Goal: Transaction & Acquisition: Purchase product/service

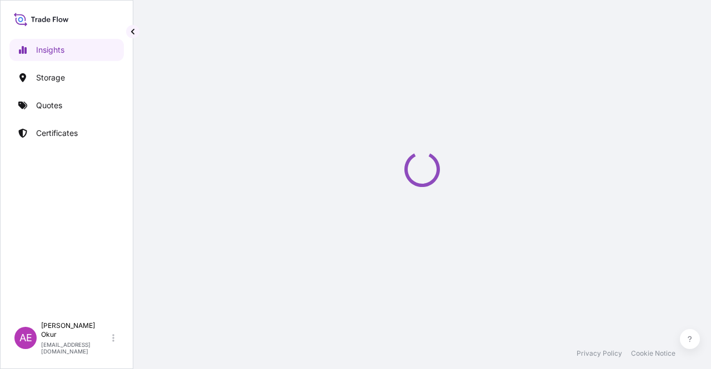
select select "2025"
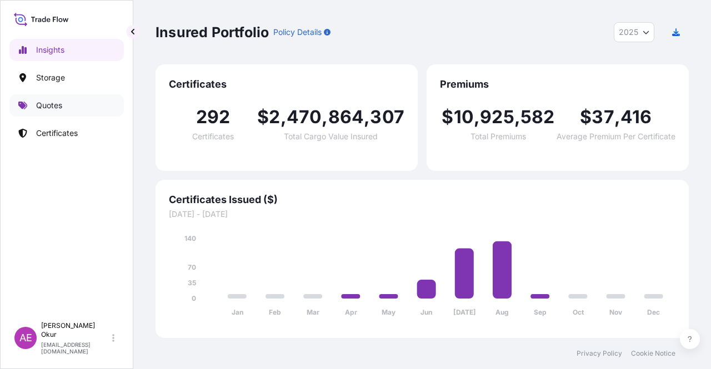
click at [65, 109] on link "Quotes" at bounding box center [66, 105] width 114 height 22
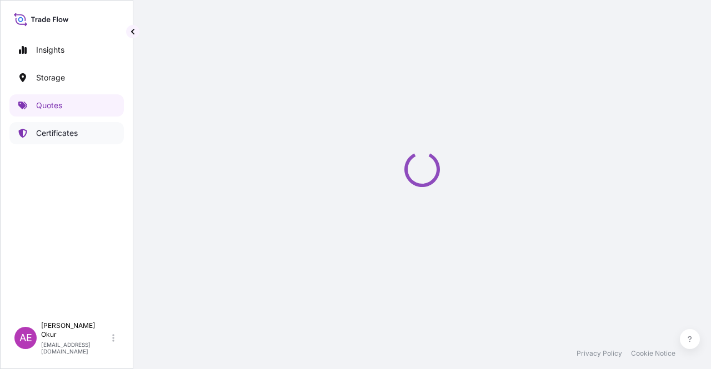
click at [64, 139] on link "Certificates" at bounding box center [66, 133] width 114 height 22
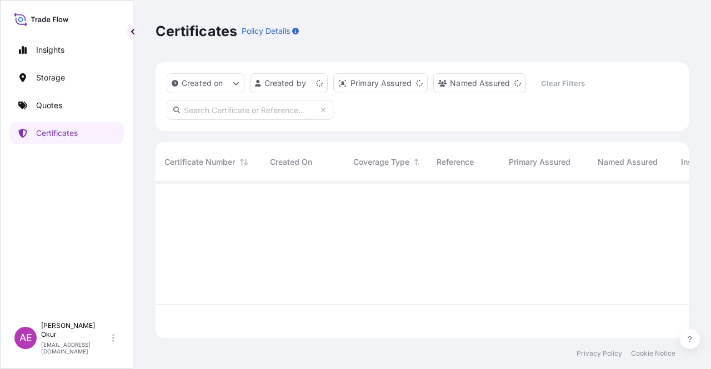
scroll to position [154, 524]
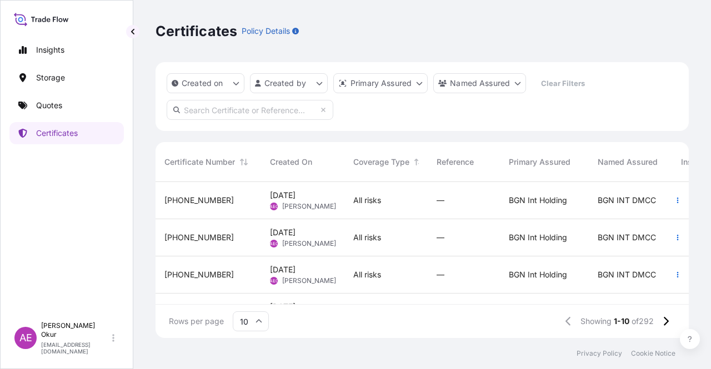
drag, startPoint x: 240, startPoint y: 125, endPoint x: 238, endPoint y: 113, distance: 12.4
click at [239, 121] on div "Created on Created by Primary Assured Named Assured Clear Filters" at bounding box center [421, 96] width 533 height 69
click at [238, 113] on input "text" at bounding box center [250, 110] width 167 height 20
paste input "[PHONE_NUMBER]"
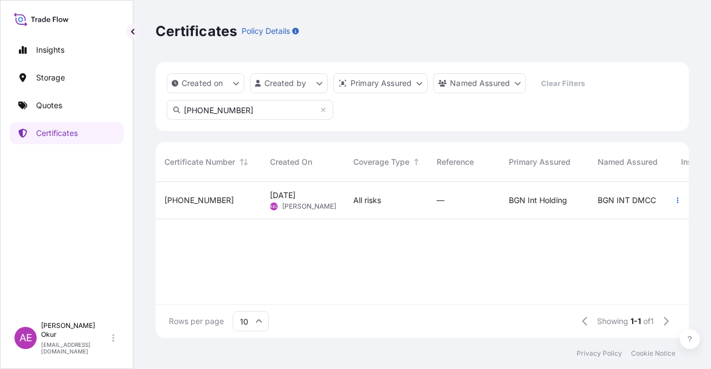
type input "[PHONE_NUMBER]"
click at [259, 210] on div "[PHONE_NUMBER]" at bounding box center [207, 200] width 105 height 37
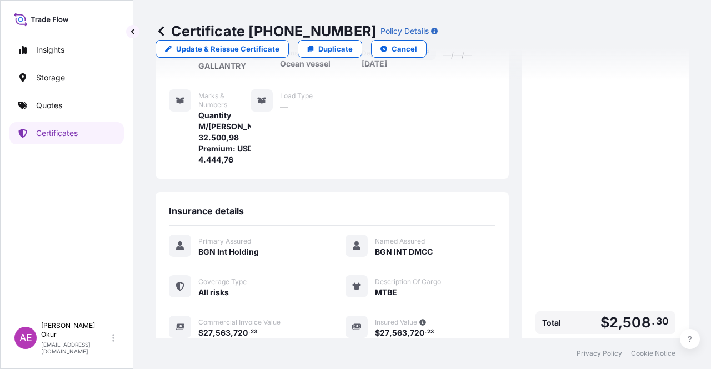
scroll to position [255, 0]
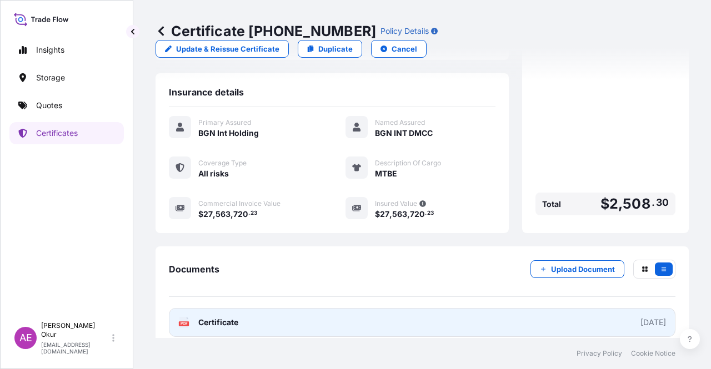
click at [232, 317] on span "Certificate" at bounding box center [218, 322] width 40 height 11
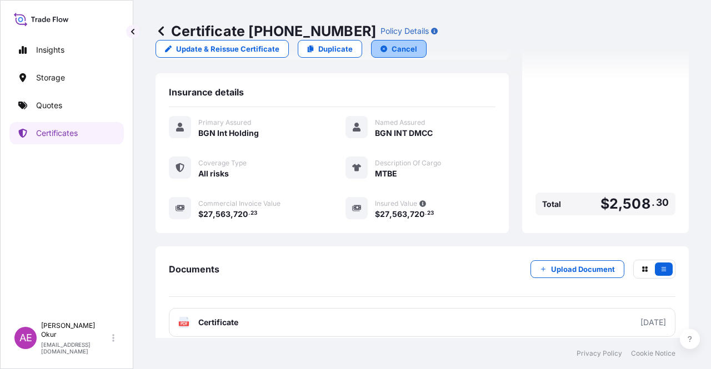
click at [426, 40] on button "Cancel" at bounding box center [399, 49] width 56 height 18
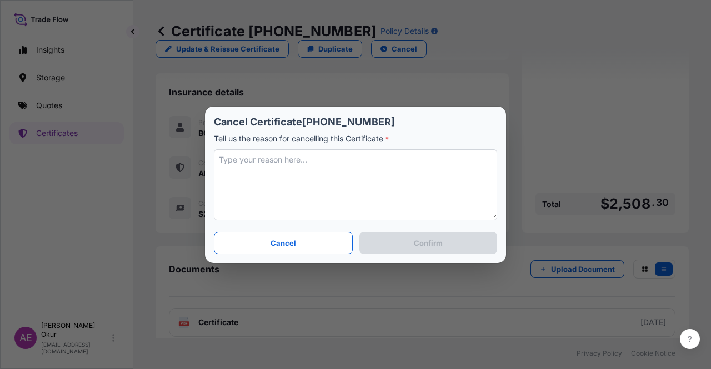
click at [305, 181] on textarea at bounding box center [355, 184] width 283 height 71
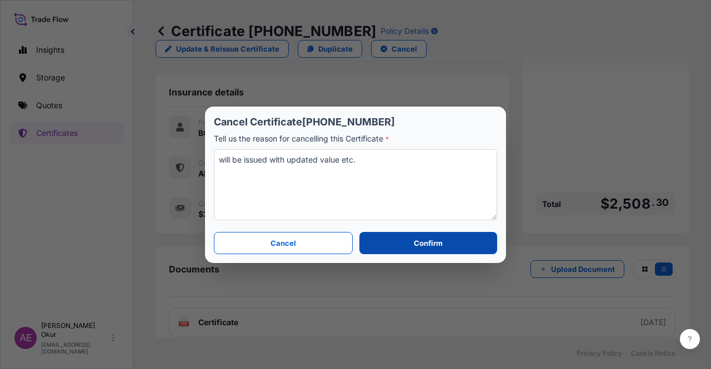
type textarea "will be issued with updated value etc."
click at [409, 240] on button "Confirm" at bounding box center [428, 243] width 138 height 22
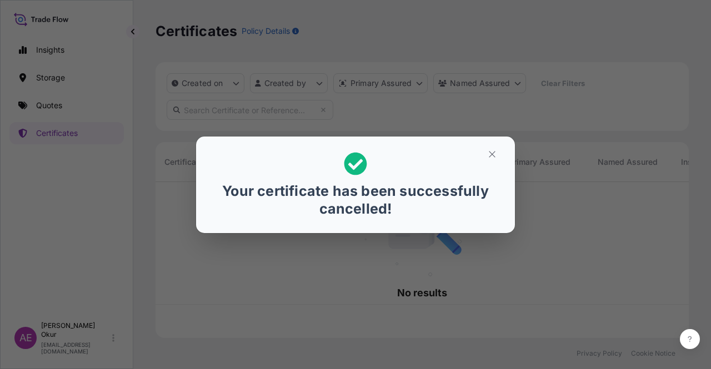
scroll to position [154, 524]
click at [479, 166] on div "Your certificate has been successfully cancelled!" at bounding box center [355, 184] width 301 height 79
click at [493, 154] on icon "button" at bounding box center [492, 154] width 10 height 10
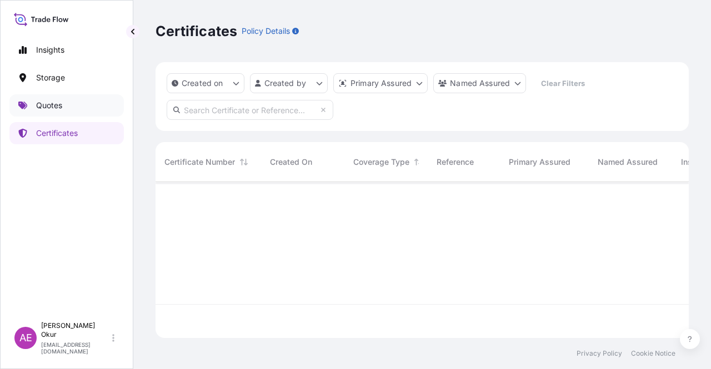
click at [39, 100] on p "Quotes" at bounding box center [49, 105] width 26 height 11
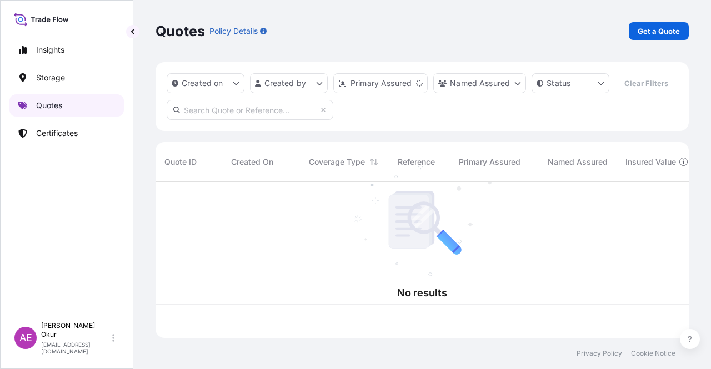
scroll to position [154, 524]
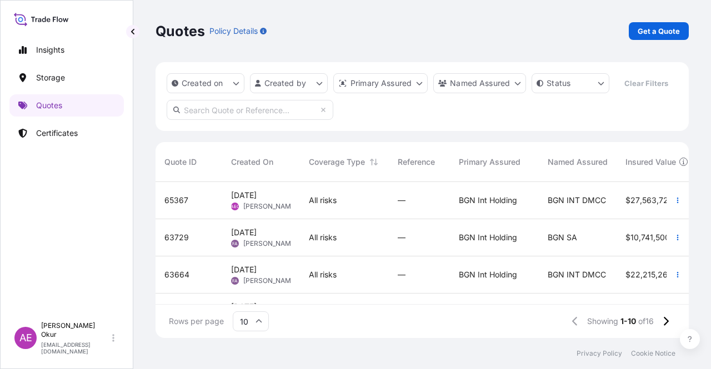
click at [57, 102] on p "Quotes" at bounding box center [49, 105] width 26 height 11
click at [661, 22] on div "Quotes Policy Details Get a Quote" at bounding box center [421, 31] width 533 height 62
click at [660, 24] on link "Get a Quote" at bounding box center [658, 31] width 60 height 18
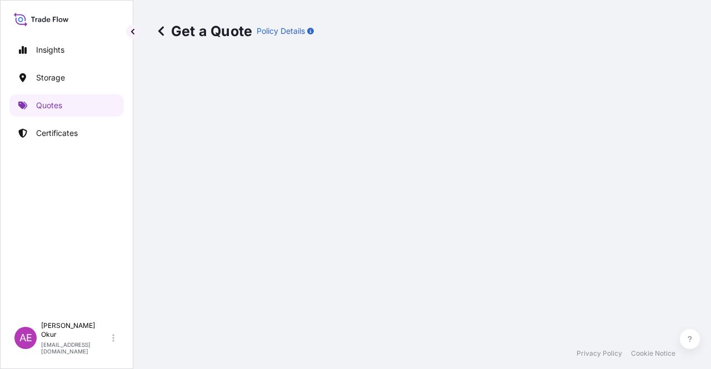
select select "Ocean Vessel"
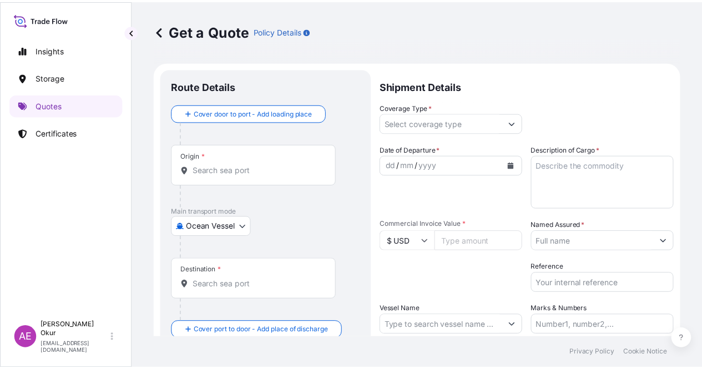
scroll to position [18, 0]
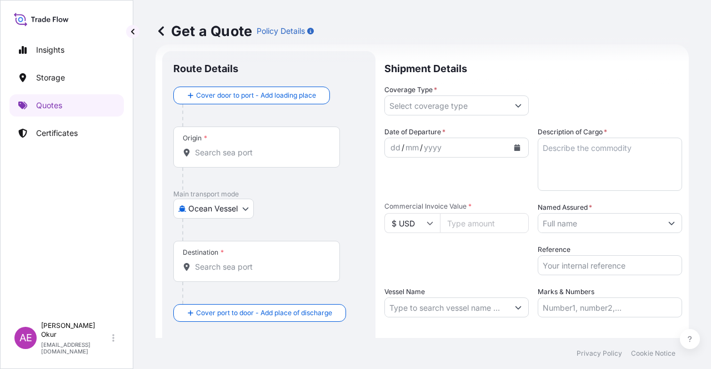
click at [246, 149] on input "Origin *" at bounding box center [260, 152] width 131 height 11
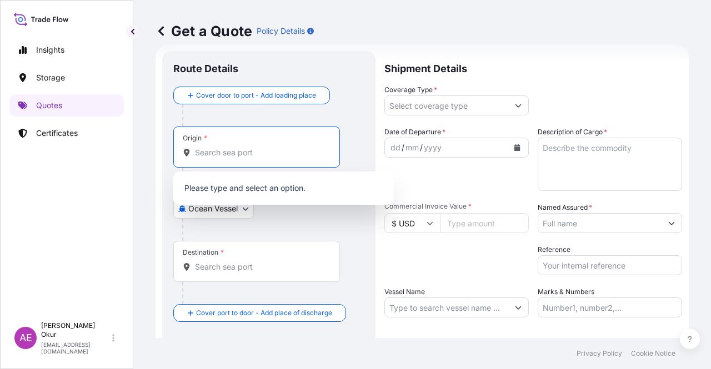
paste input "[GEOGRAPHIC_DATA]"
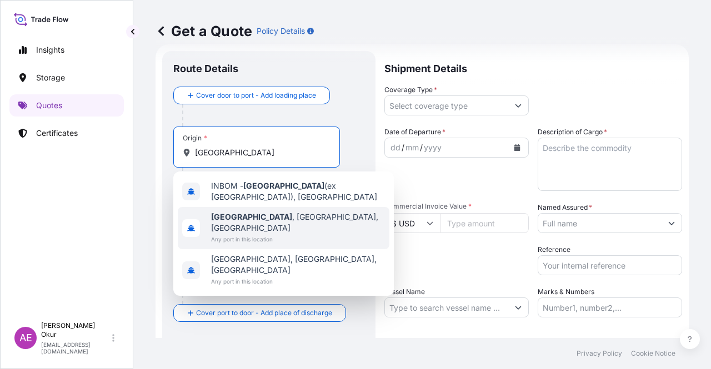
click at [262, 218] on span "[GEOGRAPHIC_DATA] , [GEOGRAPHIC_DATA], [GEOGRAPHIC_DATA]" at bounding box center [298, 222] width 174 height 22
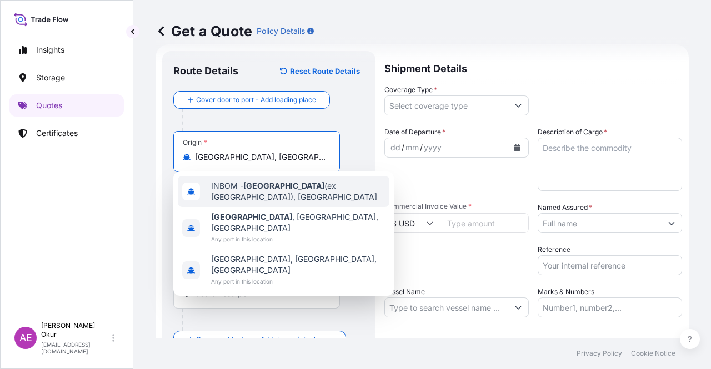
type input "[GEOGRAPHIC_DATA], [GEOGRAPHIC_DATA], [GEOGRAPHIC_DATA]"
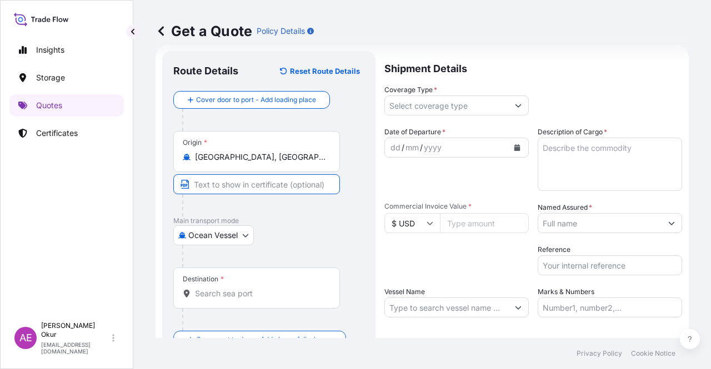
click at [255, 185] on input "Text to appear on certificate" at bounding box center [256, 184] width 167 height 20
paste input "[GEOGRAPHIC_DATA]"
type input "[GEOGRAPHIC_DATA] / [GEOGRAPHIC_DATA]"
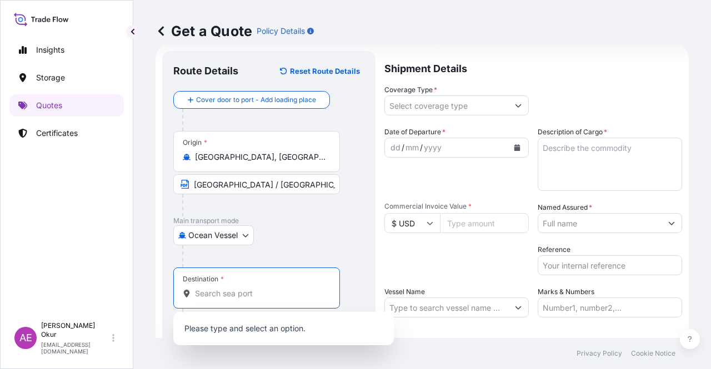
click at [246, 288] on input "Destination *" at bounding box center [260, 293] width 131 height 11
paste input "YANTAI"
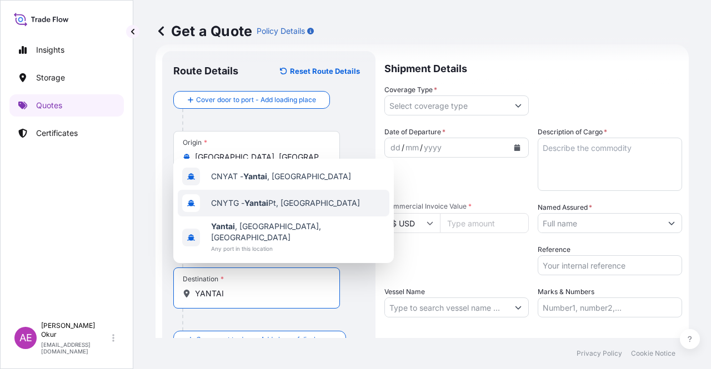
click at [281, 182] on span "CNYAT - [GEOGRAPHIC_DATA] , [GEOGRAPHIC_DATA]" at bounding box center [281, 176] width 140 height 11
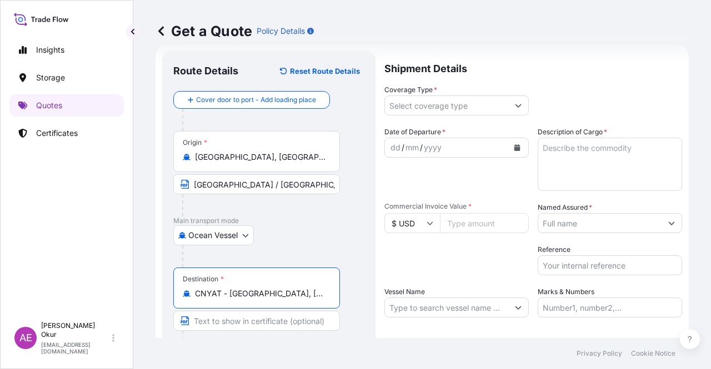
type input "CNYAT - [GEOGRAPHIC_DATA], [GEOGRAPHIC_DATA]"
click at [238, 321] on input "Text to appear on certificate" at bounding box center [256, 321] width 167 height 20
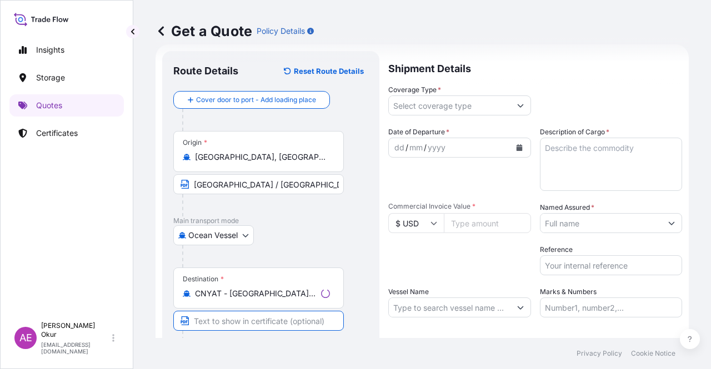
paste input "YANTAI"
paste input "[GEOGRAPHIC_DATA]"
type input "YANTAI / [GEOGRAPHIC_DATA]"
click at [476, 105] on input "Coverage Type *" at bounding box center [446, 105] width 123 height 20
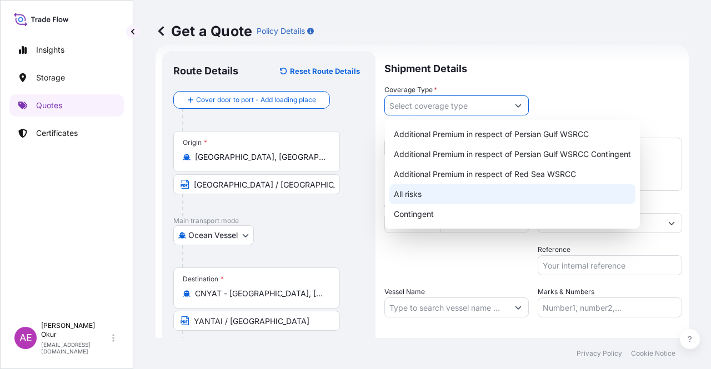
click at [451, 194] on div "All risks" at bounding box center [512, 194] width 246 height 20
type input "All risks"
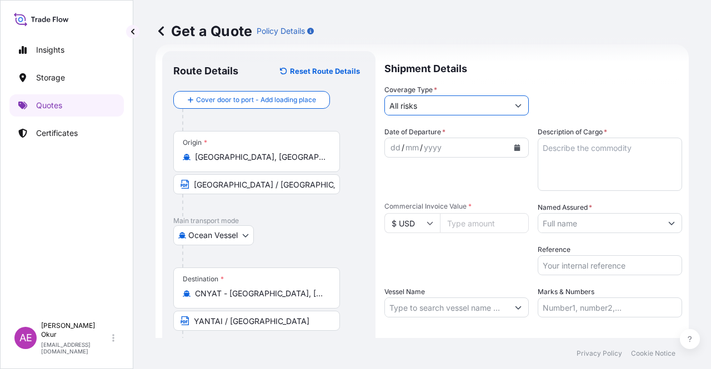
drag, startPoint x: 638, startPoint y: 244, endPoint x: 637, endPoint y: 229, distance: 15.1
click at [638, 244] on div "Reference" at bounding box center [609, 259] width 144 height 31
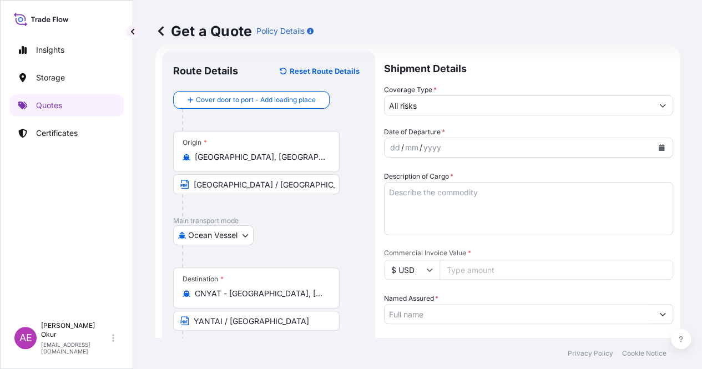
click at [633, 304] on input "Named Assured *" at bounding box center [519, 314] width 268 height 20
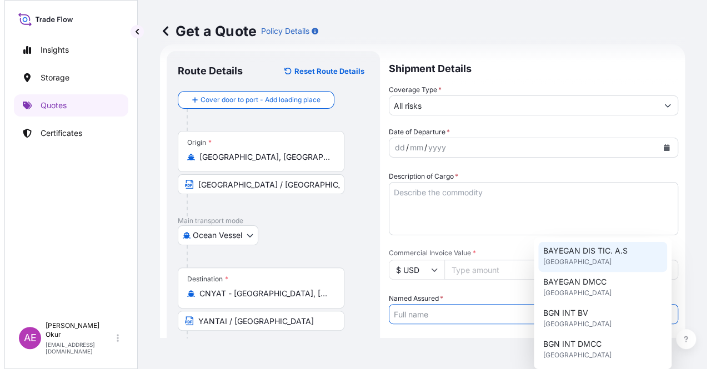
scroll to position [111, 0]
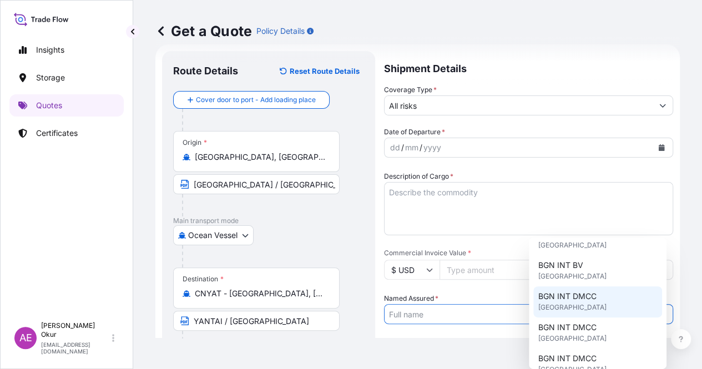
click at [591, 303] on div "BGN INT DMCC [GEOGRAPHIC_DATA]" at bounding box center [597, 301] width 129 height 31
type input "BGN INT DMCC"
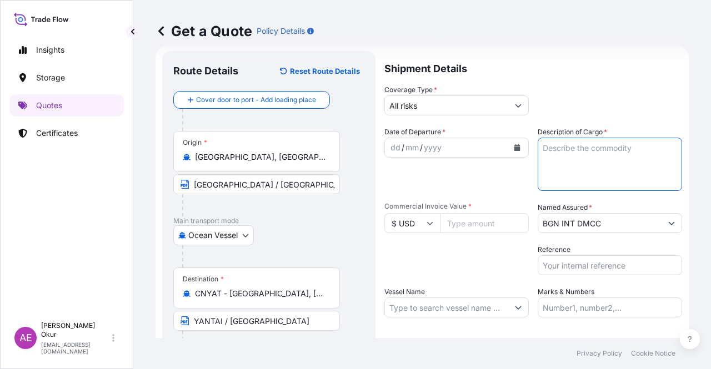
click at [579, 165] on textarea "Description of Cargo *" at bounding box center [609, 164] width 144 height 53
paste textarea "[MEDICAL_DATA]"
type textarea "[MEDICAL_DATA]"
click at [397, 150] on div "dd" at bounding box center [395, 147] width 12 height 13
click at [471, 215] on input "Commercial Invoice Value *" at bounding box center [484, 223] width 89 height 20
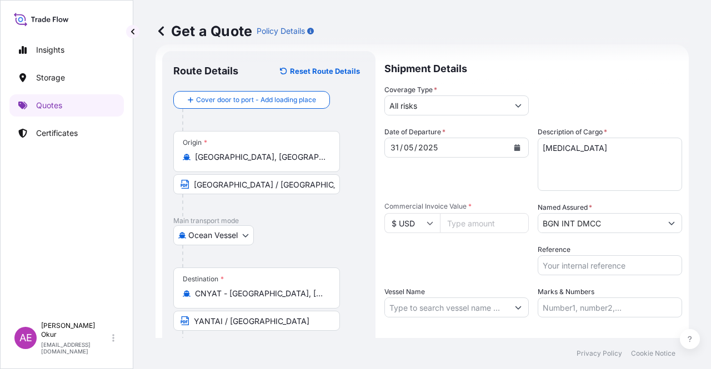
paste input "34622.41"
type input "34622.41"
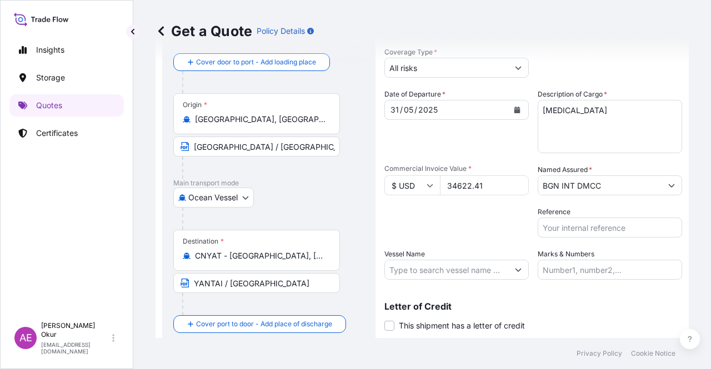
scroll to position [86, 0]
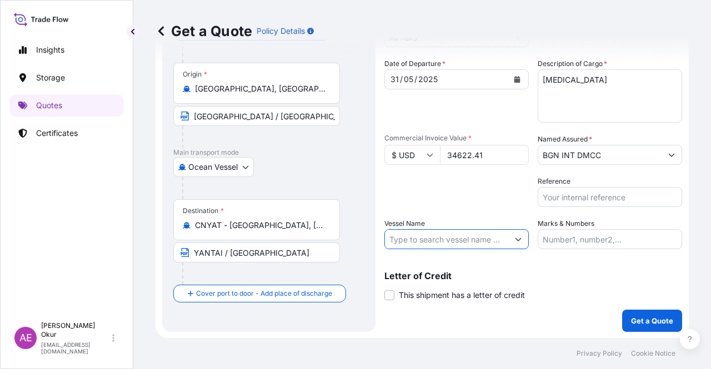
click at [461, 244] on input "Vessel Name" at bounding box center [446, 239] width 123 height 20
paste input "MARITIME TUNTIGA"
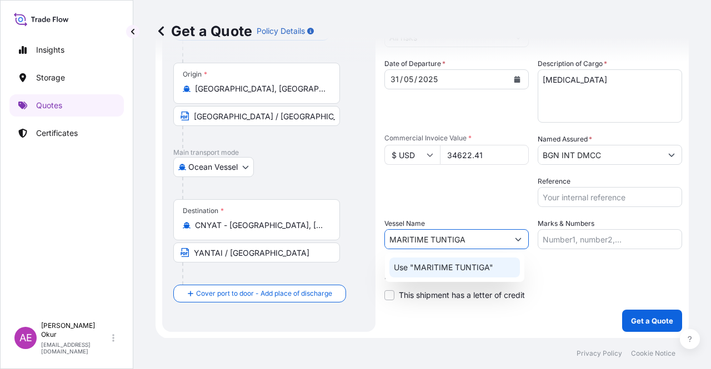
click at [461, 267] on p "Use "MARITIME TUNTIGA"" at bounding box center [443, 267] width 99 height 11
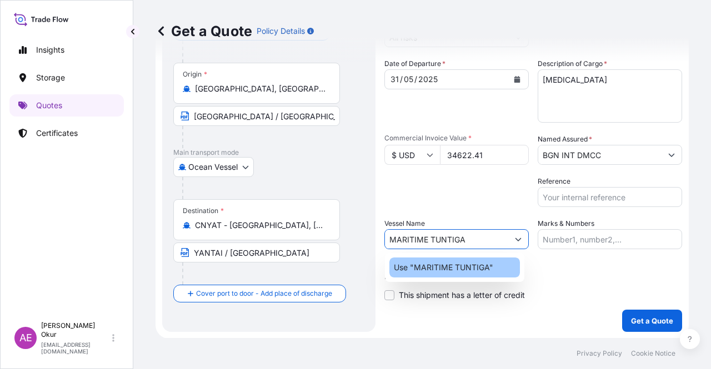
type input "MARITIME TUNTIGA"
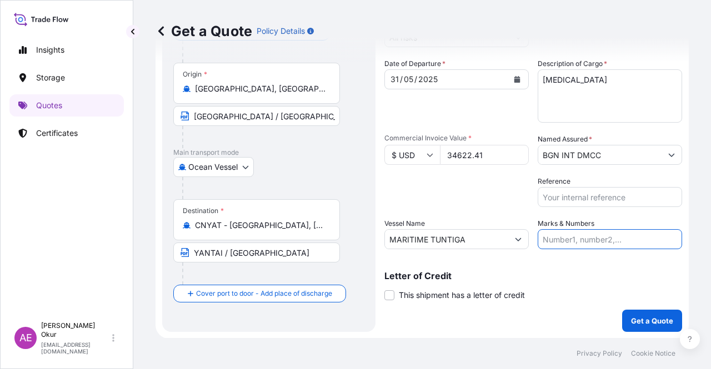
click at [557, 247] on input "Marks & Numbers" at bounding box center [609, 239] width 144 height 20
drag, startPoint x: 565, startPoint y: 240, endPoint x: 611, endPoint y: 238, distance: 45.6
click at [611, 238] on input "PO NO:25Y0135800 Quantity M/[PERSON_NAME]: 495,000 Premium: USD 57,03" at bounding box center [609, 239] width 144 height 20
paste input "26200"
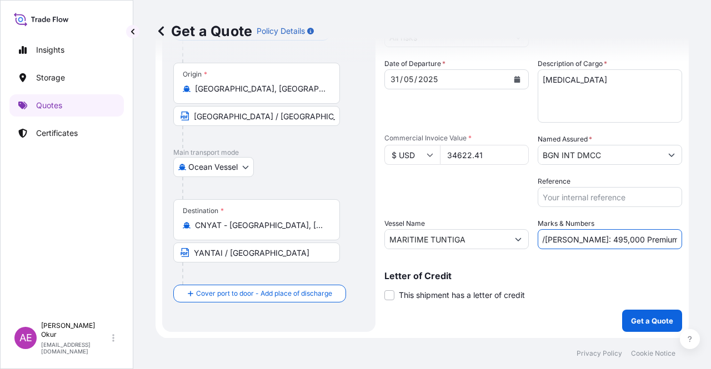
drag, startPoint x: 623, startPoint y: 232, endPoint x: 698, endPoint y: 240, distance: 76.0
click at [698, 240] on div "Get a Quote Policy Details Route Details Reset Route Details Cover door to port…" at bounding box center [421, 169] width 577 height 338
drag, startPoint x: 628, startPoint y: 239, endPoint x: 598, endPoint y: 240, distance: 30.0
click at [627, 239] on input "PO NO:25Y0126200 Quantity M/[PERSON_NAME]: 495,000 Premium: USD 57,03" at bounding box center [609, 239] width 144 height 20
click at [573, 239] on input "PO NO:25Y0126200 Quantity M/[PERSON_NAME]: 495,000 Premium: USD 57,03" at bounding box center [609, 239] width 144 height 20
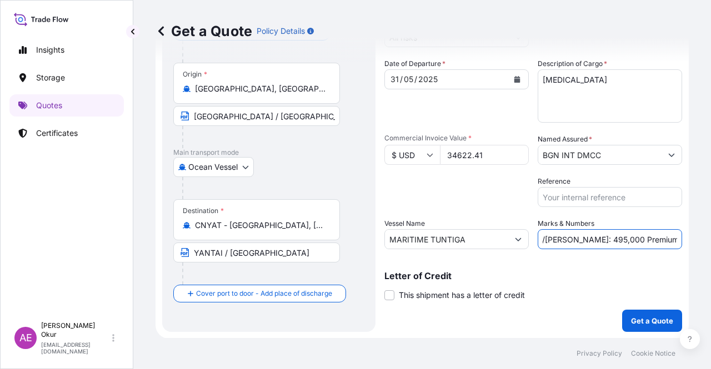
click at [562, 237] on input "PO NO:25Y0126200 Quantity M/[PERSON_NAME]: 495,000 Premium: USD 57,03" at bounding box center [609, 239] width 144 height 20
drag, startPoint x: 560, startPoint y: 239, endPoint x: 588, endPoint y: 240, distance: 28.3
click at [588, 240] on input "PO NO:25Y0126200 Quantity M/[PERSON_NAME]: 495,000 Premium: USD 57,03" at bounding box center [609, 239] width 144 height 20
paste input "34622,412"
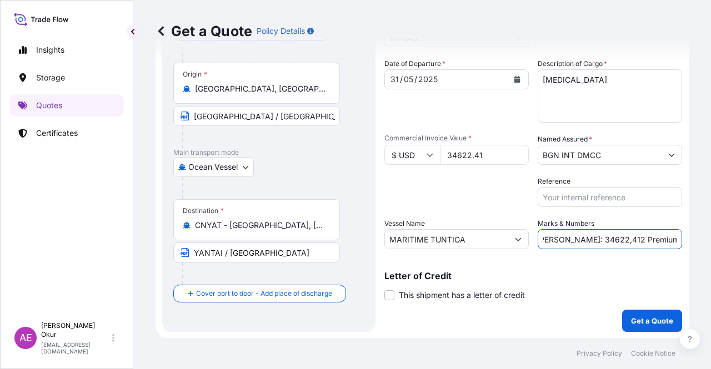
drag, startPoint x: 644, startPoint y: 239, endPoint x: 710, endPoint y: 248, distance: 66.7
click at [710, 248] on div "Get a Quote Policy Details Route Details Reset Route Details Cover door to port…" at bounding box center [421, 169] width 577 height 338
click at [649, 244] on input "PO NO:25Y0126200 Quantity M/[PERSON_NAME]: 34622,412 Premium: USD 57,03" at bounding box center [609, 239] width 144 height 20
click at [649, 236] on input "PO NO:25Y0126200 Quantity M/[PERSON_NAME]: 34622,412 Premium: USD 57,03" at bounding box center [609, 239] width 144 height 20
drag, startPoint x: 647, startPoint y: 236, endPoint x: 696, endPoint y: 240, distance: 49.0
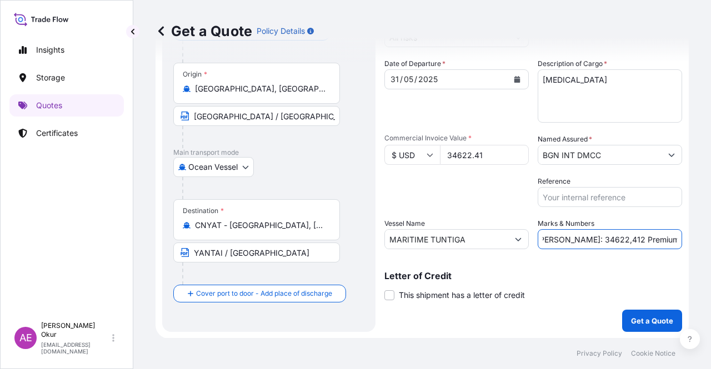
click at [696, 239] on div "Get a Quote Policy Details Route Details Reset Route Details Cover door to port…" at bounding box center [421, 169] width 577 height 338
paste input "2.463,32"
type input "PO NO:25Y0126200 Quantity M/[PERSON_NAME]: 34622,412 Premium: USD 2.463,32"
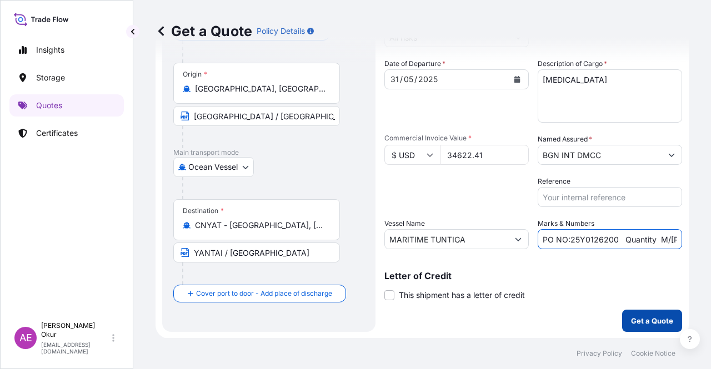
click at [636, 315] on p "Get a Quote" at bounding box center [652, 320] width 42 height 11
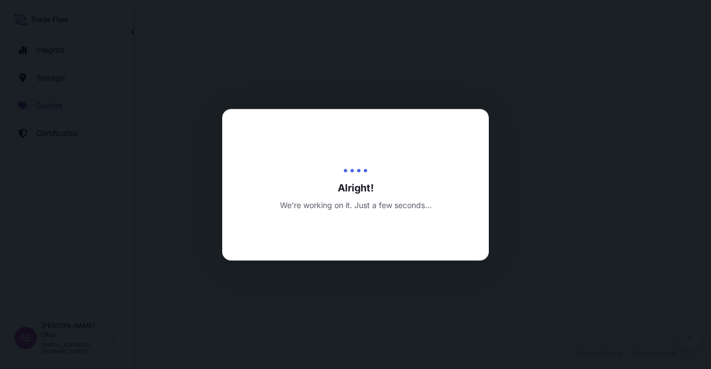
select select "Ocean Vessel"
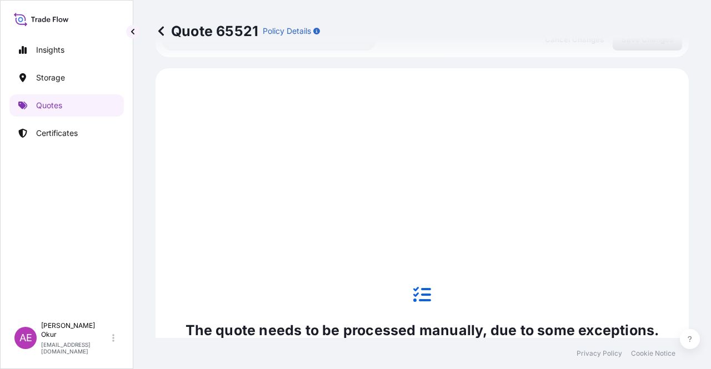
scroll to position [380, 0]
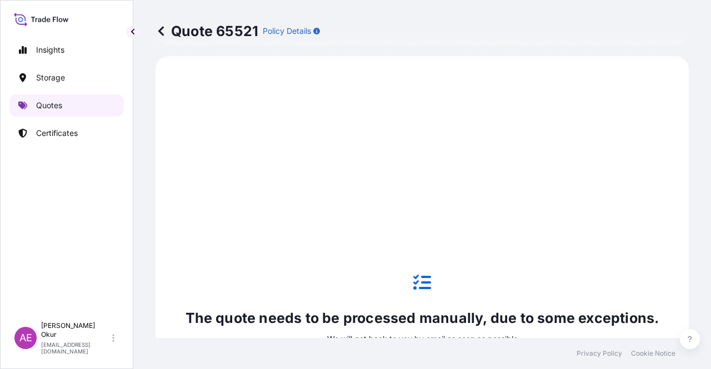
click at [85, 109] on link "Quotes" at bounding box center [66, 105] width 114 height 22
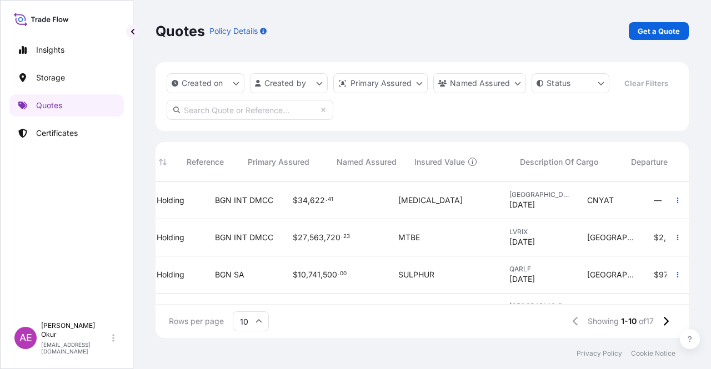
scroll to position [0, 464]
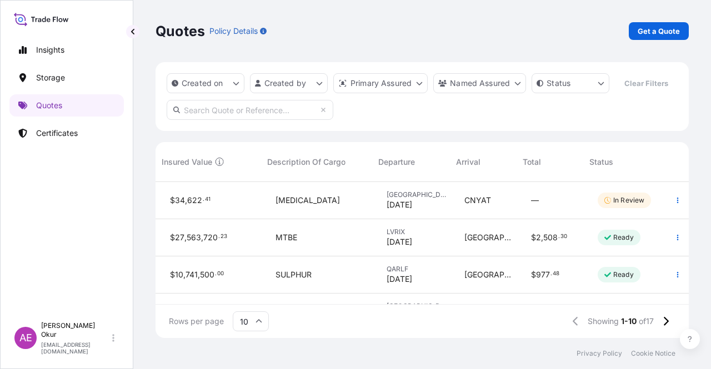
drag, startPoint x: 506, startPoint y: 305, endPoint x: 446, endPoint y: 298, distance: 60.9
click at [437, 306] on div "Rows per page 10 Showing 1-10 of 17" at bounding box center [421, 321] width 533 height 33
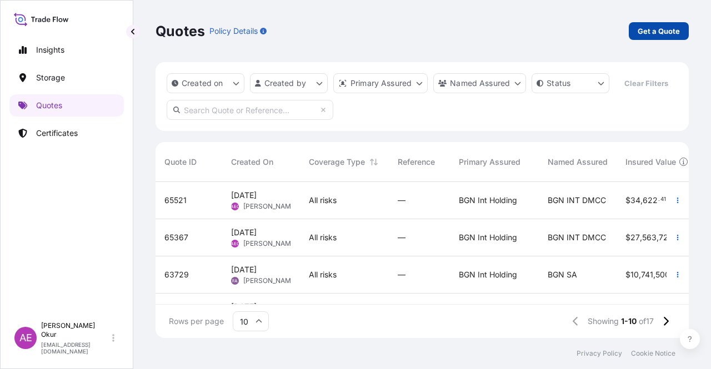
click at [667, 29] on p "Get a Quote" at bounding box center [658, 31] width 42 height 11
select select "Ocean Vessel"
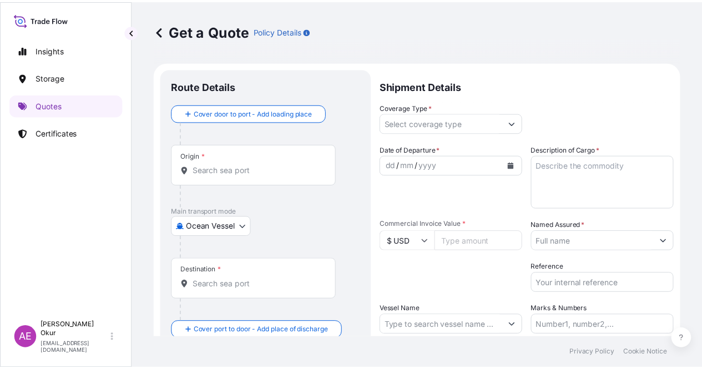
scroll to position [18, 0]
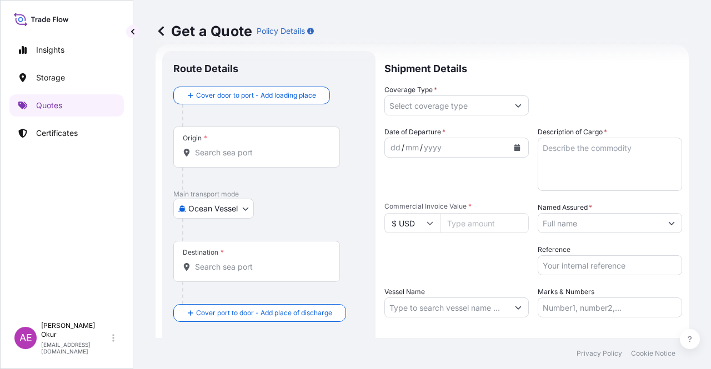
click at [250, 151] on input "Origin *" at bounding box center [260, 152] width 131 height 11
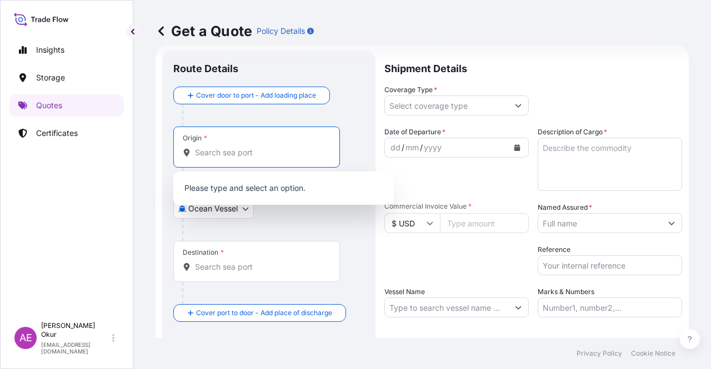
paste input "MELLITAH"
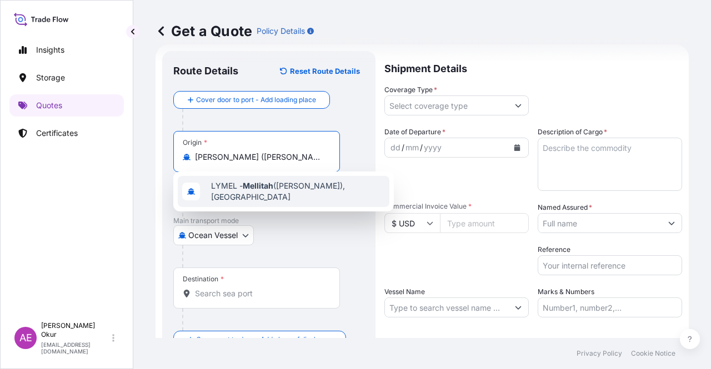
type input "[PERSON_NAME] ([PERSON_NAME]), [GEOGRAPHIC_DATA]"
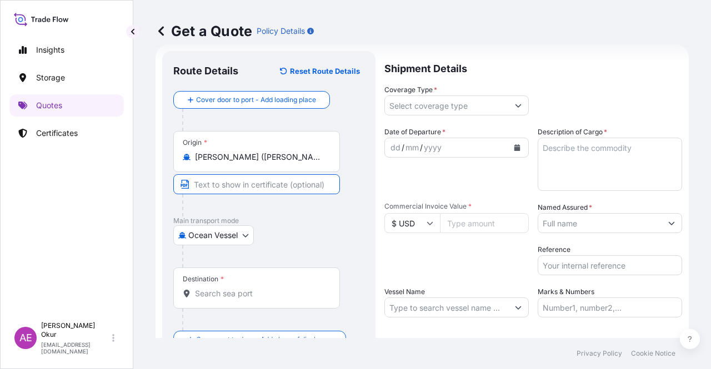
click at [248, 182] on input "Text to appear on certificate" at bounding box center [256, 184] width 167 height 20
paste input "MELLITAH"
type input "MELLITAH / [GEOGRAPHIC_DATA]"
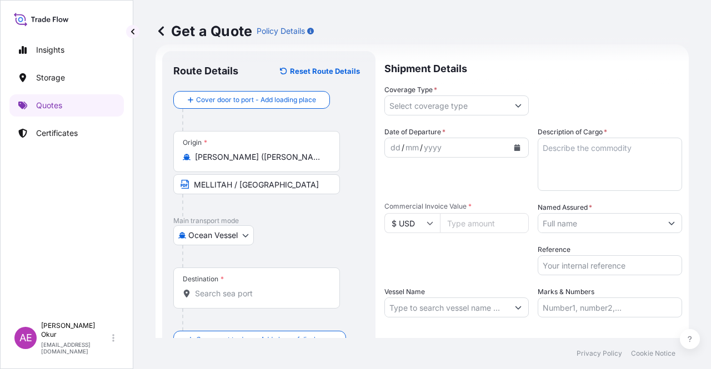
click at [225, 274] on div "Destination *" at bounding box center [256, 288] width 167 height 41
click at [225, 288] on input "Destination *" at bounding box center [260, 293] width 131 height 11
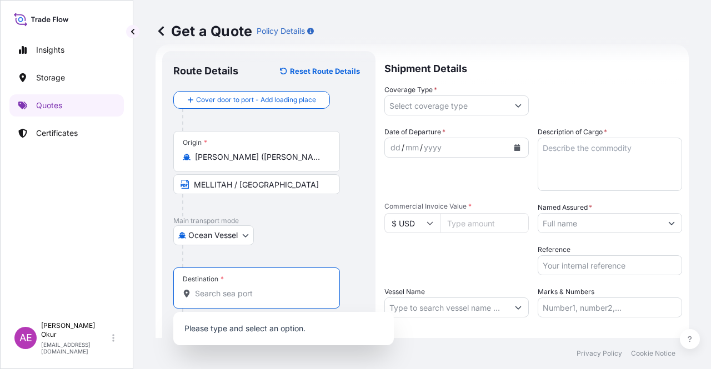
paste input "BRINDISI"
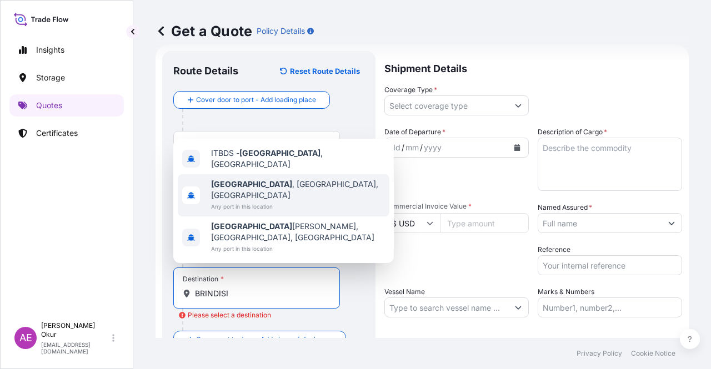
click at [275, 208] on div "[GEOGRAPHIC_DATA] , [GEOGRAPHIC_DATA], [GEOGRAPHIC_DATA] Any port in this locat…" at bounding box center [283, 195] width 211 height 42
type input "[GEOGRAPHIC_DATA], [GEOGRAPHIC_DATA], [GEOGRAPHIC_DATA]"
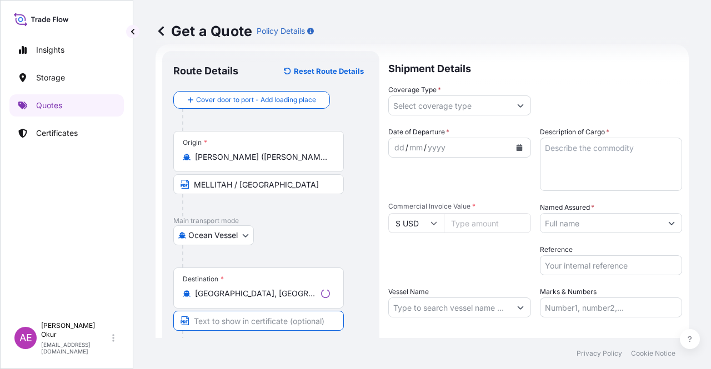
click at [242, 313] on input "Text to appear on certificate" at bounding box center [258, 321] width 170 height 20
paste input "BRINDISI"
paste input "[GEOGRAPHIC_DATA]"
type input "BRINDISI / [GEOGRAPHIC_DATA]"
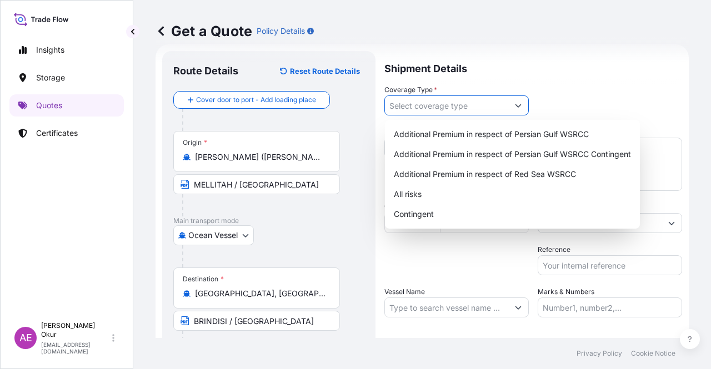
click at [438, 101] on input "Coverage Type *" at bounding box center [446, 105] width 123 height 20
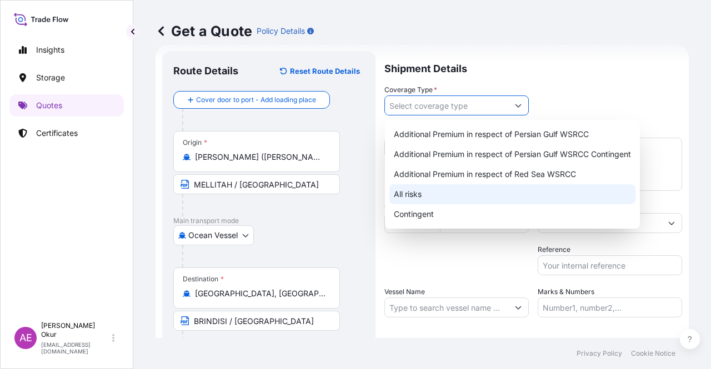
click at [439, 198] on div "All risks" at bounding box center [512, 194] width 246 height 20
type input "All risks"
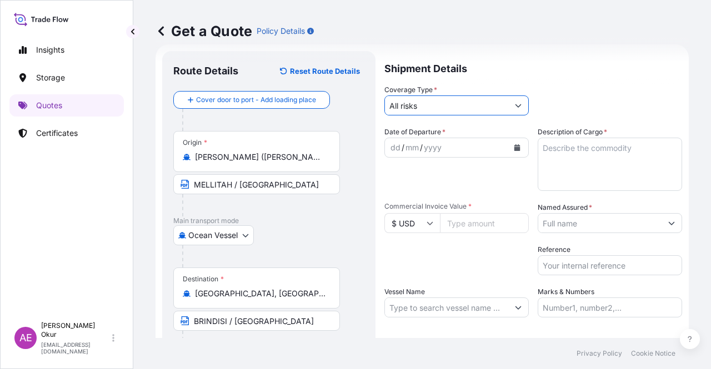
click at [394, 147] on div "dd" at bounding box center [395, 147] width 12 height 13
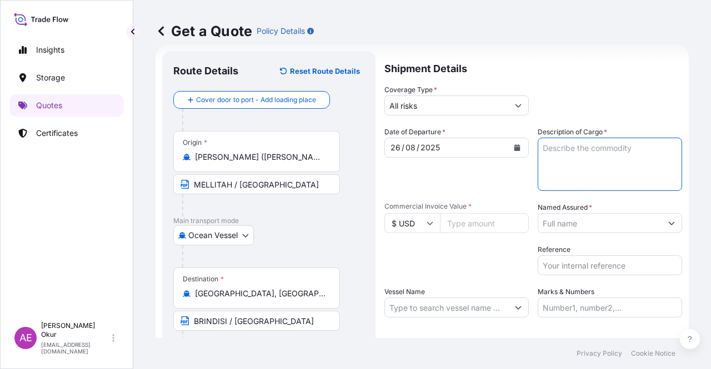
click at [580, 174] on textarea "Description of Cargo *" at bounding box center [609, 164] width 144 height 53
paste textarea "PROPANE"
type textarea "PROPANE"
click at [470, 220] on input "Commercial Invoice Value *" at bounding box center [484, 223] width 89 height 20
paste input "4.05"
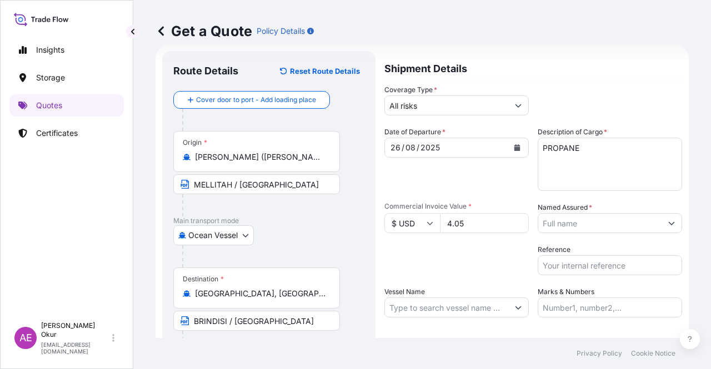
drag, startPoint x: 492, startPoint y: 221, endPoint x: 340, endPoint y: 221, distance: 152.7
click at [340, 221] on form "Route Details Reset Route Details Cover door to port - Add loading place Place …" at bounding box center [421, 225] width 533 height 362
paste input "number"
drag, startPoint x: 476, startPoint y: 221, endPoint x: 365, endPoint y: 226, distance: 111.2
click at [379, 229] on form "Route Details Reset Route Details Cover door to port - Add loading place Place …" at bounding box center [421, 225] width 533 height 362
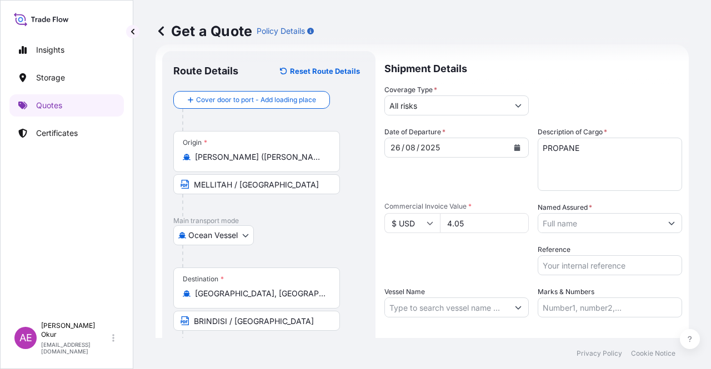
paste input "054600"
type input "4054600"
click at [615, 219] on input "Named Assured *" at bounding box center [599, 223] width 123 height 20
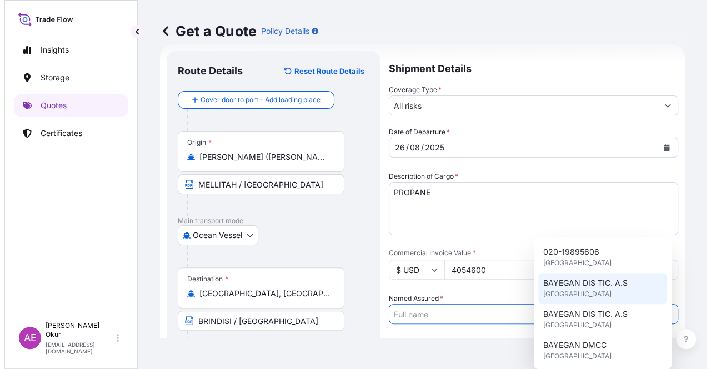
scroll to position [56, 0]
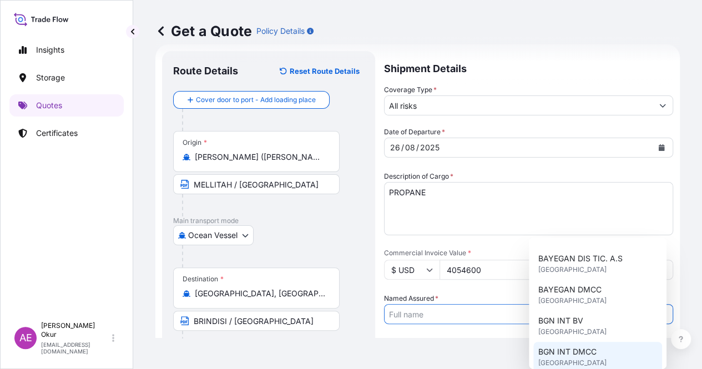
click at [582, 346] on div "BGN INT DMCC [GEOGRAPHIC_DATA]" at bounding box center [597, 357] width 129 height 31
type input "BGN INT DMCC"
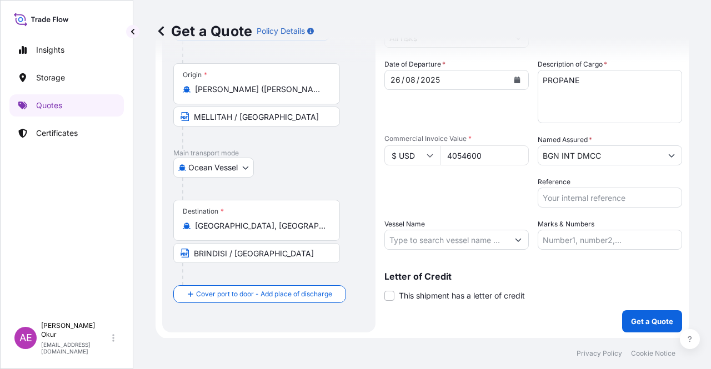
scroll to position [86, 0]
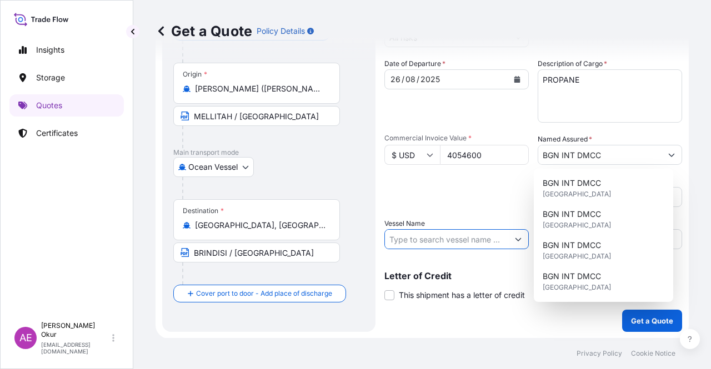
click at [444, 235] on input "Vessel Name" at bounding box center [446, 239] width 123 height 20
paste input "ALCOR"
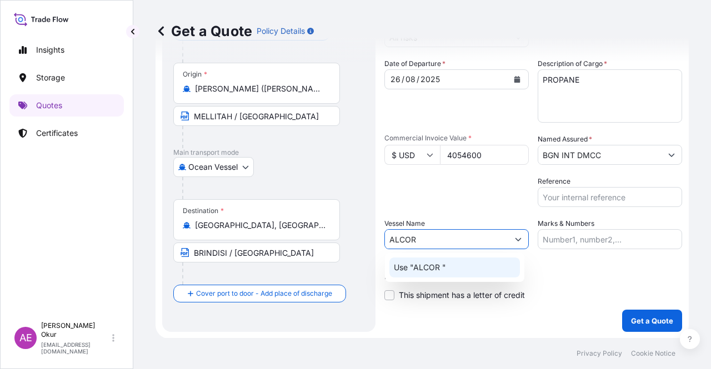
click at [459, 271] on div "Use "ALCOR "" at bounding box center [454, 268] width 130 height 20
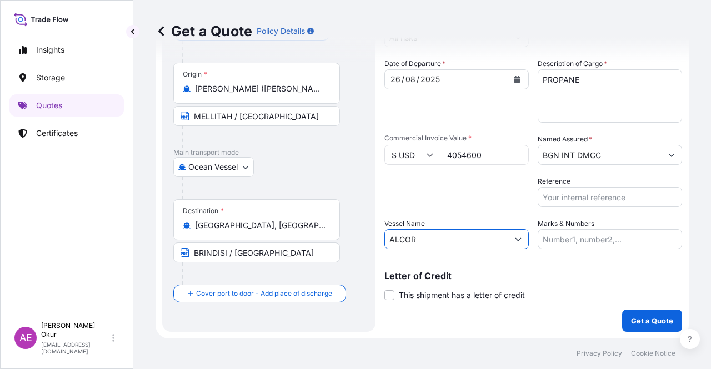
type input "ALCOR"
click at [569, 234] on input "Marks & Numbers" at bounding box center [609, 239] width 144 height 20
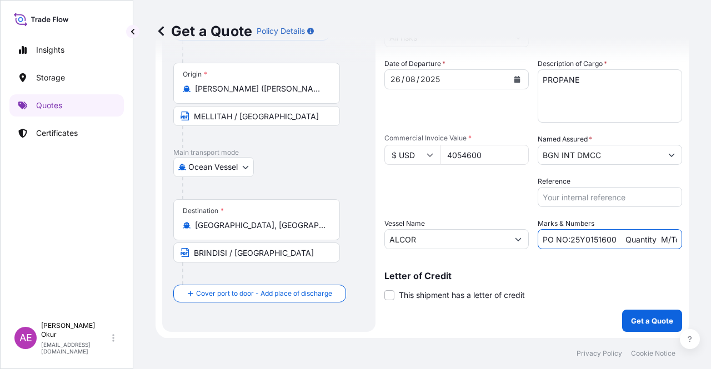
drag, startPoint x: 608, startPoint y: 238, endPoint x: 567, endPoint y: 241, distance: 41.8
click at [567, 241] on input "PO NO:25Y0151600 Quantity M/Tonn: 26,000 Premium: USD 3,37" at bounding box center [609, 239] width 144 height 20
paste input "220100"
drag, startPoint x: 645, startPoint y: 238, endPoint x: 680, endPoint y: 239, distance: 35.0
click at [680, 239] on div "Get a Quote Policy Details Route Details Reset Route Details Cover door to port…" at bounding box center [421, 169] width 577 height 338
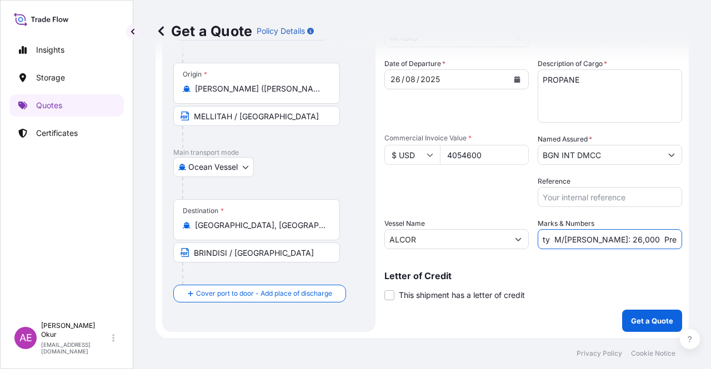
scroll to position [0, 119]
click at [624, 239] on input "PO NO:25Y0220100 Quantity M/[PERSON_NAME]: 26,000 Premium: USD 3,37" at bounding box center [609, 239] width 144 height 20
click at [575, 239] on input "PO NO:25Y0220100 Quantity M/[PERSON_NAME]: 26,000 Premium: USD 3,37" at bounding box center [609, 239] width 144 height 20
click at [567, 238] on input "PO NO:25Y0220100 Quantity M/[PERSON_NAME]: 26,000 Premium: USD 3,37" at bounding box center [609, 239] width 144 height 20
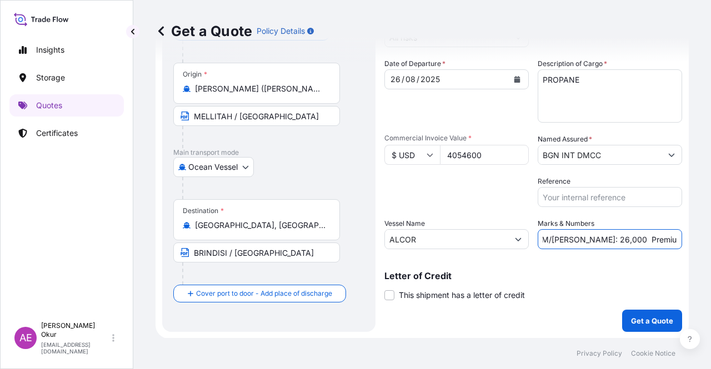
scroll to position [0, 0]
click at [579, 250] on div "Shipment Details Coverage Type * All risks Date of Departure * [DATE] Cargo Cat…" at bounding box center [533, 157] width 298 height 349
drag, startPoint x: 661, startPoint y: 237, endPoint x: 694, endPoint y: 237, distance: 33.3
click at [694, 237] on div "Get a Quote Policy Details Route Details Reset Route Details Cover door to port…" at bounding box center [421, 169] width 577 height 338
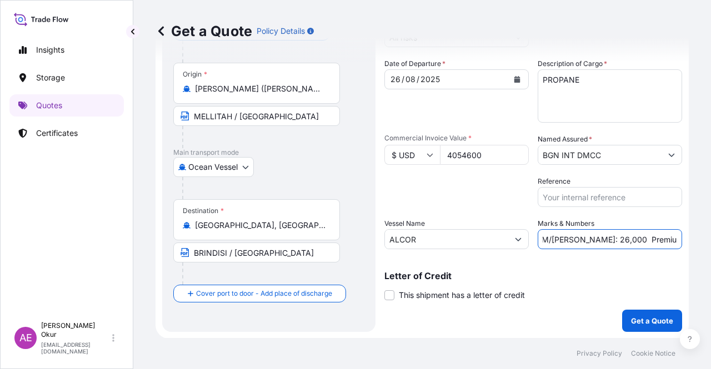
click at [618, 239] on input "PO NO:25Y0220100 Quantity M/[PERSON_NAME]: 26,000 Premium: USD 3,37" at bounding box center [609, 239] width 144 height 20
drag, startPoint x: 567, startPoint y: 238, endPoint x: 591, endPoint y: 238, distance: 23.9
click at [591, 238] on input "PO NO:25Y0220100 Quantity M/[PERSON_NAME]: 26,000 Premium: USD 3,37" at bounding box center [609, 239] width 144 height 20
paste input "76"
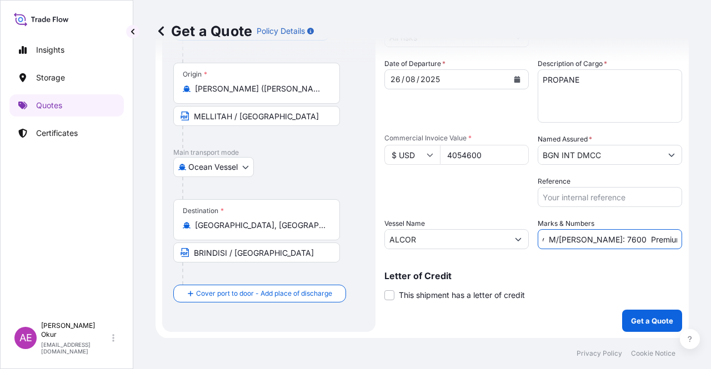
drag, startPoint x: 658, startPoint y: 242, endPoint x: 710, endPoint y: 244, distance: 51.7
click at [710, 244] on div "Get a Quote Policy Details Route Details Reset Route Details Cover door to port…" at bounding box center [421, 169] width 577 height 338
click at [661, 239] on input "PO NO:25Y0220100 Quantity M/[PERSON_NAME]: 7600 Premium: USD 3,37" at bounding box center [609, 239] width 144 height 20
drag, startPoint x: 652, startPoint y: 239, endPoint x: 710, endPoint y: 238, distance: 57.7
click at [710, 238] on div "Get a Quote Policy Details Route Details Reset Route Details Cover door to port…" at bounding box center [421, 169] width 577 height 338
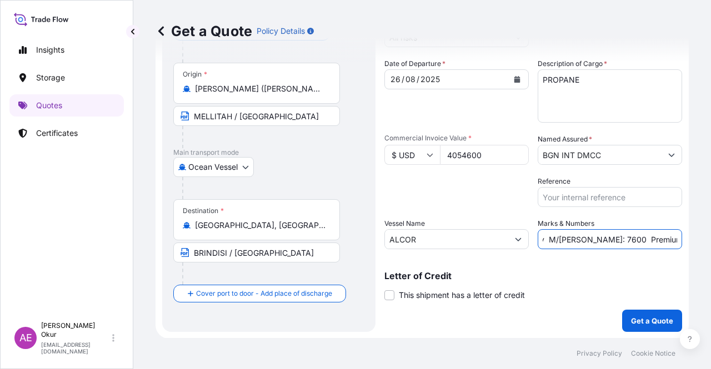
paste input "446,01"
type input "PO NO:25Y0220100 Quantity M/[PERSON_NAME]: 7600 Premium: USD 446,01"
click at [632, 319] on p "Get a Quote" at bounding box center [652, 320] width 42 height 11
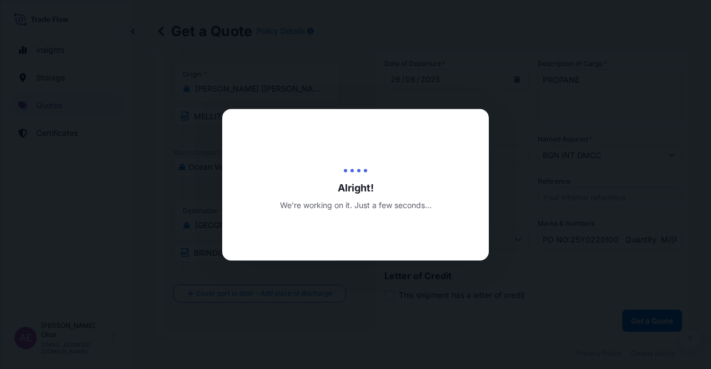
select select "Ocean Vessel"
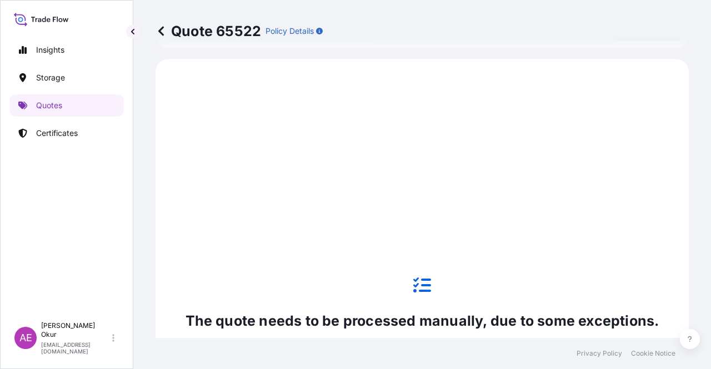
scroll to position [380, 0]
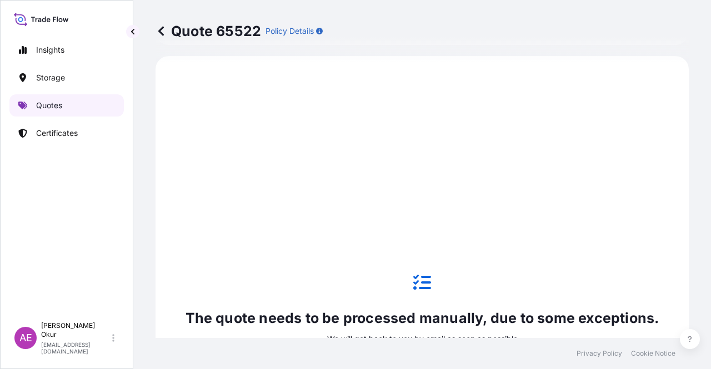
click at [62, 102] on p "Quotes" at bounding box center [49, 105] width 26 height 11
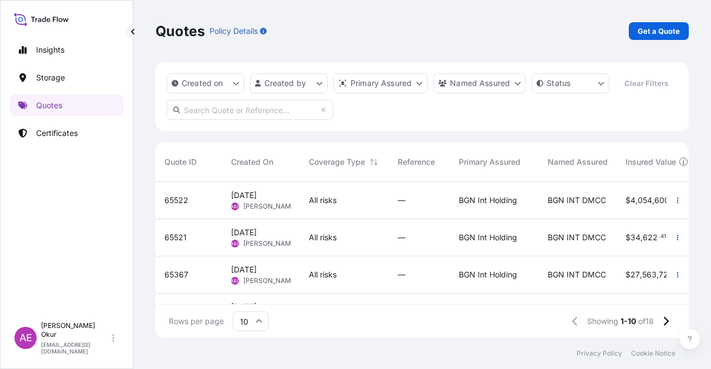
click at [346, 238] on div "All risks" at bounding box center [344, 237] width 71 height 11
select select "Ocean Vessel"
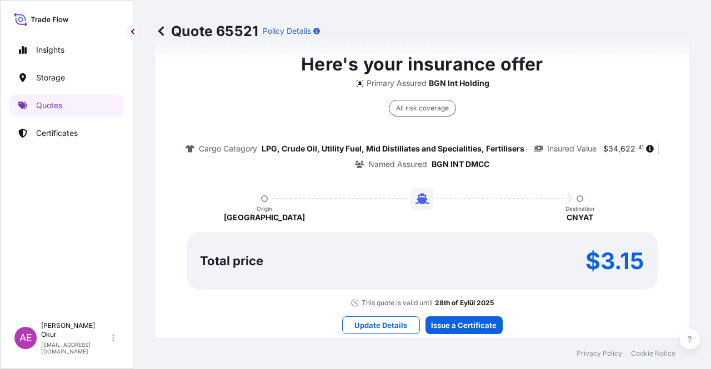
scroll to position [602, 0]
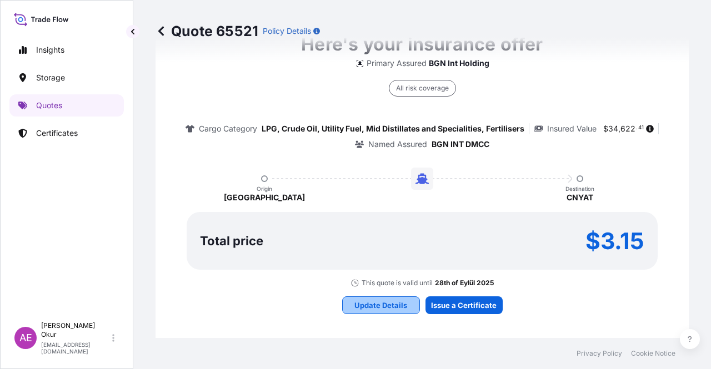
click at [370, 302] on p "Update Details" at bounding box center [380, 305] width 53 height 11
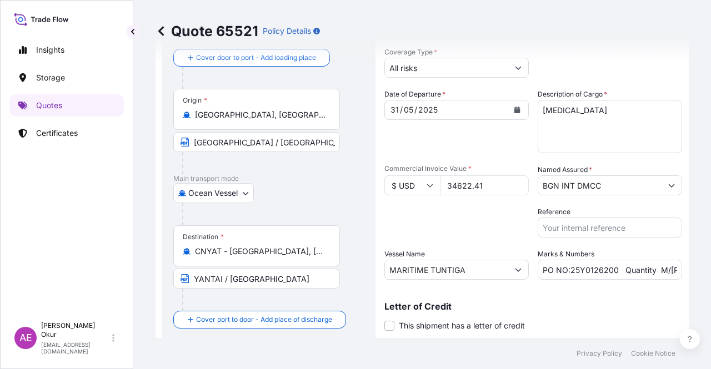
scroll to position [73, 0]
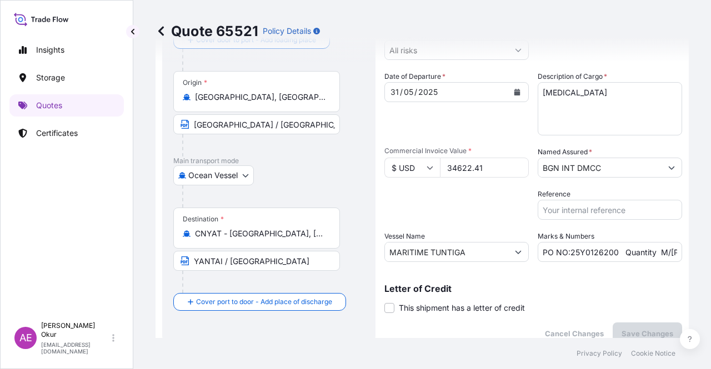
drag, startPoint x: 496, startPoint y: 166, endPoint x: 335, endPoint y: 169, distance: 161.0
click at [349, 167] on form "Route Details Cover door to port - Add loading place Place of loading Road / [G…" at bounding box center [421, 170] width 533 height 362
paste input "22393776.08"
type input "22393776.08"
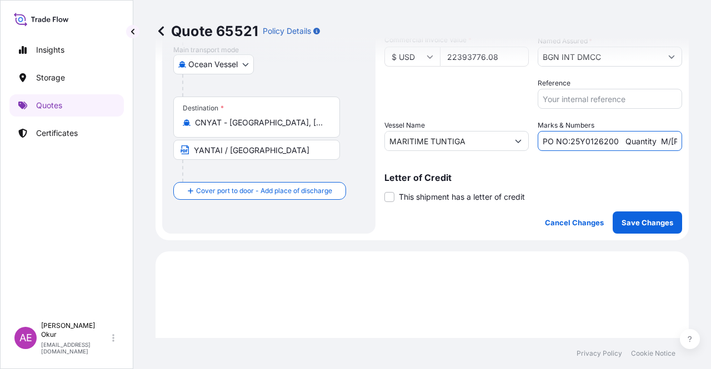
scroll to position [0, 147]
drag, startPoint x: 625, startPoint y: 145, endPoint x: 710, endPoint y: 140, distance: 85.1
click at [710, 140] on div "Quote 65521 Policy Details Route Details Cover door to port - Add loading place…" at bounding box center [421, 169] width 577 height 338
click at [616, 145] on input "PO NO:25Y0126200 Quantity M/[PERSON_NAME]: 34622,412 Premium: USD 2.463,32" at bounding box center [609, 141] width 144 height 20
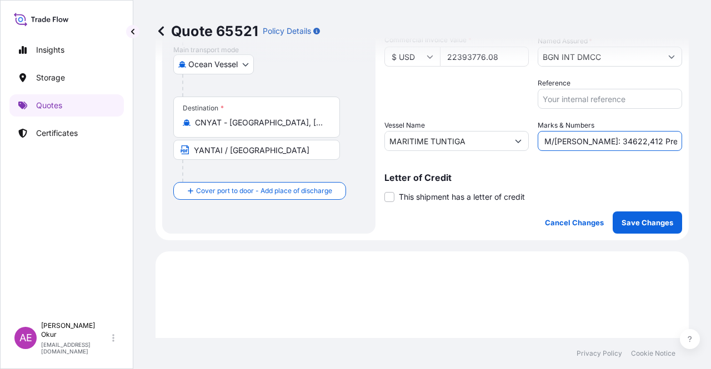
drag, startPoint x: 537, startPoint y: 140, endPoint x: 563, endPoint y: 140, distance: 26.1
click at [563, 140] on input "PO NO:25Y0126200 Quantity M/[PERSON_NAME]: 34622,412 Premium: USD 2.463,32" at bounding box center [609, 141] width 144 height 20
drag, startPoint x: 578, startPoint y: 141, endPoint x: 572, endPoint y: 140, distance: 6.7
click at [578, 141] on input "PO NO:25Y0126200 Quantity M/[PERSON_NAME]: 34622,412 Premium: USD 2.463,32" at bounding box center [609, 141] width 144 height 20
drag, startPoint x: 567, startPoint y: 139, endPoint x: 608, endPoint y: 139, distance: 41.6
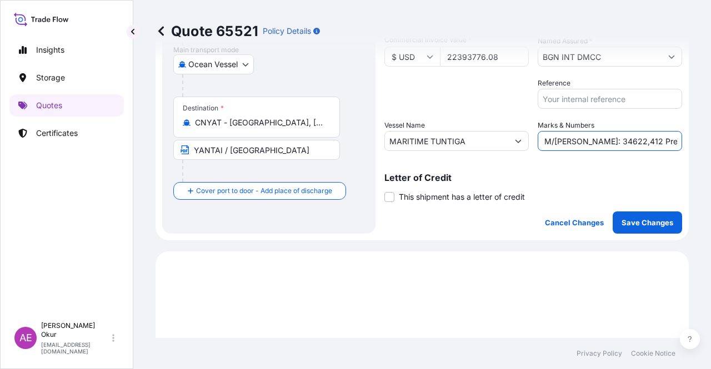
click at [608, 139] on input "PO NO:25Y0126200 Quantity M/[PERSON_NAME]: 34622,412 Premium: USD 2.463,32" at bounding box center [609, 141] width 144 height 20
paste input ".622,41"
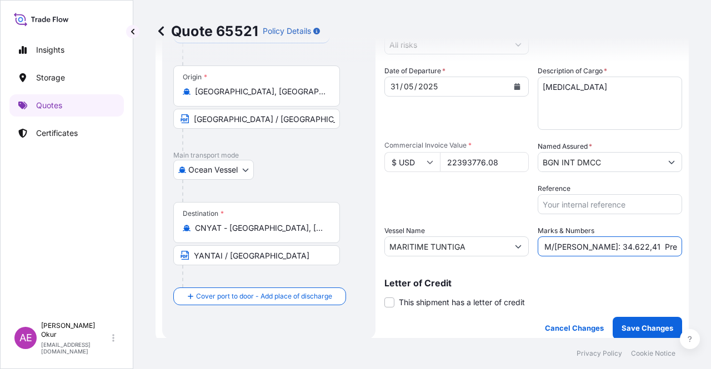
scroll to position [0, 0]
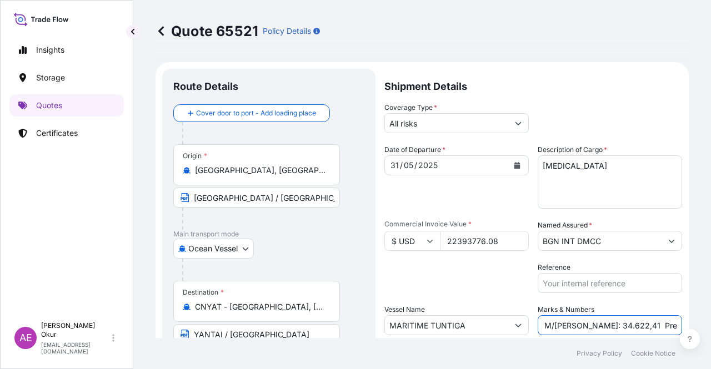
type input "PO NO:25Y0126200 Quantity M/[PERSON_NAME]: 34.622,41 Premium: USD 2.463,32"
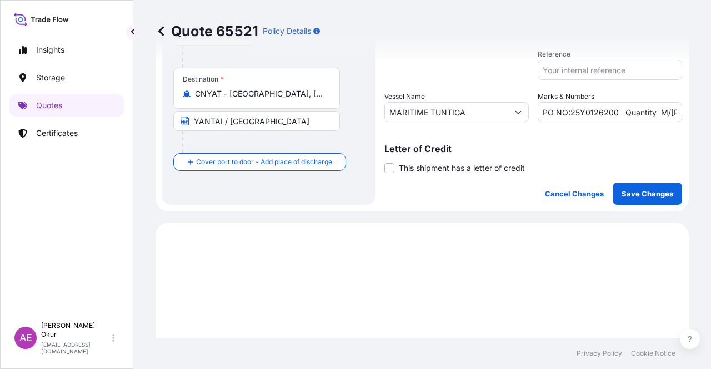
scroll to position [222, 0]
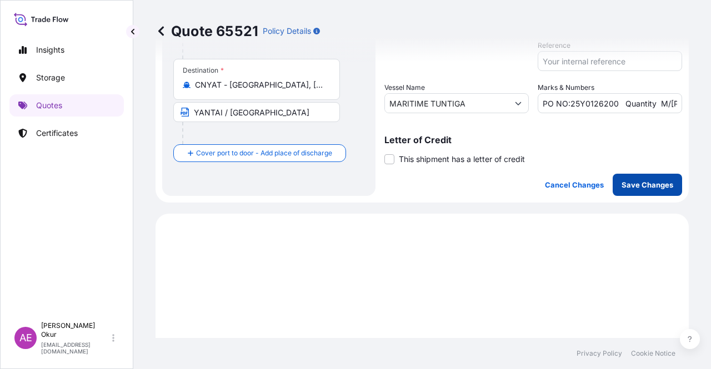
click at [640, 187] on p "Save Changes" at bounding box center [647, 184] width 52 height 11
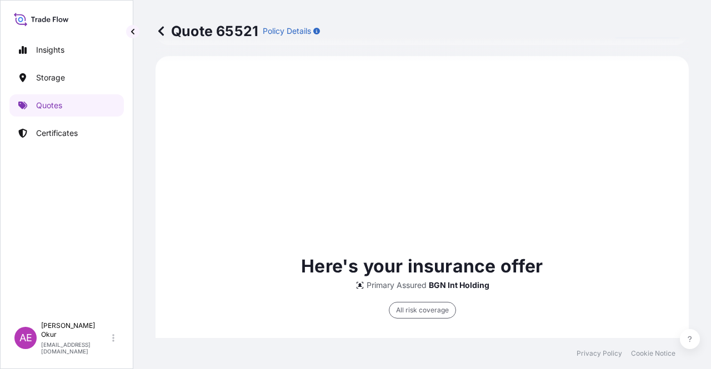
select select "Ocean Vessel"
type input "All risks"
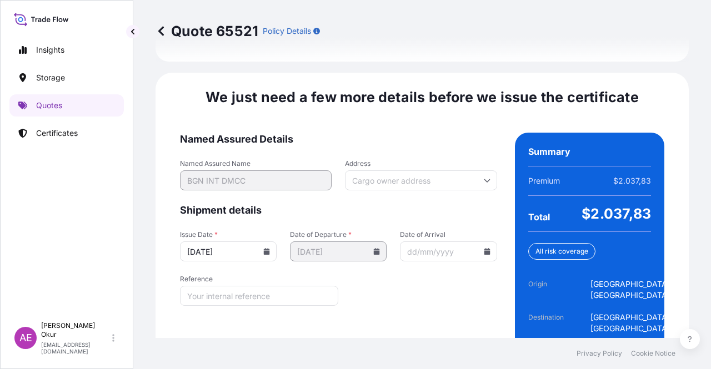
scroll to position [1390, 0]
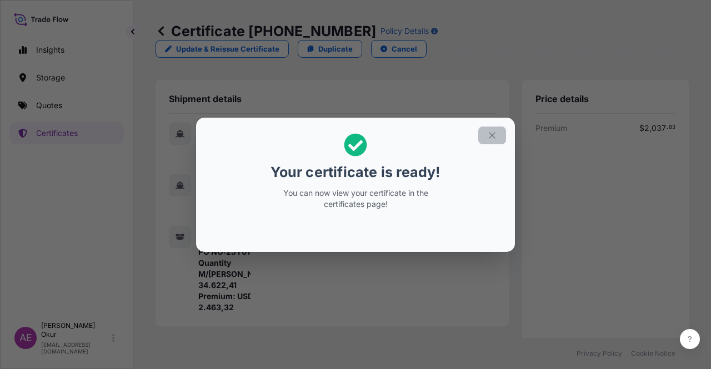
click at [497, 123] on section "Your certificate is ready! You can now view your certificate in the certificate…" at bounding box center [355, 185] width 319 height 134
click at [496, 134] on icon "button" at bounding box center [492, 135] width 10 height 10
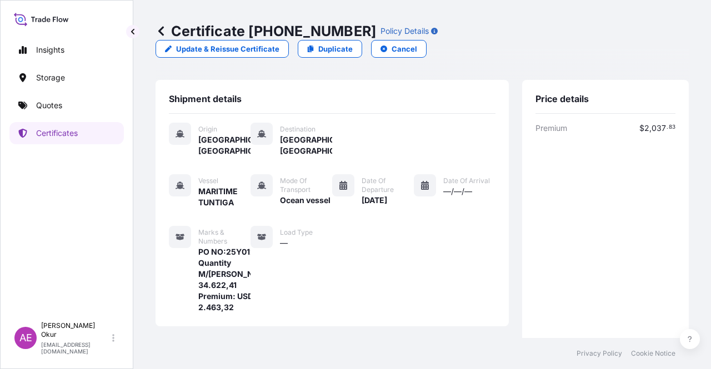
scroll to position [278, 0]
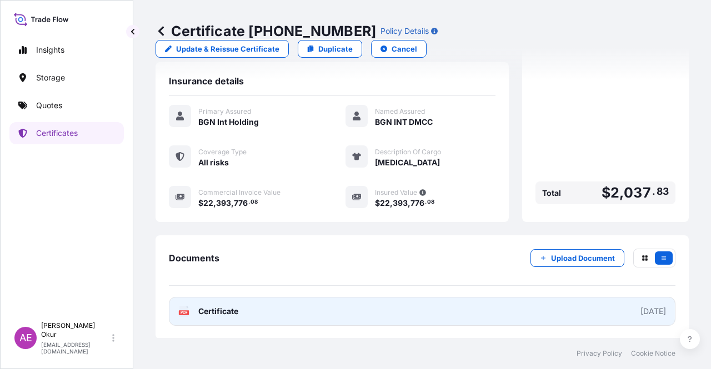
click at [226, 312] on span "Certificate" at bounding box center [218, 311] width 40 height 11
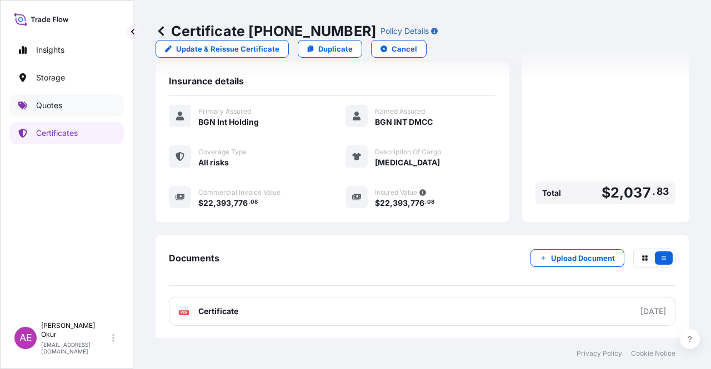
click at [72, 112] on link "Quotes" at bounding box center [66, 105] width 114 height 22
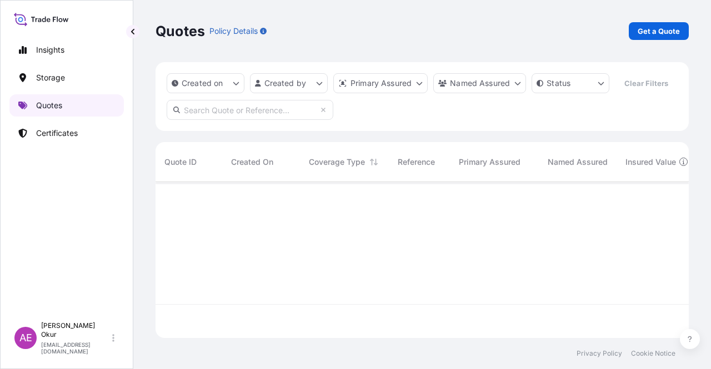
scroll to position [154, 524]
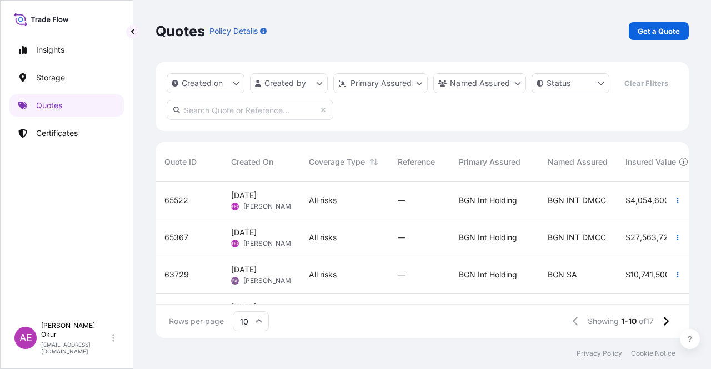
click at [370, 215] on div "All risks" at bounding box center [344, 200] width 89 height 37
select select "Ocean Vessel"
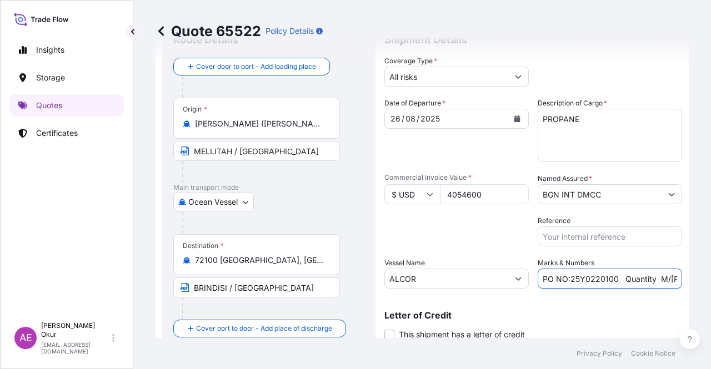
scroll to position [0, 121]
drag, startPoint x: 583, startPoint y: 281, endPoint x: 710, endPoint y: 283, distance: 127.1
click at [710, 283] on div "Quote 65522 Policy Details Route Details Cover door to port - Add loading place…" at bounding box center [421, 169] width 577 height 338
click at [625, 276] on input "PO NO:25Y0220100 Quantity M/[PERSON_NAME]: 7600 Premium: USD 446,01" at bounding box center [609, 279] width 144 height 20
click at [588, 276] on input "PO NO:25Y0220100 Quantity M/[PERSON_NAME]: 7600 Premium: USD 446,01" at bounding box center [609, 279] width 144 height 20
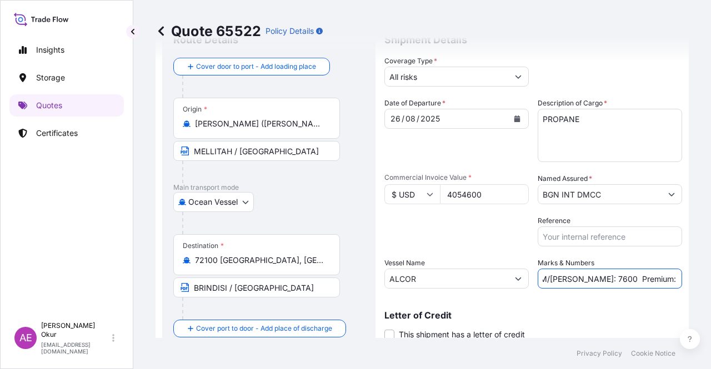
click at [575, 280] on input "PO NO:25Y0220100 Quantity M/[PERSON_NAME]: 7600 Premium: USD 446,01" at bounding box center [609, 279] width 144 height 20
click at [622, 278] on input "PO NO:25Y0220100 Quantity M/[PERSON_NAME]: 7600 Premium: USD 446,01" at bounding box center [609, 279] width 144 height 20
drag, startPoint x: 673, startPoint y: 279, endPoint x: 696, endPoint y: 279, distance: 23.3
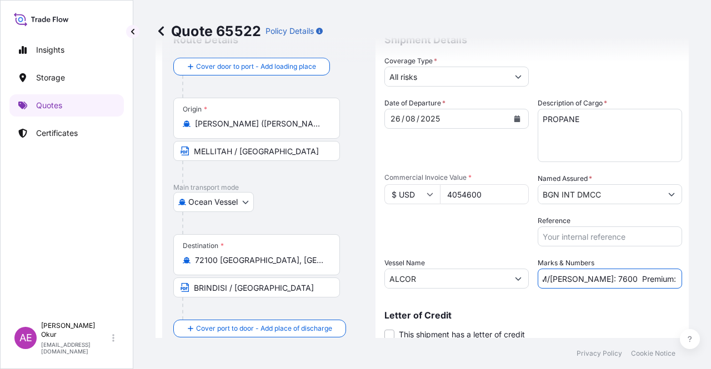
click at [696, 279] on div "Quote 65522 Policy Details Route Details Cover door to port - Add loading place…" at bounding box center [421, 169] width 577 height 338
click at [619, 275] on input "PO NO:25Y0220100 Quantity M/[PERSON_NAME]: 7600 Premium: USD 446,01" at bounding box center [609, 279] width 144 height 20
drag, startPoint x: 566, startPoint y: 278, endPoint x: 582, endPoint y: 280, distance: 16.3
click at [582, 280] on input "PO NO:25Y0220100 Quantity M/[PERSON_NAME]: 7600 Premium: USD 446,01" at bounding box center [609, 279] width 144 height 20
paste input "7.600,00"
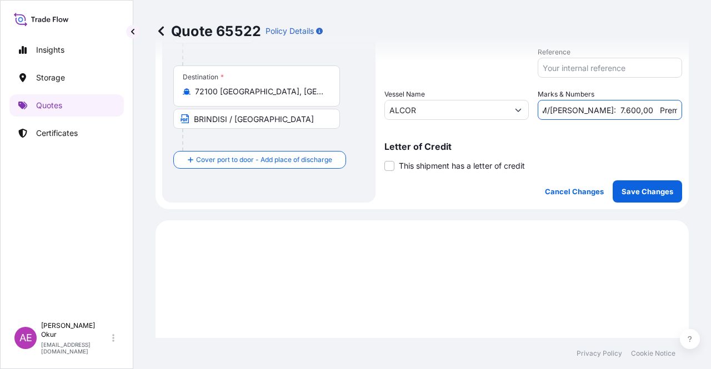
scroll to position [324, 0]
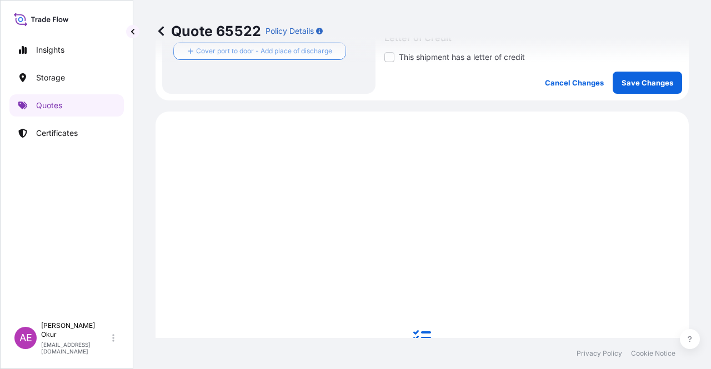
type input "PO NO:25Y0220100 Quantity M/[PERSON_NAME]: 7.600,00 Premium: USD 446,01"
click at [642, 84] on p "Save Changes" at bounding box center [647, 82] width 52 height 11
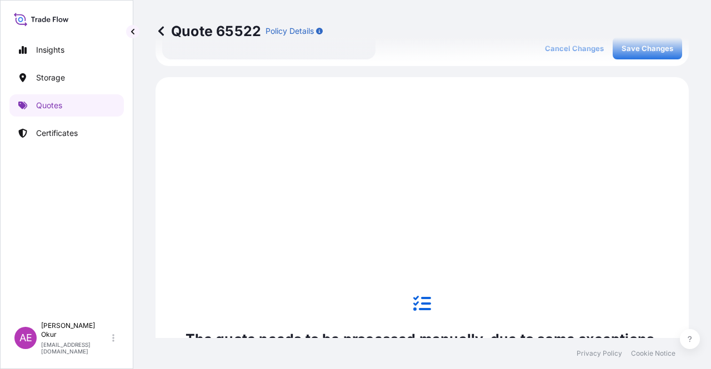
scroll to position [380, 0]
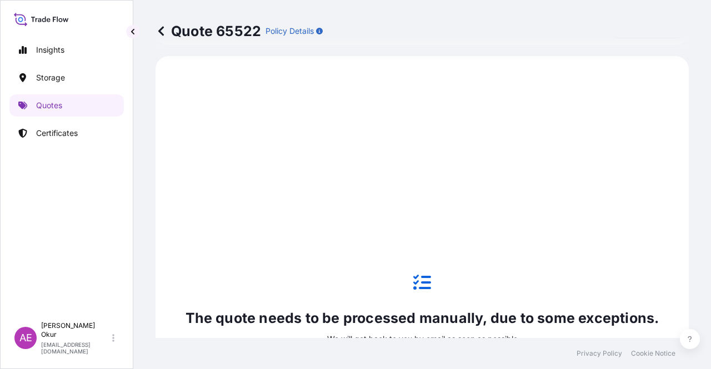
select select "Ocean Vessel"
click at [95, 109] on link "Quotes" at bounding box center [66, 105] width 114 height 22
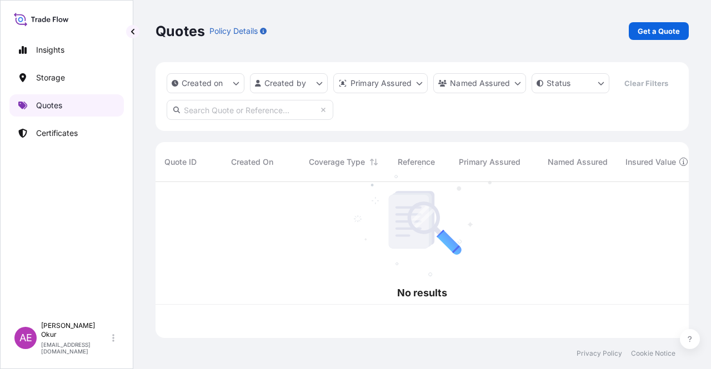
scroll to position [154, 524]
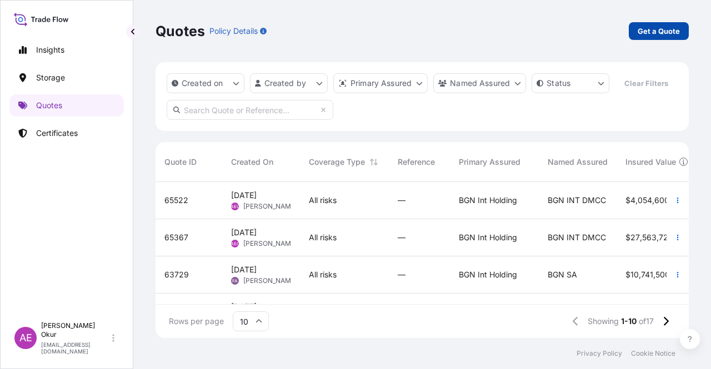
click at [652, 36] on p "Get a Quote" at bounding box center [658, 31] width 42 height 11
select select "Ocean Vessel"
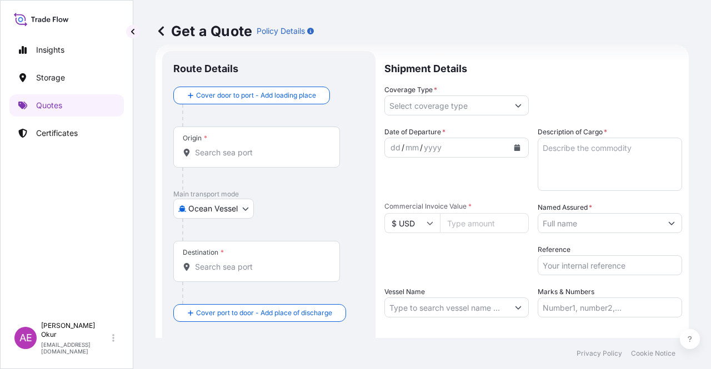
click at [294, 145] on div "Origin *" at bounding box center [256, 147] width 167 height 41
click at [294, 147] on input "Origin *" at bounding box center [260, 152] width 131 height 11
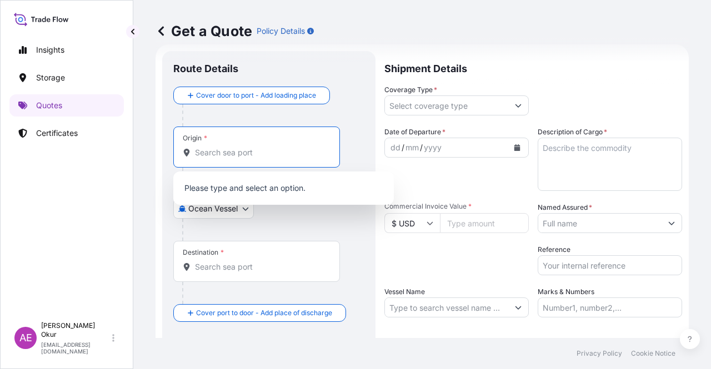
paste input "[GEOGRAPHIC_DATA]"
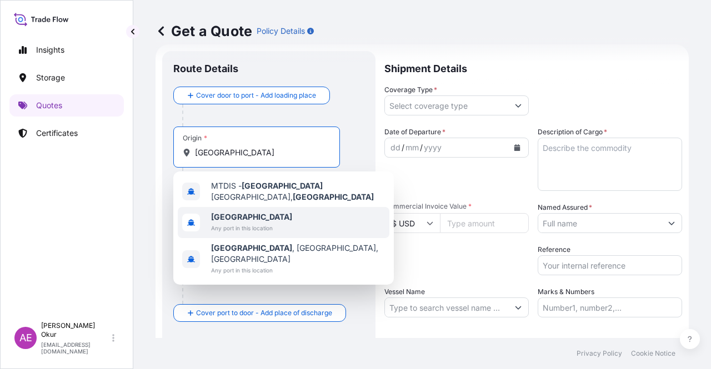
click at [270, 223] on span "Any port in this location" at bounding box center [251, 228] width 81 height 11
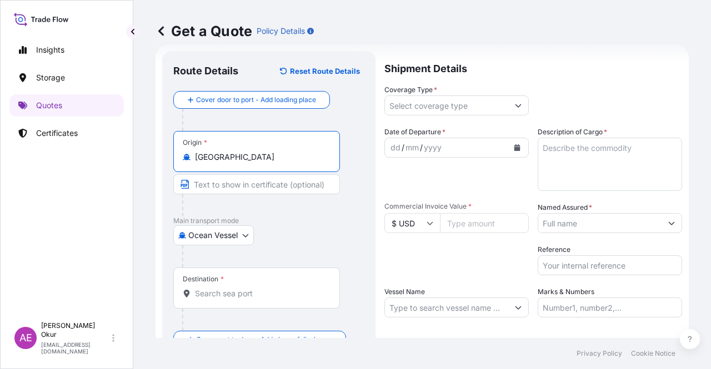
type input "[GEOGRAPHIC_DATA]"
click at [253, 179] on input "Text to appear on certificate" at bounding box center [256, 184] width 167 height 20
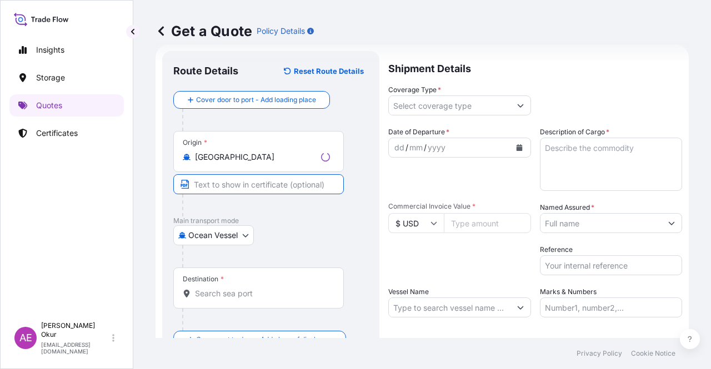
paste input "[GEOGRAPHIC_DATA]"
drag, startPoint x: 268, startPoint y: 185, endPoint x: 112, endPoint y: 185, distance: 155.4
click at [119, 185] on div "Insights Storage Quotes Certificates AE Alp Eren Okur [EMAIL_ADDRESS][DOMAIN_NA…" at bounding box center [355, 184] width 711 height 369
paste input "OPL [GEOGRAPHIC_DATA] (CARGO ORIGIN [GEOGRAPHIC_DATA], [GEOGRAPHIC_DATA] VIA MT…"
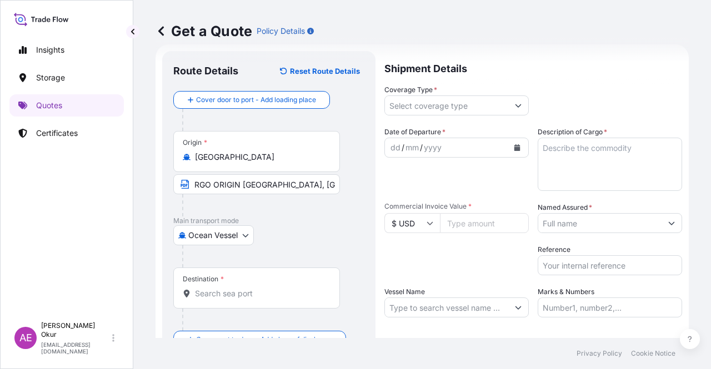
scroll to position [0, 0]
paste input "[GEOGRAPHIC_DATA]"
type input "OPL [GEOGRAPHIC_DATA] (CARGO ORIGIN [GEOGRAPHIC_DATA], [GEOGRAPHIC_DATA] VIA MT…"
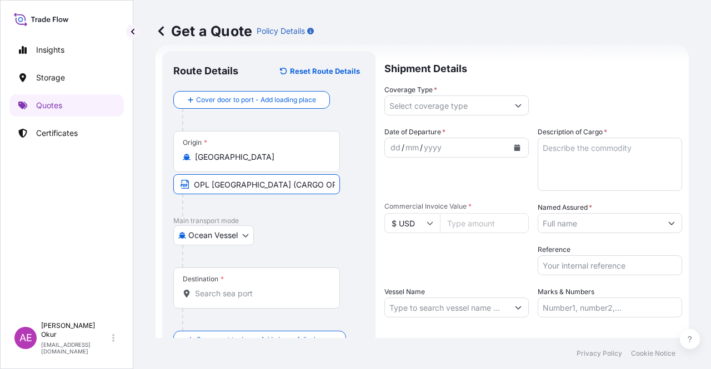
click at [251, 280] on div "Destination *" at bounding box center [256, 288] width 167 height 41
click at [253, 283] on div "Destination *" at bounding box center [256, 288] width 167 height 41
click at [253, 288] on input "Destination *" at bounding box center [260, 293] width 131 height 11
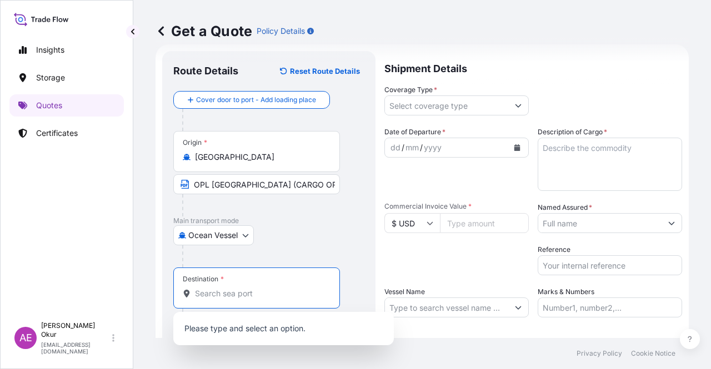
click at [248, 293] on input "Destination *" at bounding box center [260, 293] width 131 height 11
paste input "DAESAN"
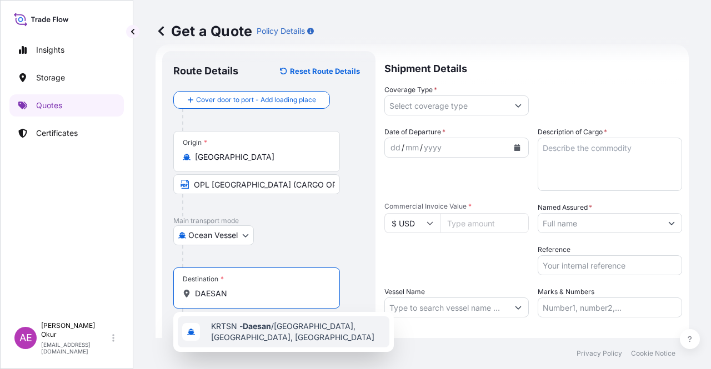
click at [264, 337] on div "KRTSN - Daesan /[GEOGRAPHIC_DATA], [GEOGRAPHIC_DATA], [GEOGRAPHIC_DATA]" at bounding box center [283, 331] width 211 height 31
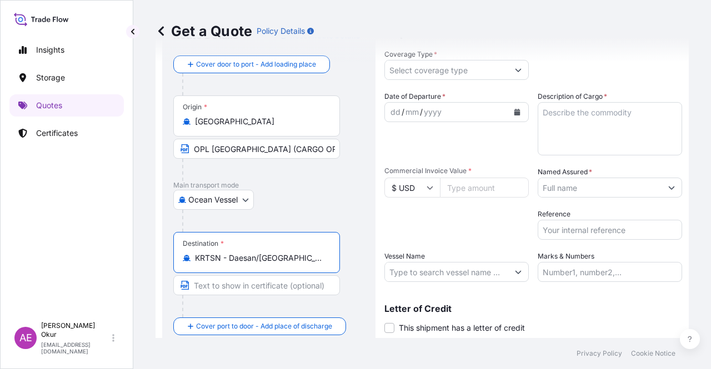
scroll to position [86, 0]
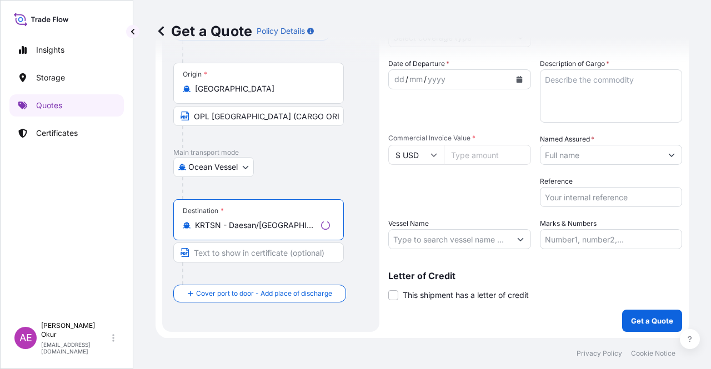
type input "KRTSN - Daesan/[GEOGRAPHIC_DATA], [GEOGRAPHIC_DATA], [GEOGRAPHIC_DATA]"
click at [244, 239] on div "Destination * [PERSON_NAME]/[GEOGRAPHIC_DATA], [GEOGRAPHIC_DATA], [GEOGRAPHIC_D…" at bounding box center [258, 219] width 170 height 41
click at [244, 231] on input "KRTSN - Daesan/[GEOGRAPHIC_DATA], [GEOGRAPHIC_DATA], [GEOGRAPHIC_DATA]" at bounding box center [256, 225] width 122 height 11
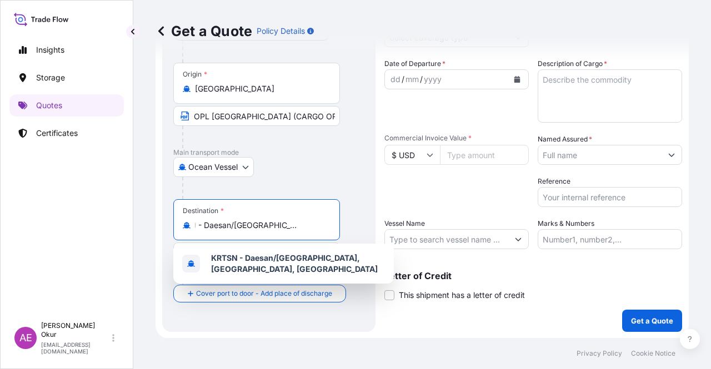
click at [241, 246] on div "KRTSN - Daesan/[GEOGRAPHIC_DATA], [GEOGRAPHIC_DATA], [GEOGRAPHIC_DATA]" at bounding box center [283, 264] width 220 height 40
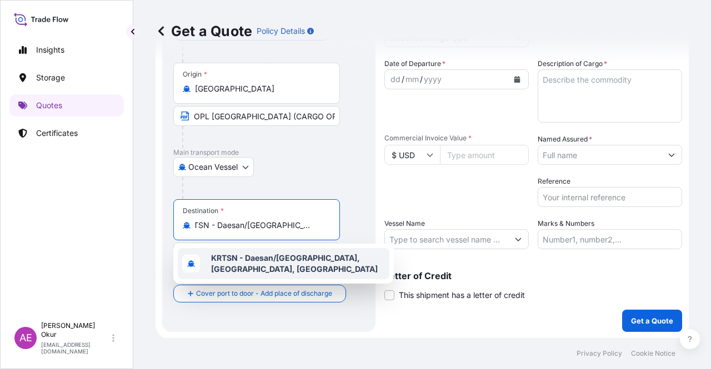
click at [249, 267] on div "KRTSN - Daesan/[GEOGRAPHIC_DATA], [GEOGRAPHIC_DATA], [GEOGRAPHIC_DATA]" at bounding box center [283, 263] width 211 height 31
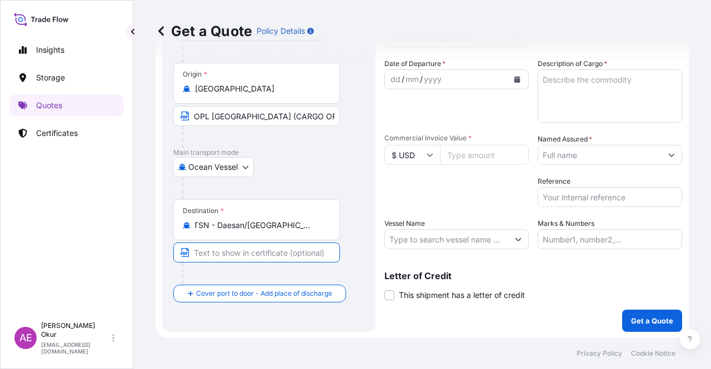
click at [248, 250] on input "Text to appear on certificate" at bounding box center [256, 253] width 167 height 20
paste input "DAESAN"
paste input "[GEOGRAPHIC_DATA]"
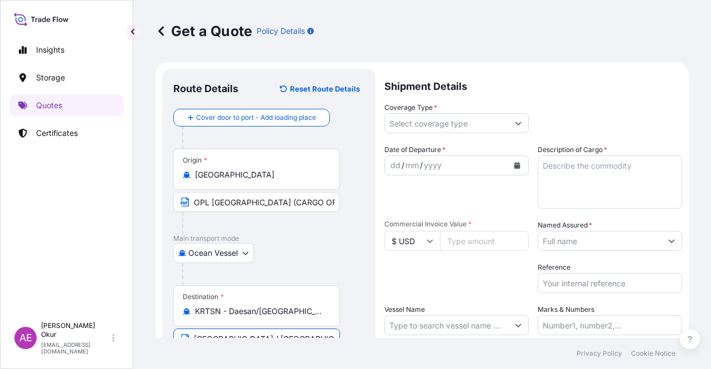
type input "[GEOGRAPHIC_DATA] / [GEOGRAPHIC_DATA]"
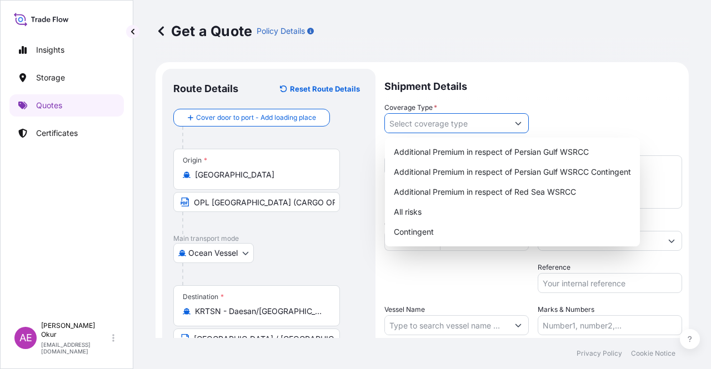
click at [433, 130] on input "Coverage Type *" at bounding box center [446, 123] width 123 height 20
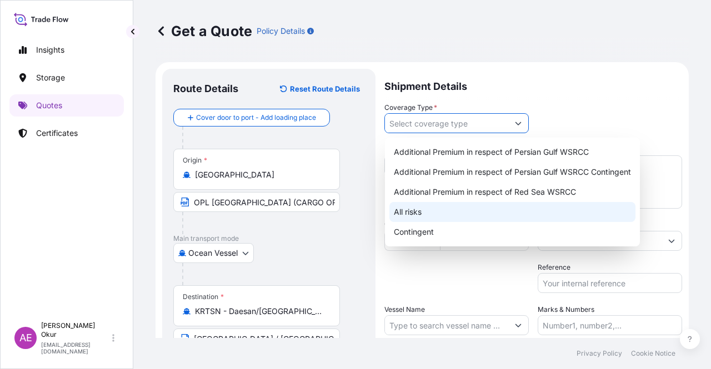
click at [417, 213] on div "All risks" at bounding box center [512, 212] width 246 height 20
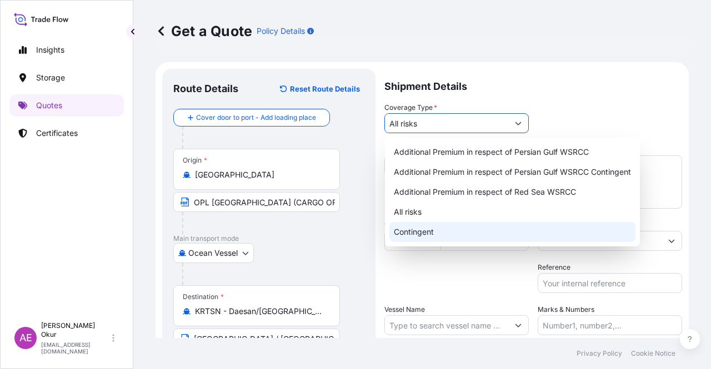
click at [433, 231] on div "Contingent" at bounding box center [512, 232] width 246 height 20
type input "Contingent"
click at [420, 231] on div "Contingent" at bounding box center [512, 232] width 246 height 20
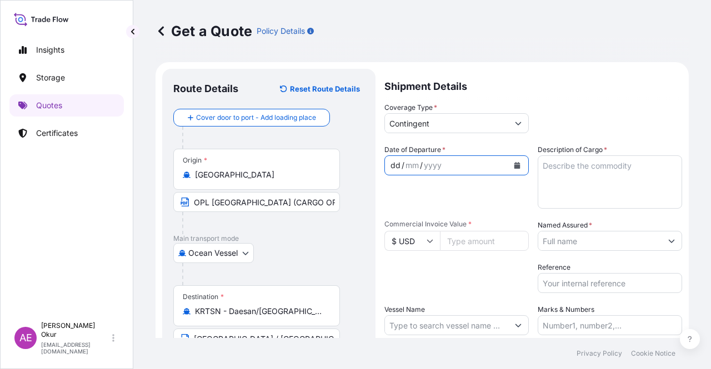
click at [396, 164] on div "dd" at bounding box center [395, 165] width 12 height 13
click at [466, 237] on input "Commercial Invoice Value *" at bounding box center [484, 241] width 89 height 20
paste input "17746041.5"
type input "17746041.5"
click at [572, 174] on textarea "Description of Cargo *" at bounding box center [609, 181] width 144 height 53
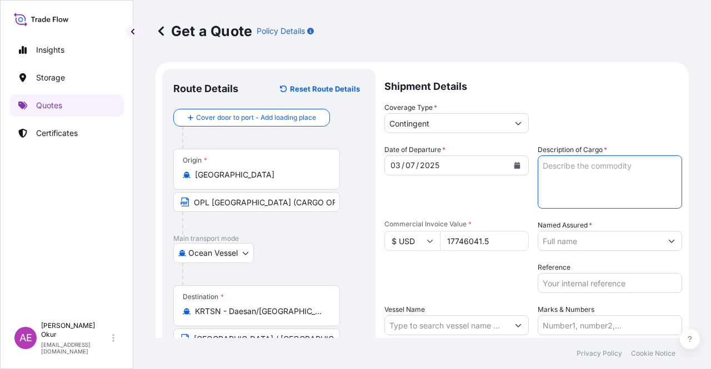
paste textarea "[MEDICAL_DATA]"
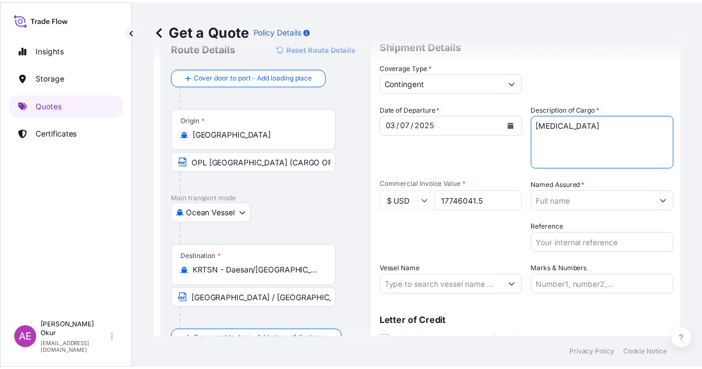
scroll to position [56, 0]
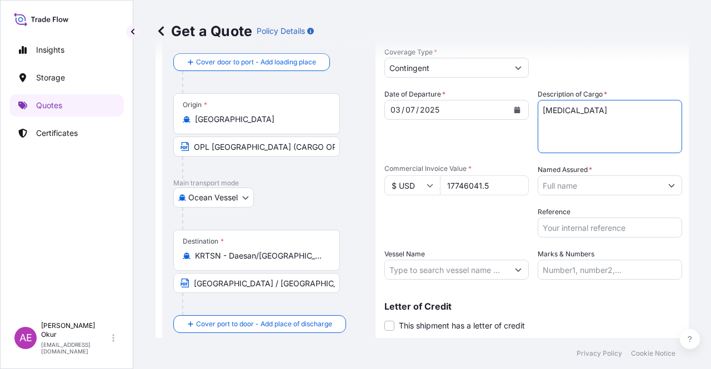
type textarea "[MEDICAL_DATA]"
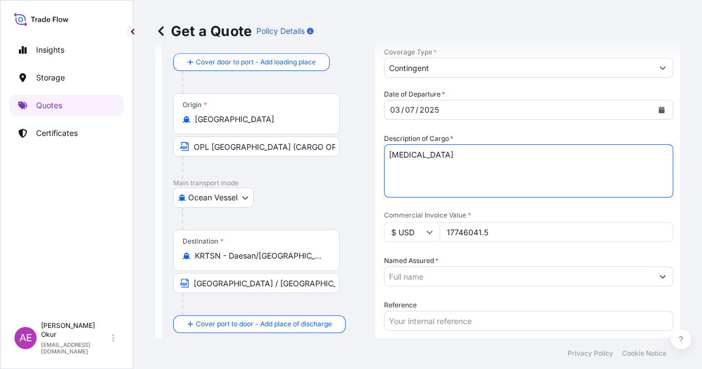
click at [593, 266] on input "Named Assured *" at bounding box center [519, 276] width 268 height 20
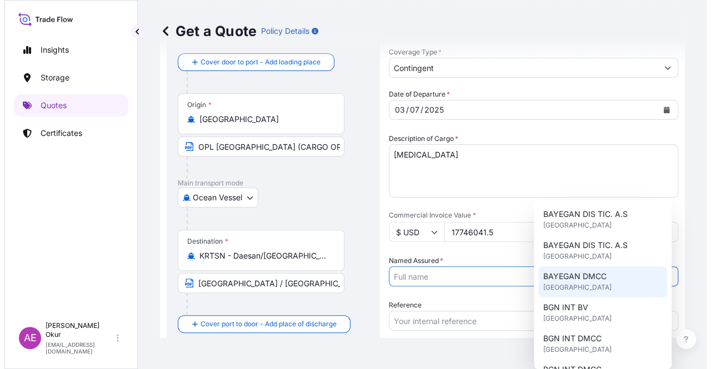
scroll to position [167, 0]
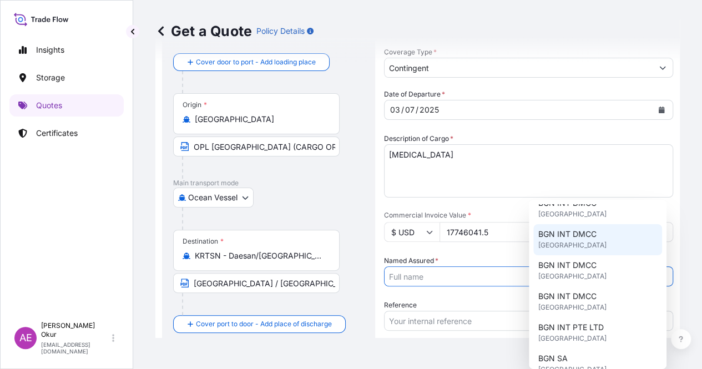
click at [584, 245] on span "[GEOGRAPHIC_DATA]" at bounding box center [572, 245] width 68 height 11
type input "BGN INT DMCC"
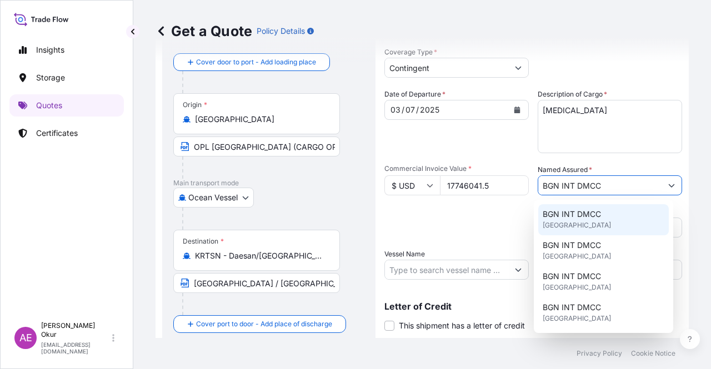
click at [572, 217] on span "BGN INT DMCC" at bounding box center [571, 214] width 58 height 11
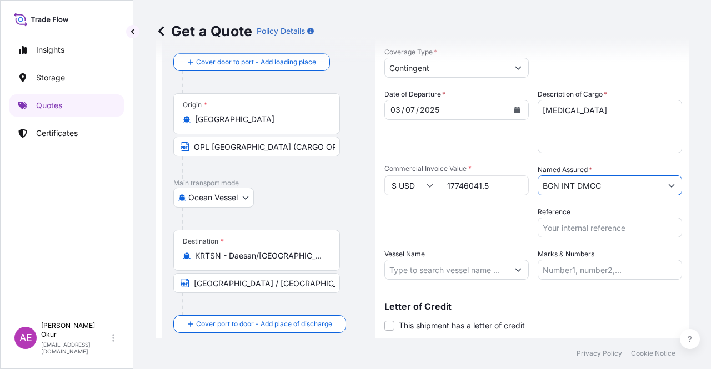
click at [461, 269] on input "Vessel Name" at bounding box center [446, 270] width 123 height 20
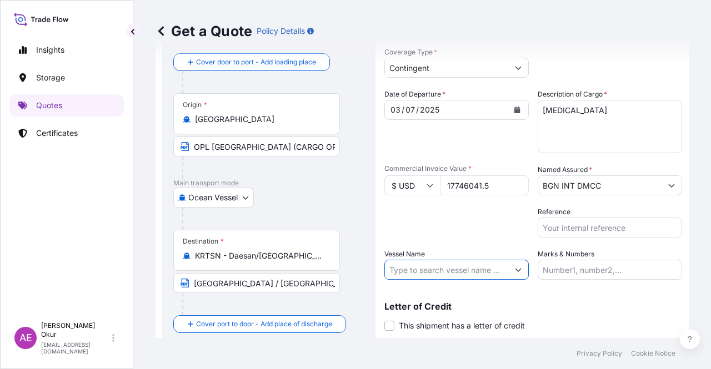
paste input "SEALEGEND"
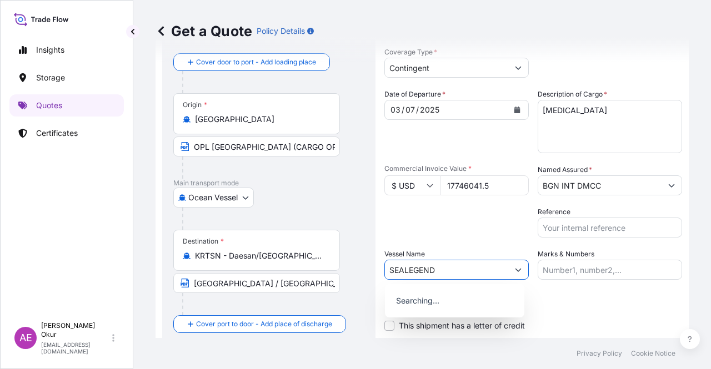
type input "SEALEGEND"
click at [603, 263] on input "Marks & Numbers" at bounding box center [609, 270] width 144 height 20
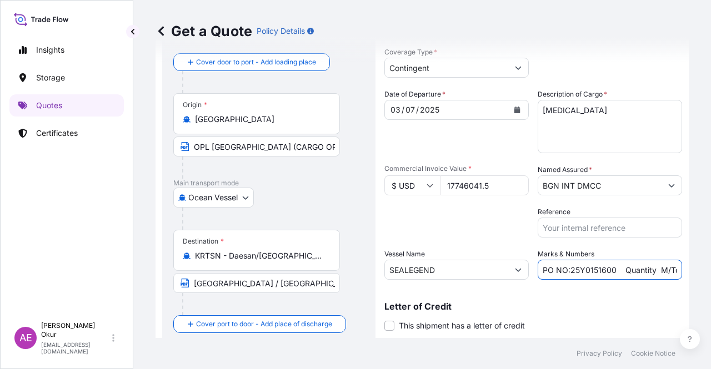
drag, startPoint x: 566, startPoint y: 270, endPoint x: 609, endPoint y: 268, distance: 42.8
click at [609, 268] on input "PO NO:25Y0151600 Quantity M/Tonn: 26,000 Premium: USD 3,37" at bounding box center [609, 270] width 144 height 20
paste input "63300"
drag, startPoint x: 651, startPoint y: 270, endPoint x: 705, endPoint y: 270, distance: 54.4
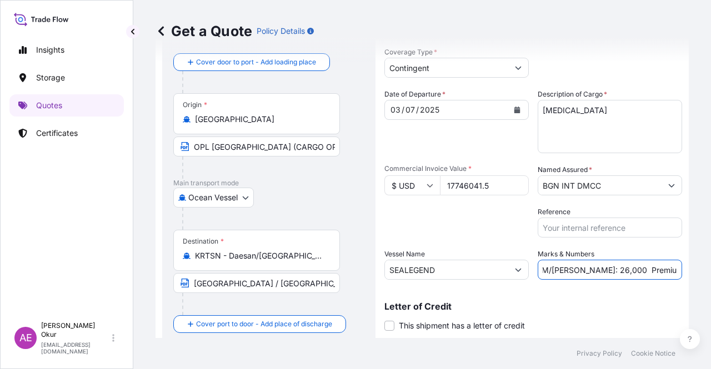
click at [705, 270] on div "Get a Quote Policy Details Route Details Reset Route Details Cover door to port…" at bounding box center [421, 169] width 577 height 338
click at [643, 275] on input "PO NO:25Y0163300 Quantity M/[PERSON_NAME]: 26,000 Premium: USD 3,37" at bounding box center [609, 270] width 144 height 20
drag, startPoint x: 566, startPoint y: 268, endPoint x: 592, endPoint y: 270, distance: 26.2
click at [592, 270] on input "PO NO:25Y0163300 Quantity M/[PERSON_NAME]: 26,000 Premium: USD 3,37" at bounding box center [609, 270] width 144 height 20
paste input "7.500,"
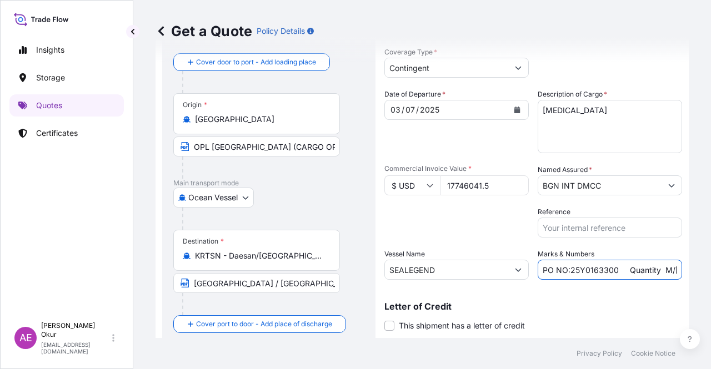
scroll to position [0, 134]
drag, startPoint x: 699, startPoint y: 279, endPoint x: 710, endPoint y: 279, distance: 11.1
click at [710, 279] on div "Get a Quote Policy Details Route Details Reset Route Details Cover door to port…" at bounding box center [421, 169] width 577 height 338
click at [656, 270] on input "PO NO:25Y0163300 Quantity M/[PERSON_NAME]: 27.500,00 Premium: USD 3,37" at bounding box center [609, 270] width 144 height 20
drag, startPoint x: 648, startPoint y: 266, endPoint x: 679, endPoint y: 265, distance: 31.1
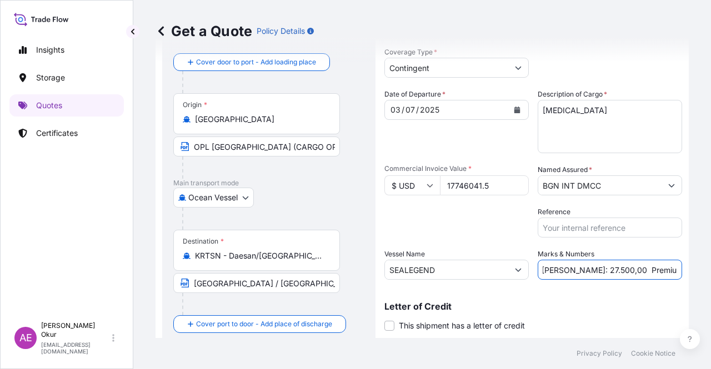
click at [679, 265] on form "Route Details Reset Route Details Cover door to port - Add loading place Place …" at bounding box center [421, 188] width 533 height 362
paste input "887,30"
click at [642, 266] on input "PO NO:25Y0163300 Quantity M/[PERSON_NAME]: 27.500,00 Premium: USD887,30" at bounding box center [609, 270] width 144 height 20
type input "PO NO:25Y0163300 Quantity M/[PERSON_NAME]: 27.500,00 Premium: USD 887,30"
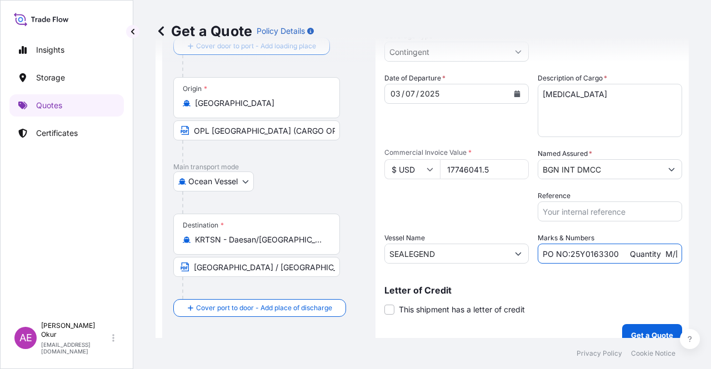
scroll to position [86, 0]
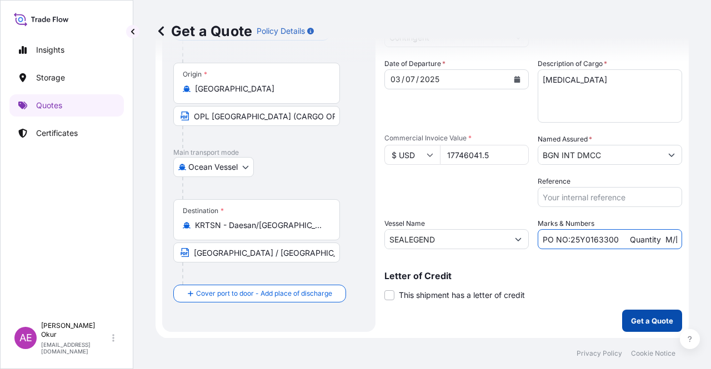
click at [667, 325] on button "Get a Quote" at bounding box center [652, 321] width 60 height 22
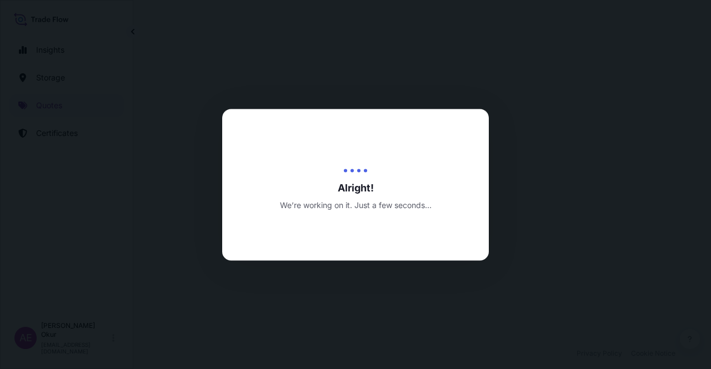
select select "Ocean Vessel"
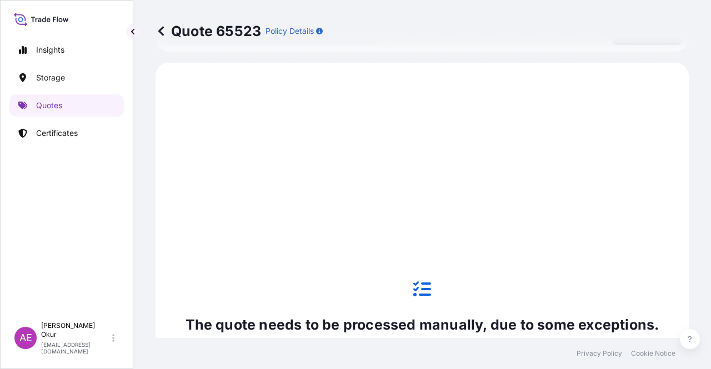
scroll to position [380, 0]
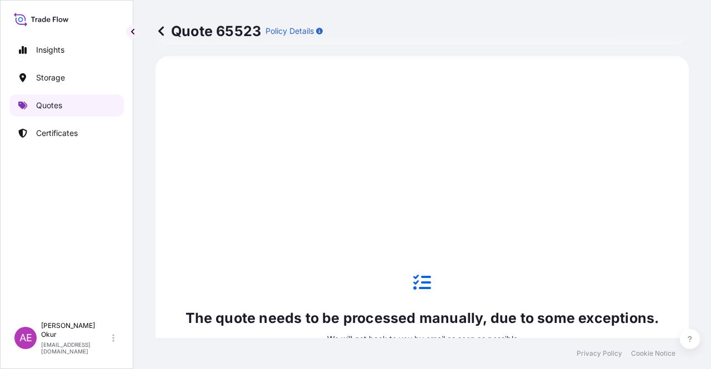
click at [89, 108] on link "Quotes" at bounding box center [66, 105] width 114 height 22
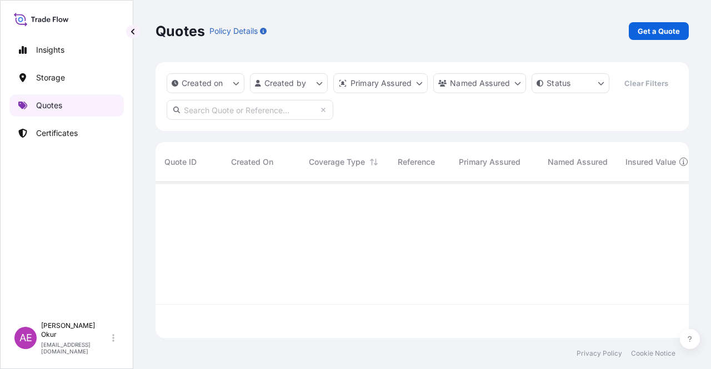
scroll to position [154, 524]
click at [663, 33] on p "Get a Quote" at bounding box center [658, 31] width 42 height 11
select select "Ocean Vessel"
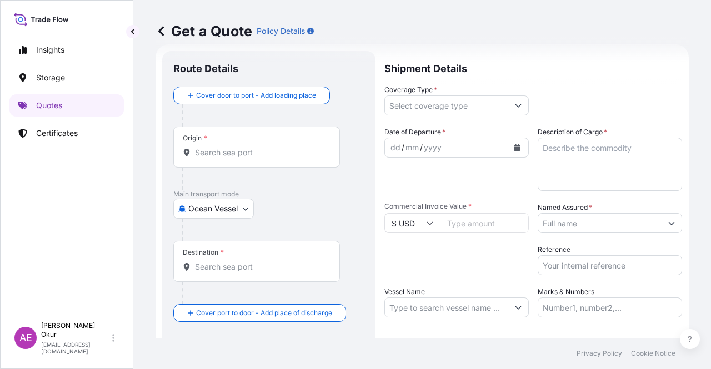
click at [261, 153] on input "Origin *" at bounding box center [260, 152] width 131 height 11
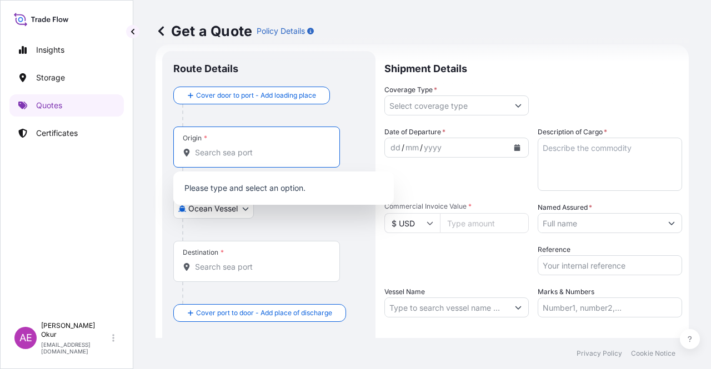
paste input "[GEOGRAPHIC_DATA]"
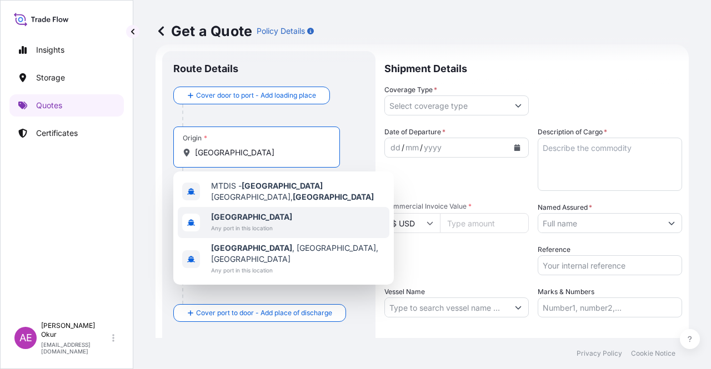
click at [265, 211] on span "[GEOGRAPHIC_DATA]" at bounding box center [251, 216] width 81 height 11
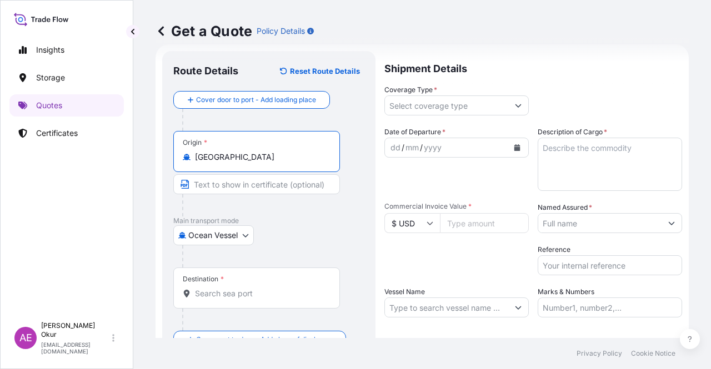
type input "[GEOGRAPHIC_DATA]"
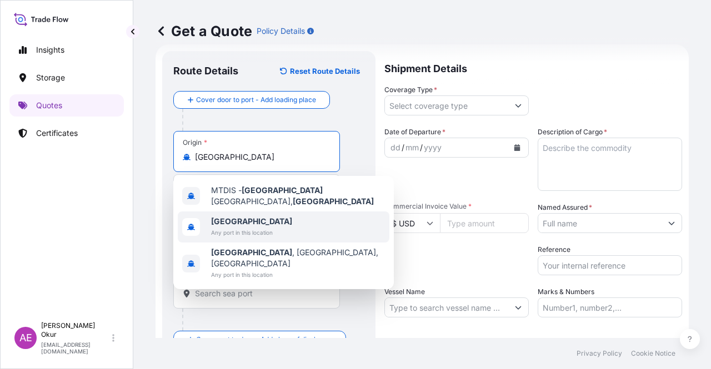
click at [256, 220] on span "[GEOGRAPHIC_DATA]" at bounding box center [251, 221] width 81 height 11
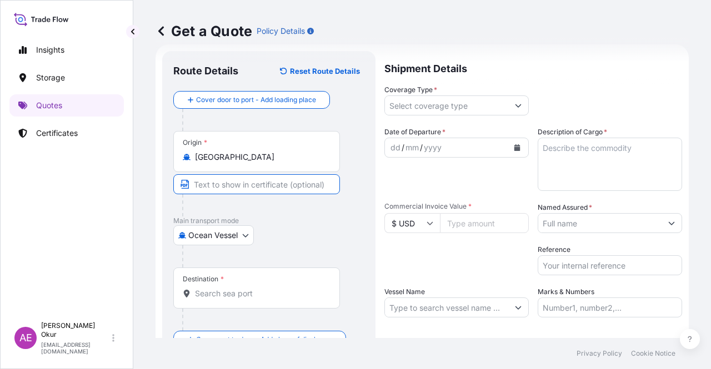
click at [207, 184] on input "Text to appear on certificate" at bounding box center [256, 184] width 167 height 20
paste input "OPL [GEOGRAPHIC_DATA] (CARGO ORIGIN [GEOGRAPHIC_DATA], [GEOGRAPHIC_DATA] VIA MT…"
paste input "[GEOGRAPHIC_DATA]"
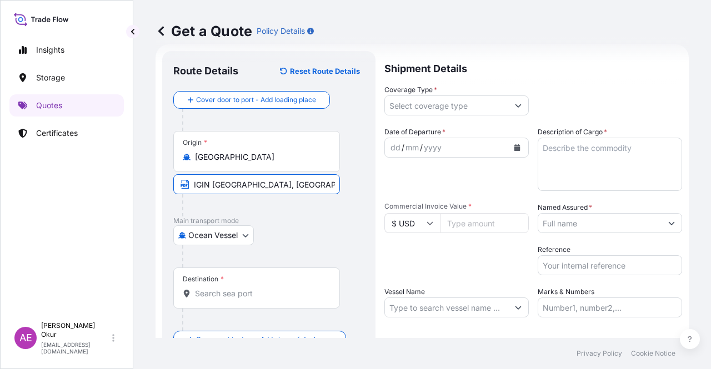
type input "OPL [GEOGRAPHIC_DATA] (CARGO ORIGIN [GEOGRAPHIC_DATA], [GEOGRAPHIC_DATA] VIA MT…"
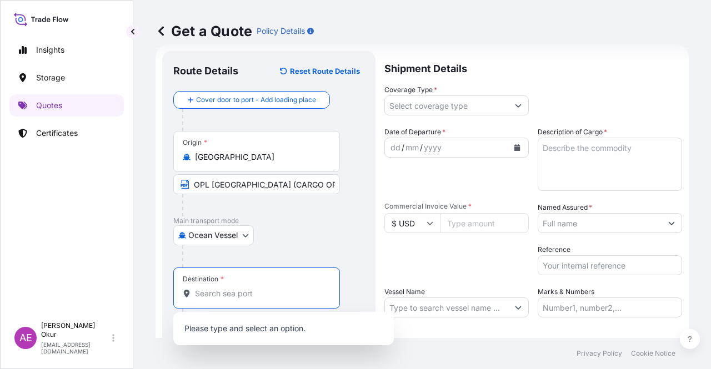
click at [221, 298] on input "Destination *" at bounding box center [260, 293] width 131 height 11
paste input "DAESAN"
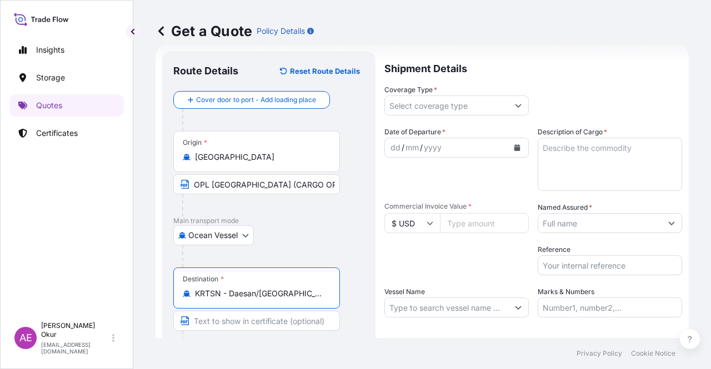
type input "KRTSN - Daesan/[GEOGRAPHIC_DATA], [GEOGRAPHIC_DATA], [GEOGRAPHIC_DATA]"
click at [239, 315] on input "Text to appear on certificate" at bounding box center [256, 321] width 167 height 20
paste input "DAESAN"
type input "[GEOGRAPHIC_DATA] / [GEOGRAPHIC_DATA]"
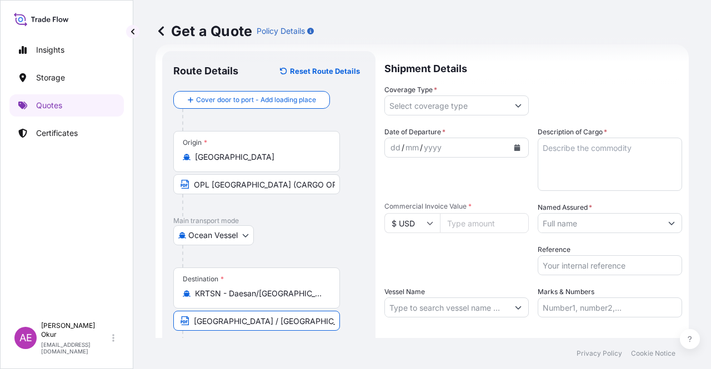
click at [515, 103] on icon "Show suggestions" at bounding box center [518, 105] width 7 height 7
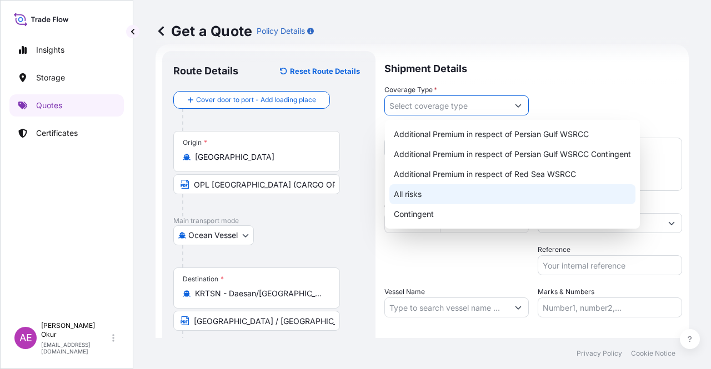
click at [440, 194] on div "All risks" at bounding box center [512, 194] width 246 height 20
type input "All risks"
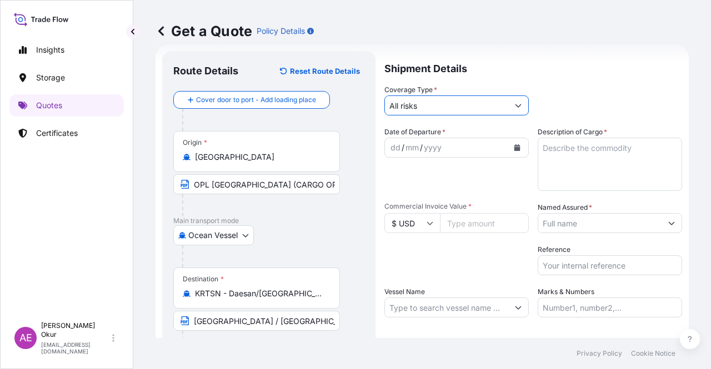
click at [397, 147] on div "dd" at bounding box center [395, 147] width 12 height 13
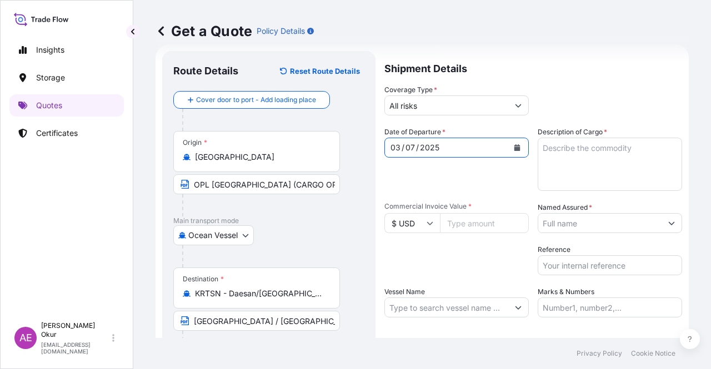
click at [398, 148] on div "03" at bounding box center [395, 147] width 12 height 13
click at [615, 141] on textarea "Description of Cargo *" at bounding box center [609, 164] width 144 height 53
paste textarea "16345364,71"
type textarea "16345364,71"
click at [472, 221] on input "Commercial Invoice Value *" at bounding box center [484, 223] width 89 height 20
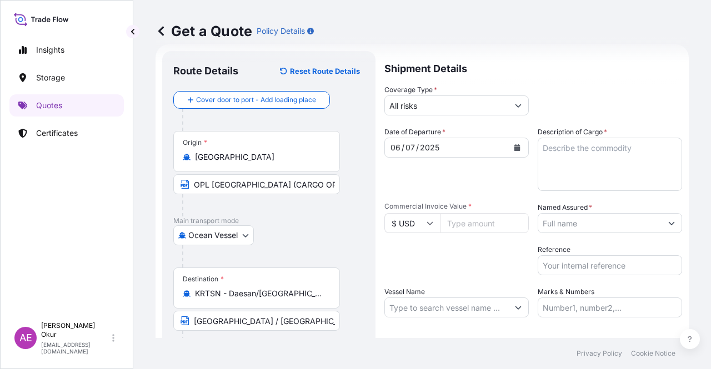
paste input "16345364.71"
type input "16345364.71"
click at [581, 156] on textarea "Description of Cargo *" at bounding box center [609, 164] width 144 height 53
paste textarea "[MEDICAL_DATA]"
type textarea "[MEDICAL_DATA]"
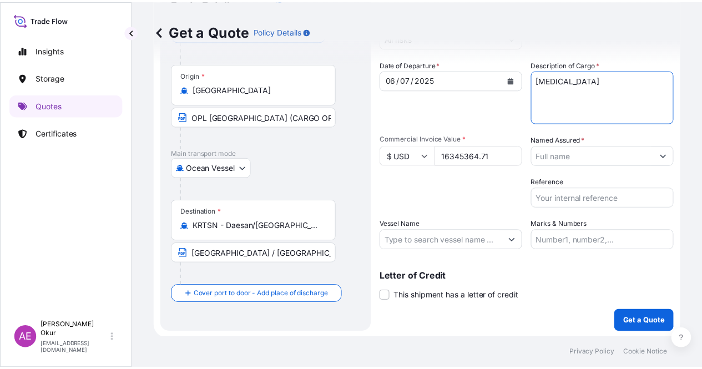
scroll to position [86, 0]
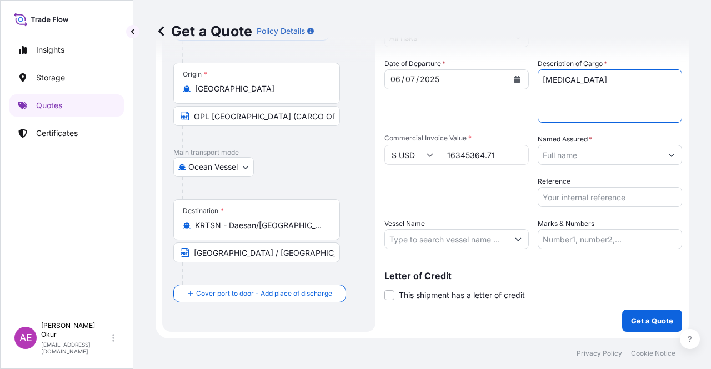
click at [604, 159] on input "Named Assured *" at bounding box center [599, 155] width 123 height 20
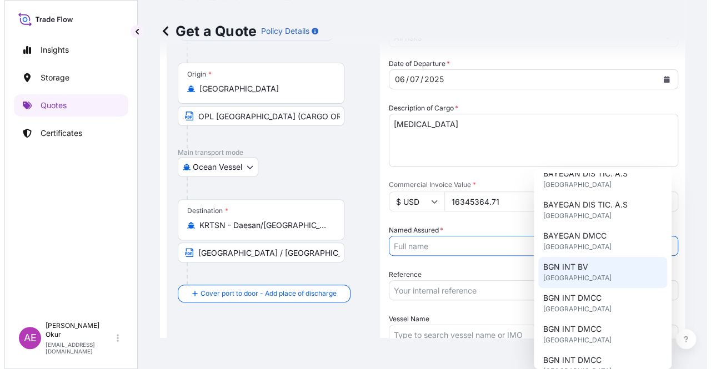
scroll to position [56, 0]
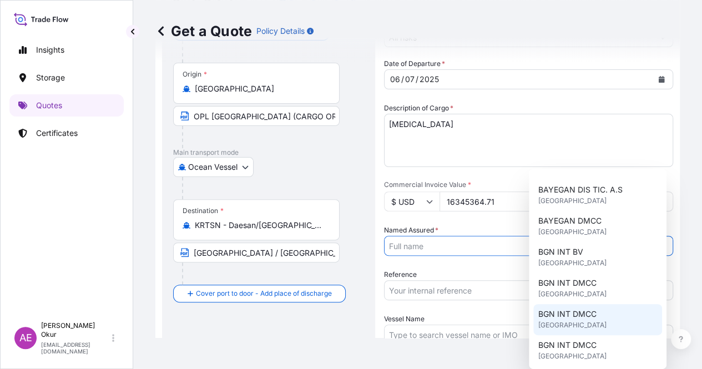
click at [578, 305] on div "BGN INT DMCC [GEOGRAPHIC_DATA]" at bounding box center [597, 319] width 129 height 31
type input "BGN INT DMCC"
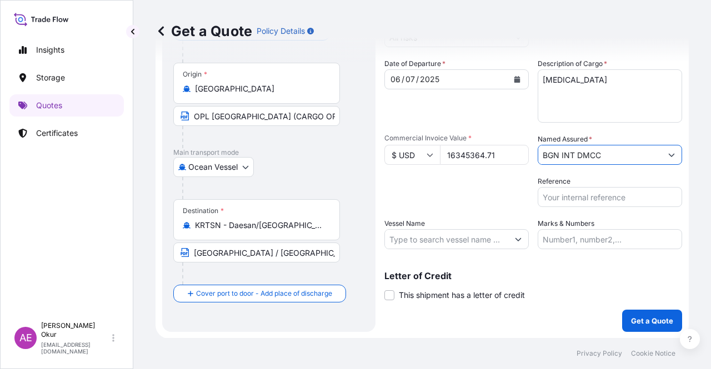
click at [456, 231] on input "Vessel Name" at bounding box center [446, 239] width 123 height 20
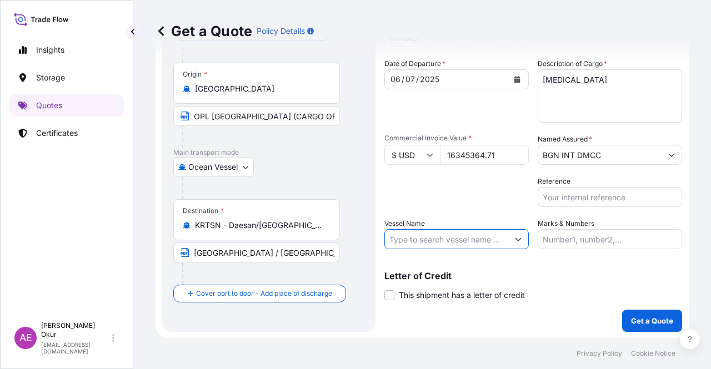
paste input "SEALEGEND"
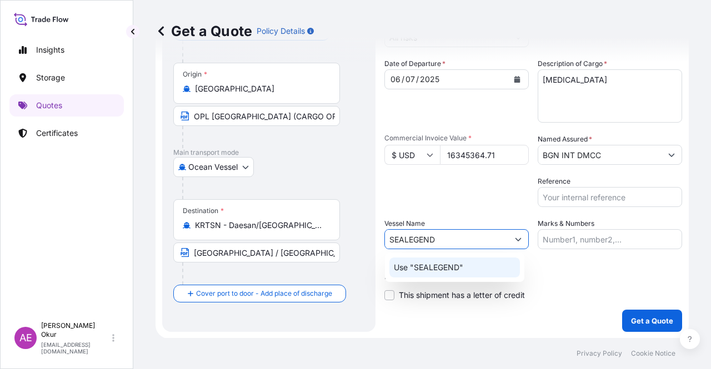
click at [481, 275] on div "Use "SEALEGEND"" at bounding box center [454, 268] width 130 height 20
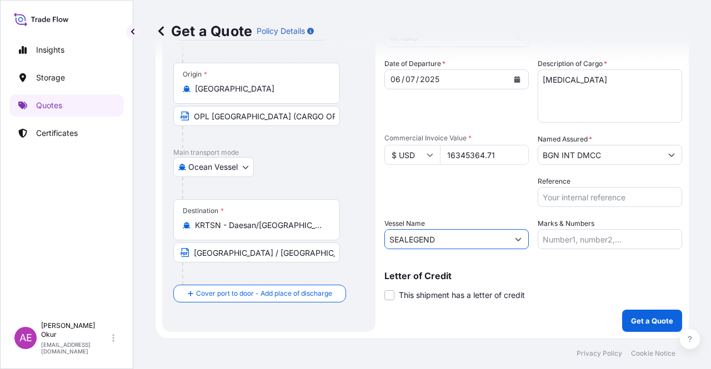
type input "SEALEGEND"
click at [572, 238] on input "Marks & Numbers" at bounding box center [609, 239] width 144 height 20
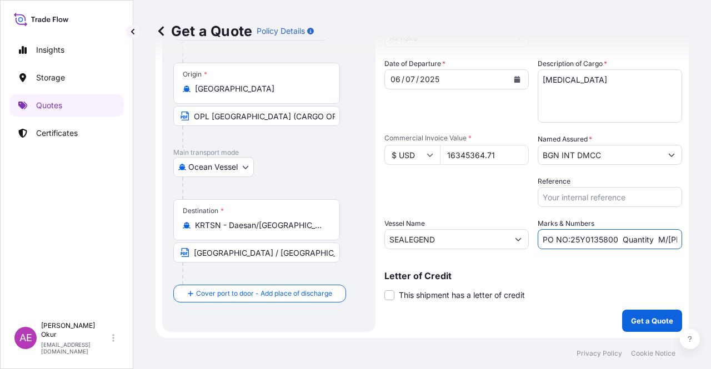
drag, startPoint x: 568, startPoint y: 240, endPoint x: 608, endPoint y: 241, distance: 40.0
click at [608, 241] on input "PO NO:25Y0135800 Quantity M/[PERSON_NAME]: 495,000 Premium: USD 57,03" at bounding box center [609, 239] width 144 height 20
drag, startPoint x: 566, startPoint y: 236, endPoint x: 612, endPoint y: 240, distance: 46.8
click at [612, 240] on input "PO NO:25Y0135800 Quantity M/[PERSON_NAME]: 495,000 Premium: USD 57,03" at bounding box center [609, 239] width 144 height 20
paste input "55700"
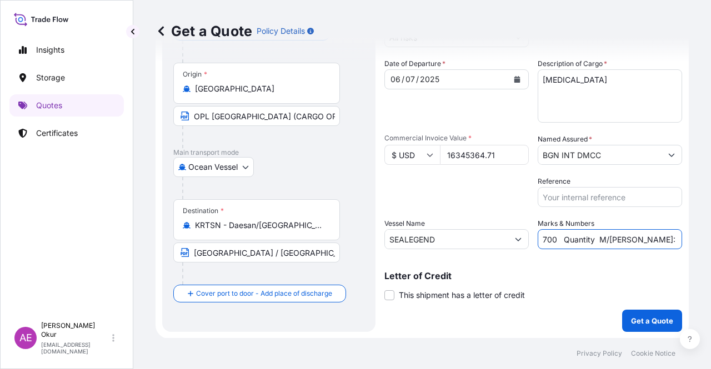
drag, startPoint x: 639, startPoint y: 240, endPoint x: 681, endPoint y: 238, distance: 41.7
click at [681, 238] on div "Get a Quote Policy Details Route Details Reset Route Details Cover door to port…" at bounding box center [421, 169] width 577 height 338
click at [613, 239] on input "PO NO:25Y0155700 Quantity M/[PERSON_NAME]: 495,000 Premium: USD 57,03" at bounding box center [609, 239] width 144 height 20
drag, startPoint x: 562, startPoint y: 241, endPoint x: 591, endPoint y: 241, distance: 28.9
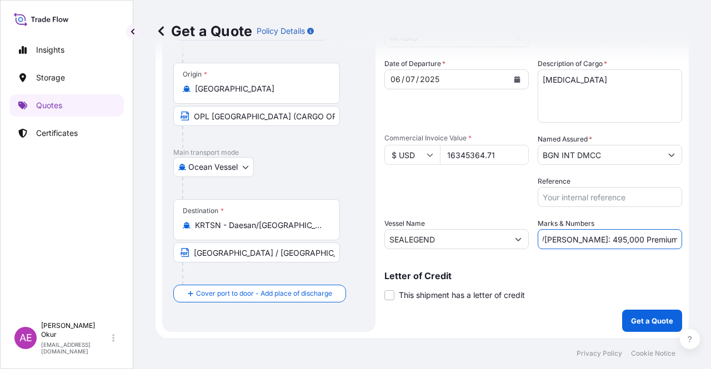
click at [591, 241] on input "PO NO:25Y0155700 Quantity M/[PERSON_NAME]: 495,000 Premium: USD 57,03" at bounding box center [609, 239] width 144 height 20
paste input "25.168,57"
drag, startPoint x: 644, startPoint y: 240, endPoint x: 710, endPoint y: 239, distance: 66.1
click at [710, 239] on div "Get a Quote Policy Details Route Details Reset Route Details Cover door to port…" at bounding box center [421, 169] width 577 height 338
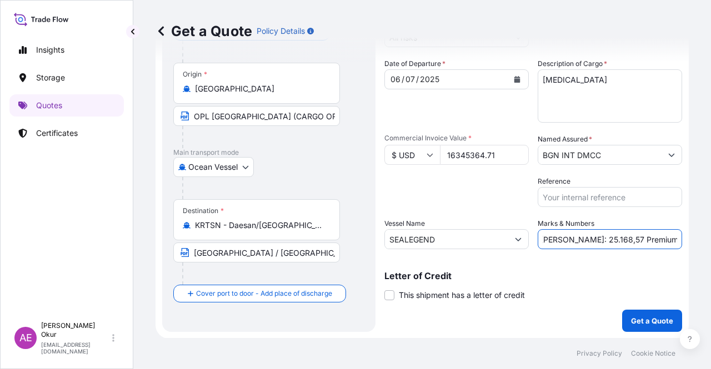
click at [644, 240] on input "PO NO:25Y0155700 Quantity M/[PERSON_NAME]: 25.168,57 Premium: USD 57,03" at bounding box center [609, 239] width 144 height 20
drag, startPoint x: 648, startPoint y: 236, endPoint x: 701, endPoint y: 236, distance: 52.2
click at [701, 236] on div "Get a Quote Policy Details Route Details Reset Route Details Cover door to port…" at bounding box center [421, 169] width 577 height 338
paste input "1.797,99"
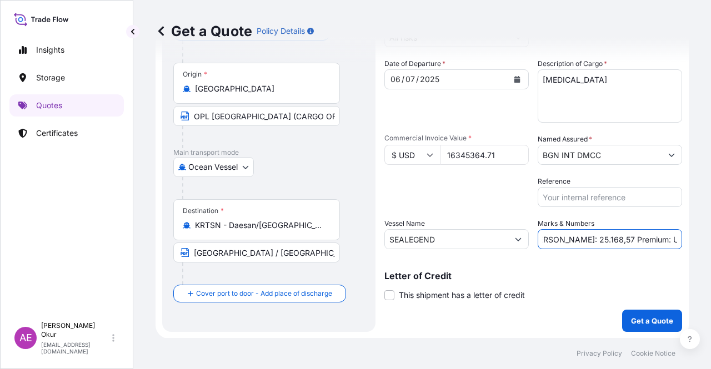
type input "PO NO:25Y0155700 Quantity M/[PERSON_NAME]: 25.168,57 Premium: USD 1.797,99"
click at [631, 324] on p "Get a Quote" at bounding box center [652, 320] width 42 height 11
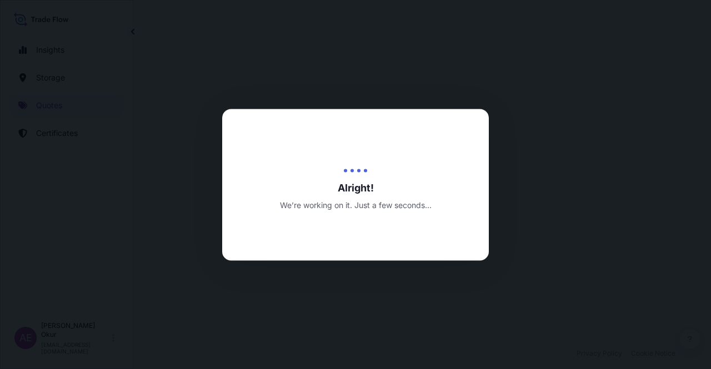
select select "Ocean Vessel"
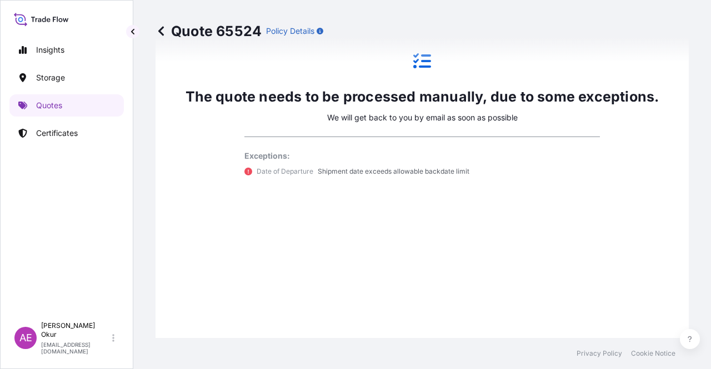
scroll to position [602, 0]
click at [40, 104] on p "Quotes" at bounding box center [49, 105] width 26 height 11
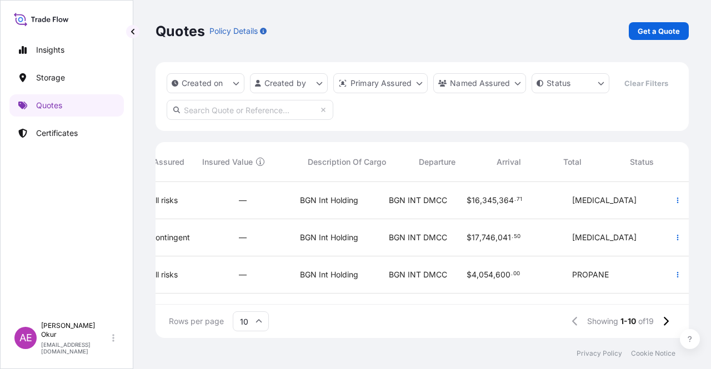
scroll to position [0, 464]
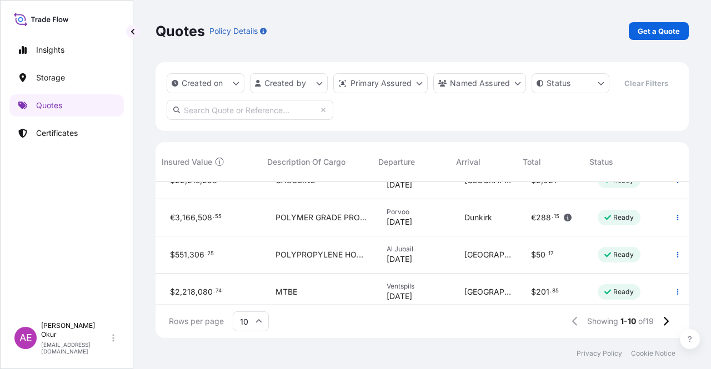
drag, startPoint x: 550, startPoint y: 296, endPoint x: 477, endPoint y: 301, distance: 72.4
click at [477, 301] on div "65524 [DATE] AEO Alp Eren Okur All risks — BGN Int Holding BGN INT DMCC $ 16 , …" at bounding box center [421, 243] width 533 height 123
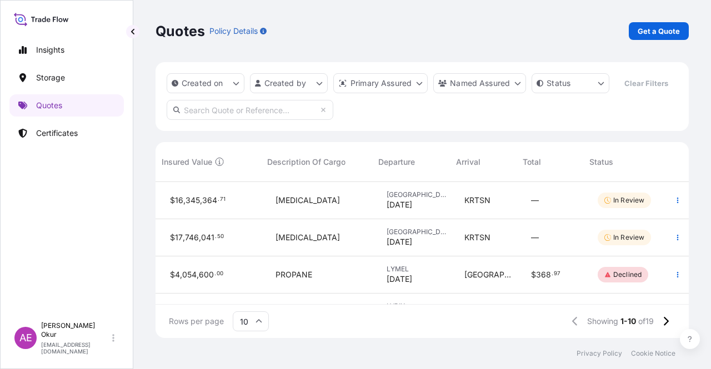
click at [541, 314] on div "Rows per page 10 Showing 1-10 of 19" at bounding box center [421, 321] width 533 height 33
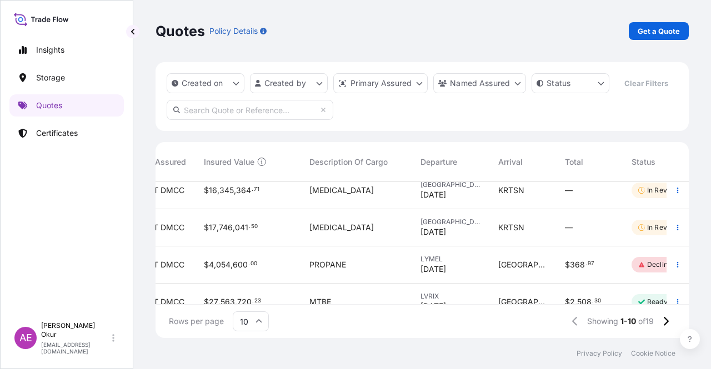
scroll to position [0, 421]
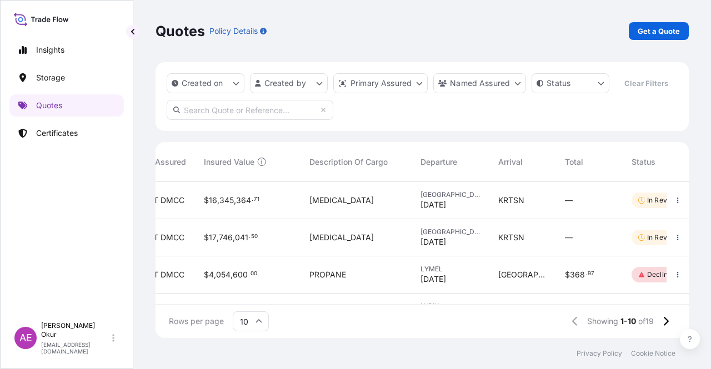
click at [516, 280] on span "[GEOGRAPHIC_DATA]" at bounding box center [522, 274] width 49 height 11
select select "Ocean Vessel"
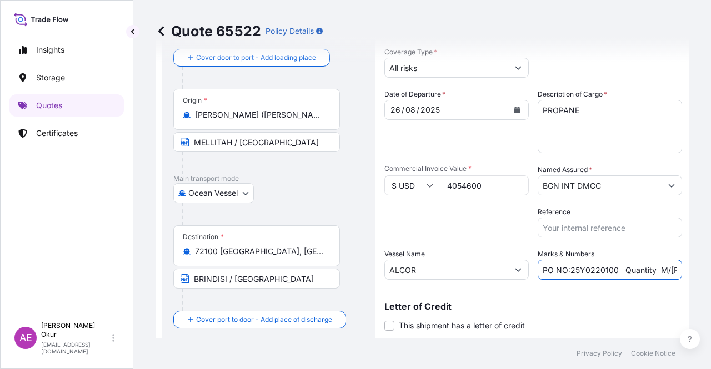
scroll to position [0, 138]
drag, startPoint x: 582, startPoint y: 276, endPoint x: 710, endPoint y: 273, distance: 128.3
click at [710, 273] on div "Quote 65522 Policy Details Route Details Cover door to port - Add loading place…" at bounding box center [421, 169] width 577 height 338
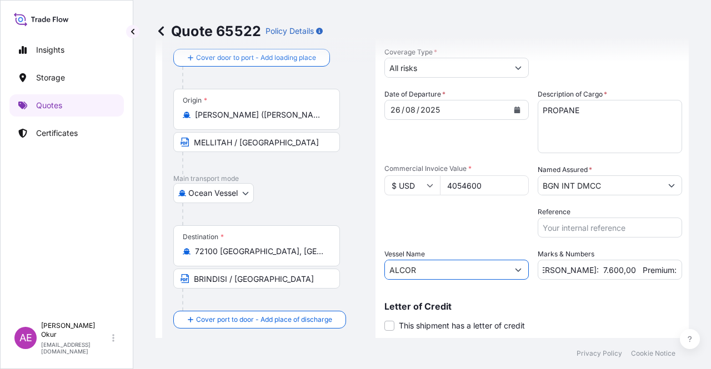
click at [475, 266] on input "ALCOR" at bounding box center [446, 270] width 123 height 20
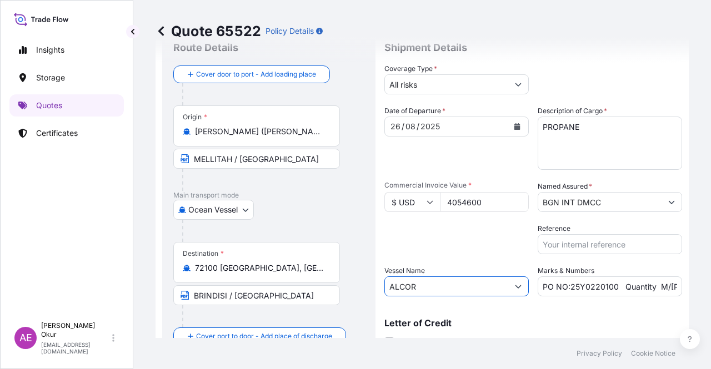
scroll to position [56, 0]
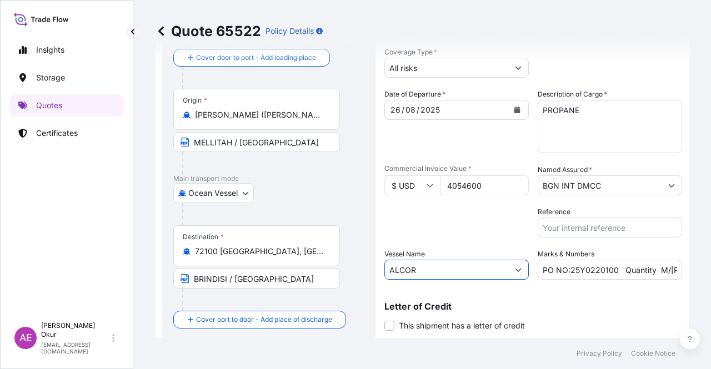
click at [290, 246] on div "Destination * [GEOGRAPHIC_DATA], [GEOGRAPHIC_DATA]" at bounding box center [256, 245] width 167 height 41
click at [290, 246] on input "72100 [GEOGRAPHIC_DATA], [GEOGRAPHIC_DATA], [GEOGRAPHIC_DATA]" at bounding box center [260, 251] width 131 height 11
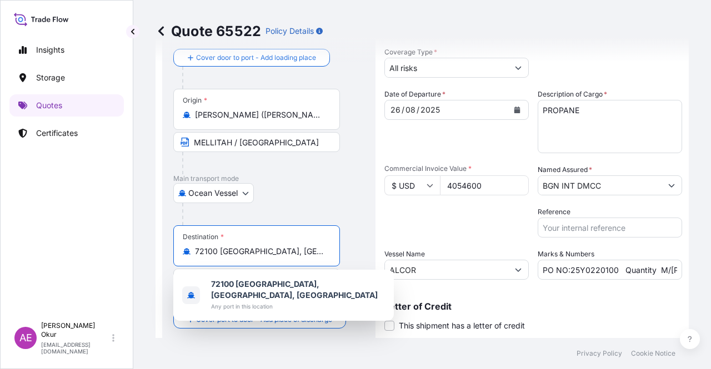
drag, startPoint x: 288, startPoint y: 250, endPoint x: 137, endPoint y: 260, distance: 150.7
click at [138, 256] on div "Quote 65522 Policy Details Route Details Cover door to port - Add loading place…" at bounding box center [421, 169] width 577 height 338
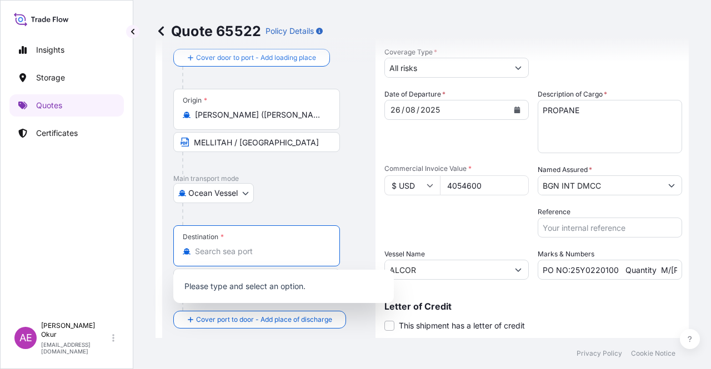
type input "72100 [GEOGRAPHIC_DATA], [GEOGRAPHIC_DATA], [GEOGRAPHIC_DATA]"
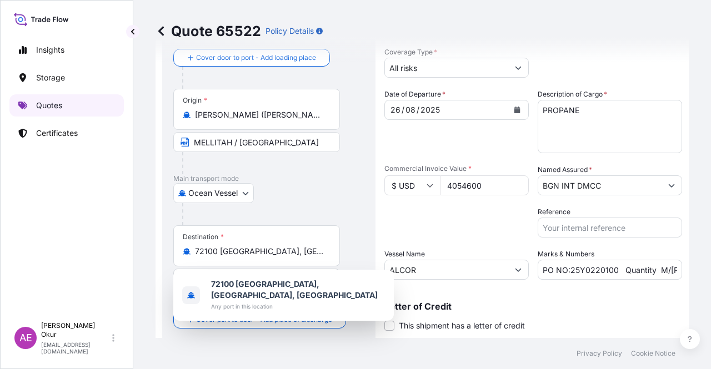
click at [49, 105] on p "Quotes" at bounding box center [49, 105] width 26 height 11
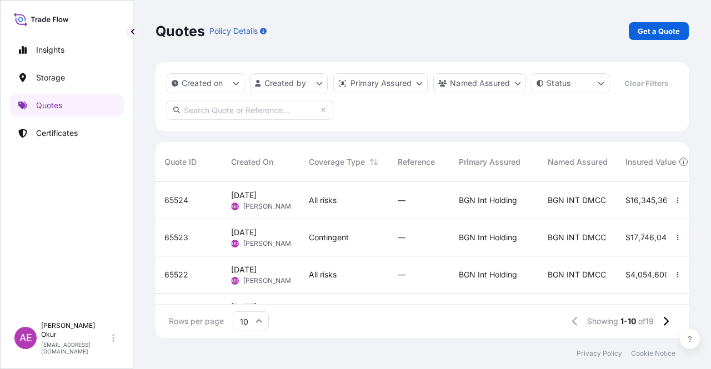
click at [299, 281] on div "[DATE] AEO Alp [PERSON_NAME]" at bounding box center [261, 274] width 78 height 37
select select "Ocean Vessel"
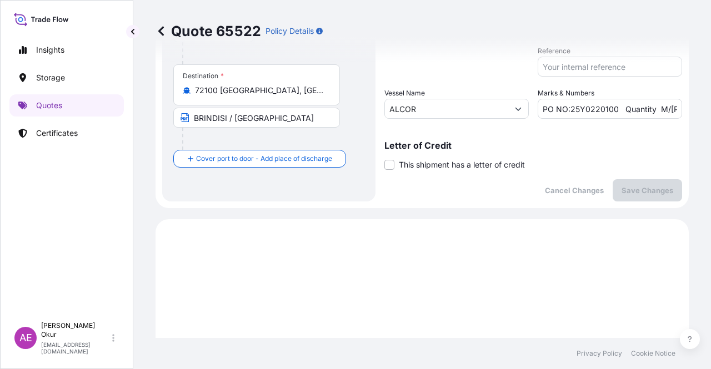
scroll to position [158, 0]
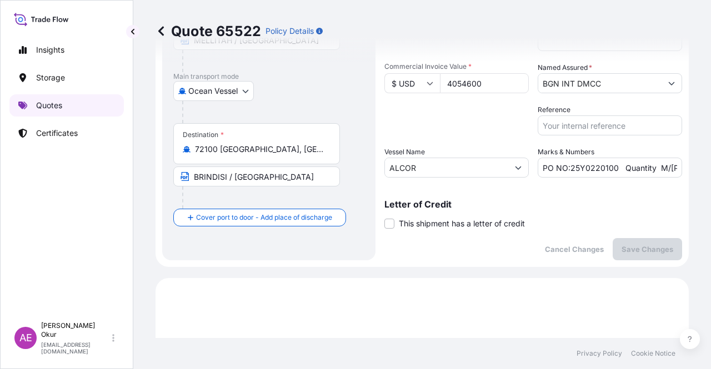
click at [53, 109] on p "Quotes" at bounding box center [49, 105] width 26 height 11
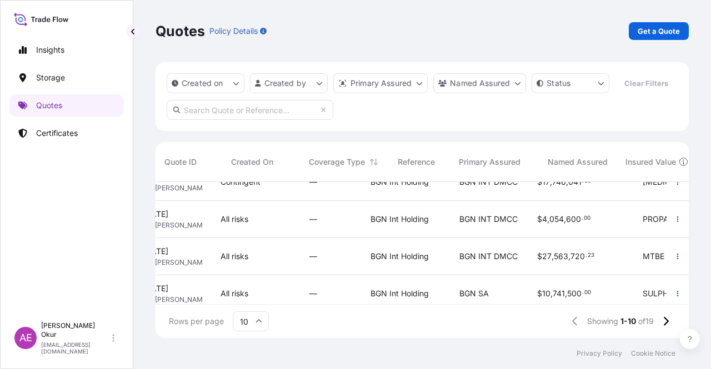
scroll to position [56, 0]
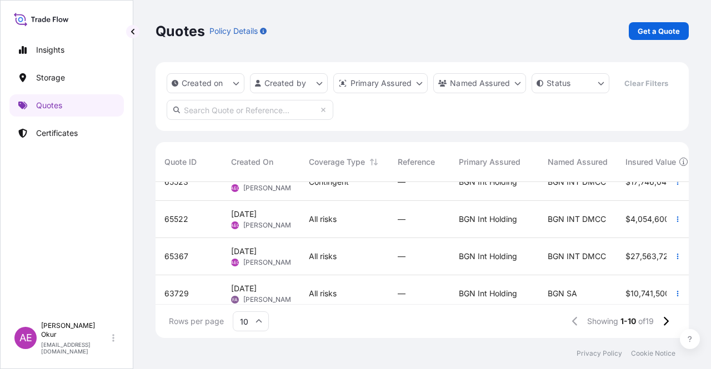
drag, startPoint x: 343, startPoint y: 307, endPoint x: 377, endPoint y: 305, distance: 34.5
click at [377, 305] on div "Rows per page 10 Showing 1-10 of 19" at bounding box center [421, 321] width 533 height 33
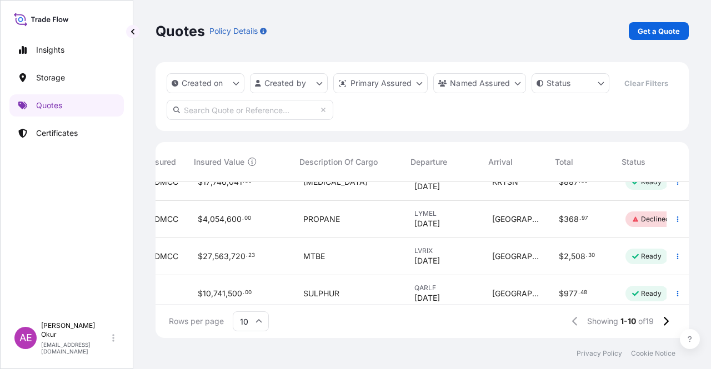
scroll to position [56, 464]
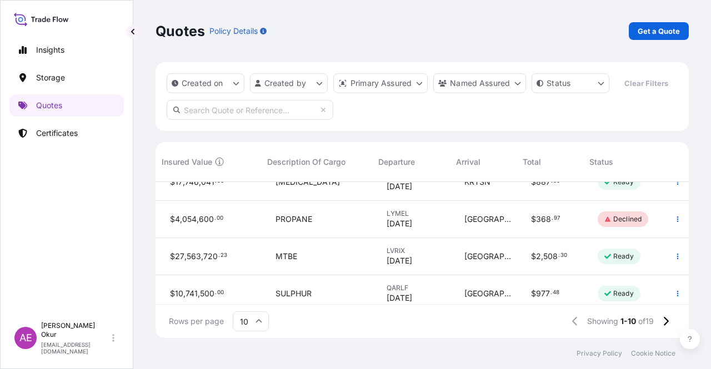
click at [624, 220] on p "Declined" at bounding box center [627, 219] width 28 height 9
select select "Ocean Vessel"
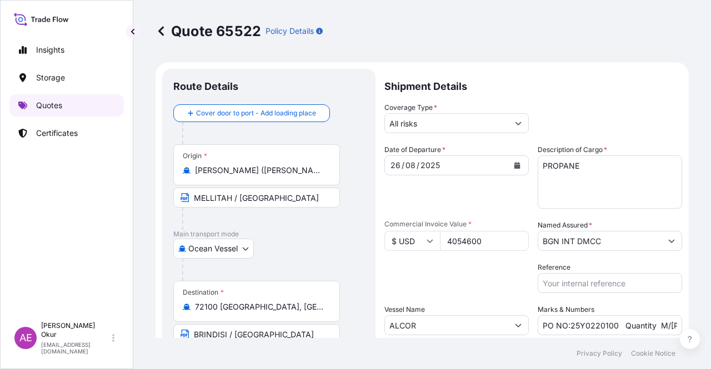
click at [59, 98] on link "Quotes" at bounding box center [66, 105] width 114 height 22
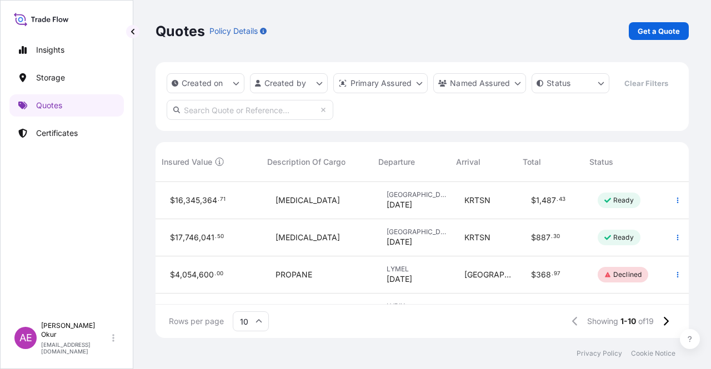
scroll to position [0, 464]
click at [674, 275] on button "button" at bounding box center [677, 275] width 18 height 18
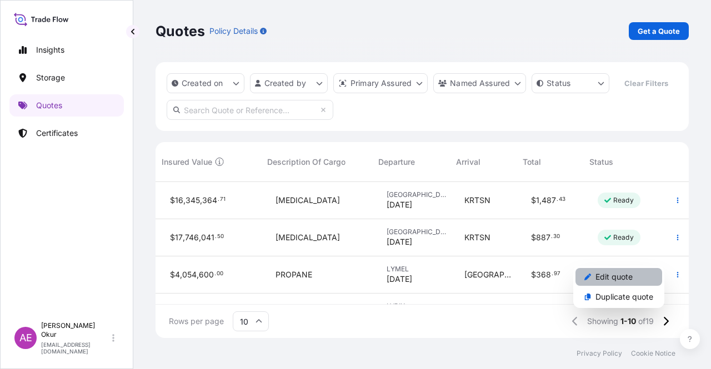
click at [647, 274] on link "Edit quote" at bounding box center [618, 277] width 87 height 18
select select "Ocean Vessel"
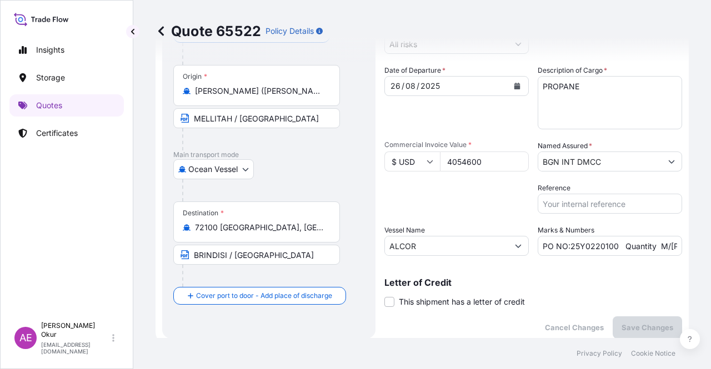
scroll to position [102, 0]
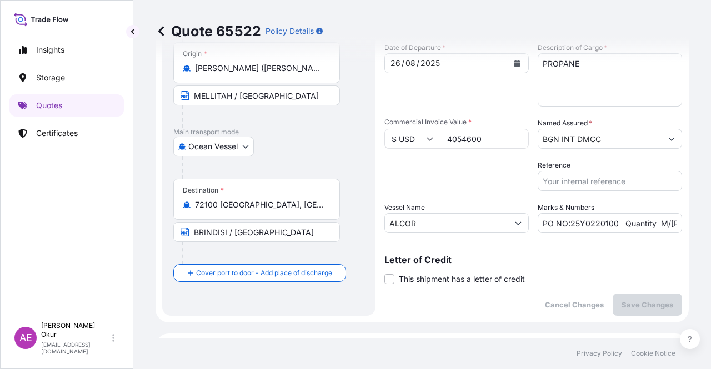
click at [465, 233] on div "Shipment Details Coverage Type * All risks Date of Departure * [DATE] Cargo Cat…" at bounding box center [533, 141] width 298 height 349
click at [584, 224] on input "PO NO:25Y0220100 Quantity M/[PERSON_NAME]: 7.600,00 Premium: USD 446,01" at bounding box center [609, 223] width 144 height 20
click at [615, 222] on input "PO NO:25Y0220100 Quantity M/[PERSON_NAME]: 7.600,00 Premium: USD 446,01" at bounding box center [609, 223] width 144 height 20
click at [611, 223] on input "PO NO:25Y0220100 Quantity M/[PERSON_NAME]: 7.600,00 Premium: USD 446,01" at bounding box center [609, 223] width 144 height 20
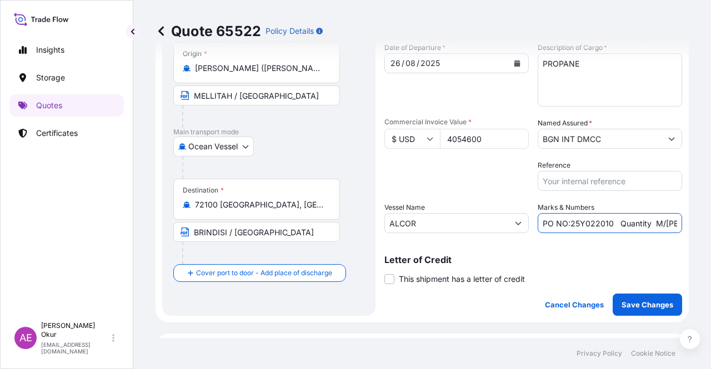
drag, startPoint x: 607, startPoint y: 224, endPoint x: 565, endPoint y: 227, distance: 41.8
click at [565, 227] on input "PO NO:25Y022010 Quantity M/[PERSON_NAME]: 7.600,00 Premium: USD 446,01" at bounding box center [609, 223] width 144 height 20
paste input "0"
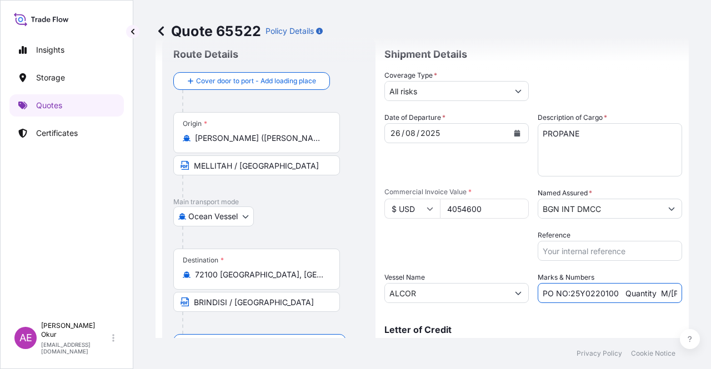
scroll to position [56, 0]
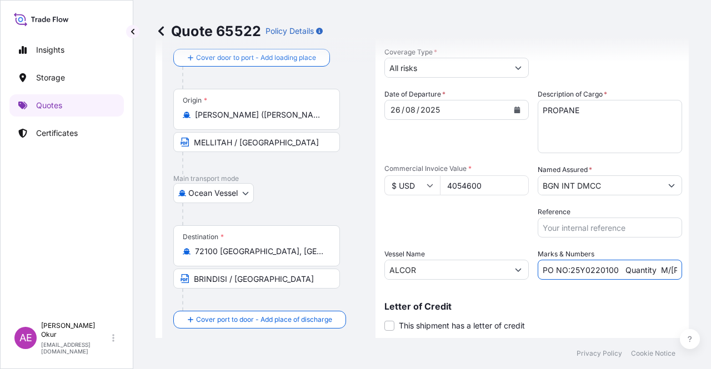
type input "PO NO:25Y0220100 Quantity M/[PERSON_NAME]: 7.600,00 Premium: USD 446,01"
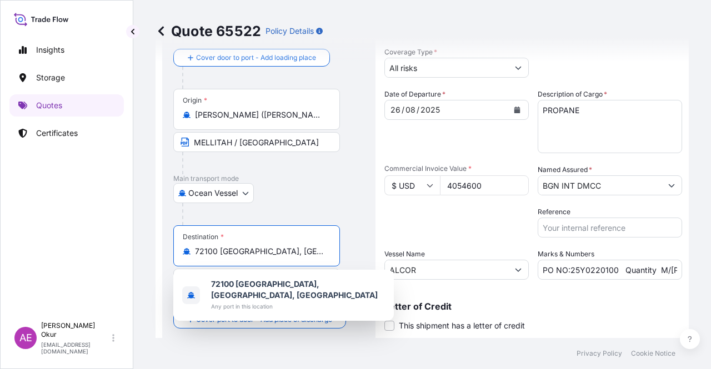
drag, startPoint x: 294, startPoint y: 253, endPoint x: 130, endPoint y: 244, distance: 164.0
click at [130, 244] on div "Insights Storage Quotes Certificates AE Alp Eren Okur [EMAIL_ADDRESS][DOMAIN_NA…" at bounding box center [355, 184] width 711 height 369
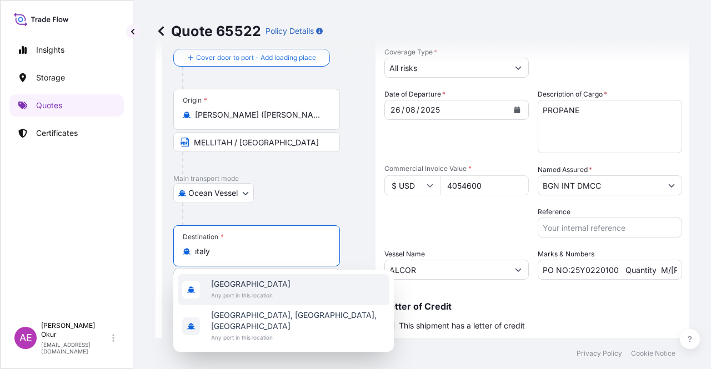
click at [250, 294] on span "Any port in this location" at bounding box center [250, 295] width 79 height 11
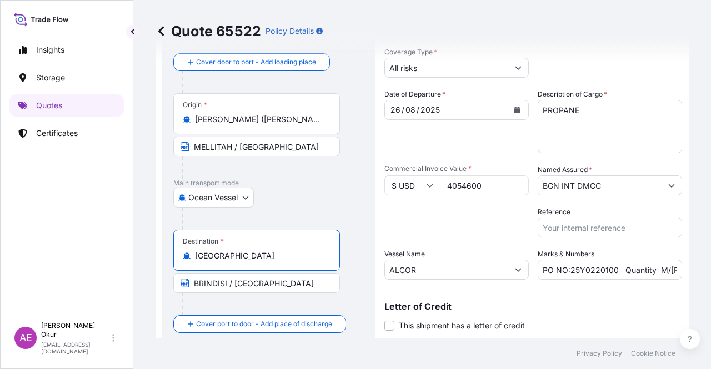
type input "[GEOGRAPHIC_DATA]"
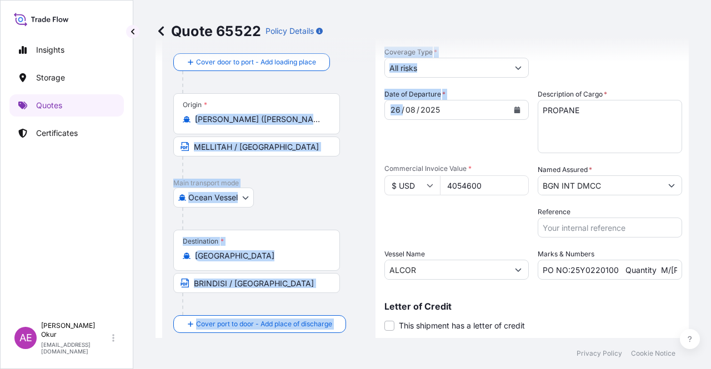
drag, startPoint x: 288, startPoint y: 125, endPoint x: 404, endPoint y: 125, distance: 116.6
click at [404, 125] on form "Route Details Reset Route Details Cover door to port - Add loading place Place …" at bounding box center [421, 188] width 533 height 362
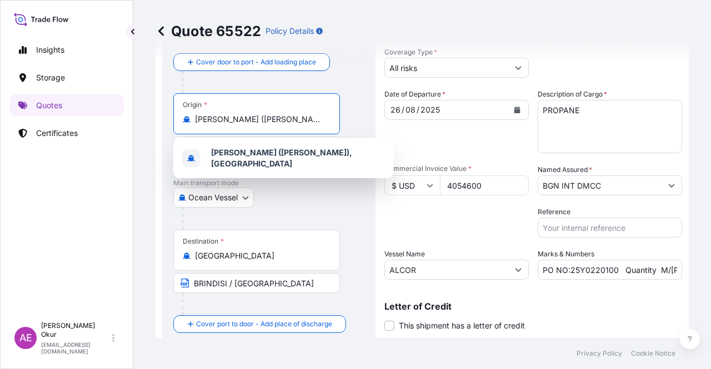
scroll to position [0, 8]
drag, startPoint x: 310, startPoint y: 119, endPoint x: 345, endPoint y: 122, distance: 35.0
click at [345, 122] on div "Origin * [PERSON_NAME] ([PERSON_NAME]), [DEMOGRAPHIC_DATA] MELLITAH / [GEOGRAPH…" at bounding box center [268, 135] width 191 height 85
click at [270, 114] on input "[PERSON_NAME] ([PERSON_NAME]), [GEOGRAPHIC_DATA]" at bounding box center [260, 119] width 131 height 11
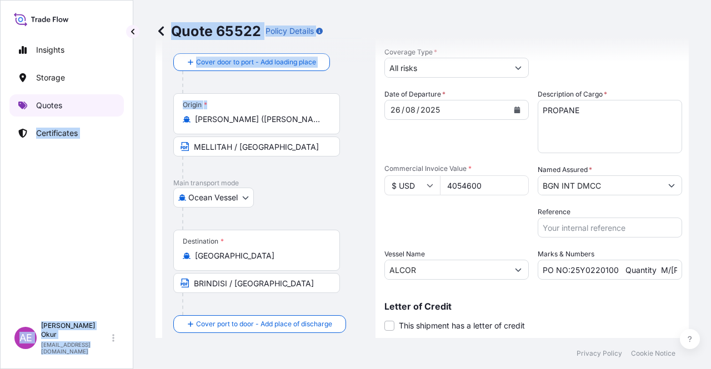
drag, startPoint x: 273, startPoint y: 113, endPoint x: 93, endPoint y: 114, distance: 179.9
click at [93, 114] on div "Insights Storage Quotes Certificates AE Alp Eren Okur [EMAIL_ADDRESS][DOMAIN_NA…" at bounding box center [355, 184] width 711 height 369
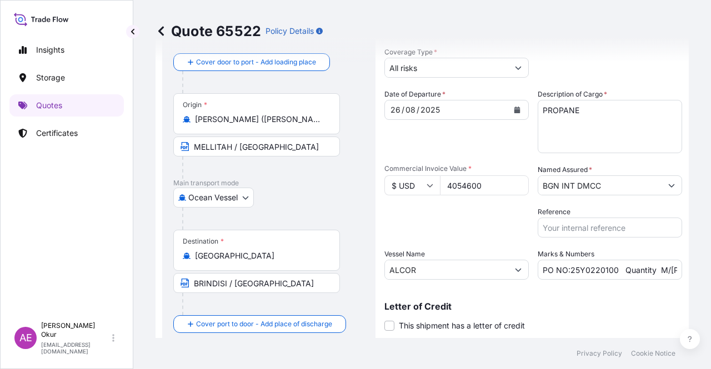
click at [323, 189] on div "Ocean Vessel Ocean Vessel Air Land" at bounding box center [268, 198] width 191 height 20
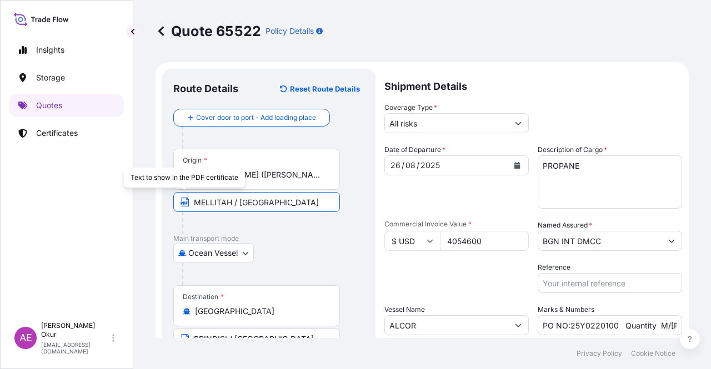
drag, startPoint x: 311, startPoint y: 199, endPoint x: 151, endPoint y: 203, distance: 159.9
click at [151, 203] on div "Quote 65522 Policy Details Route Details Reset Route Details Cover door to port…" at bounding box center [421, 169] width 577 height 338
click at [370, 254] on div "Route Details Reset Route Details Cover door to port - Add loading place Place …" at bounding box center [268, 243] width 213 height 349
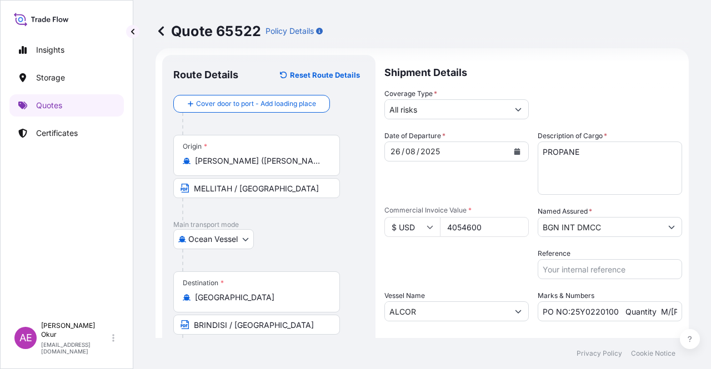
scroll to position [56, 0]
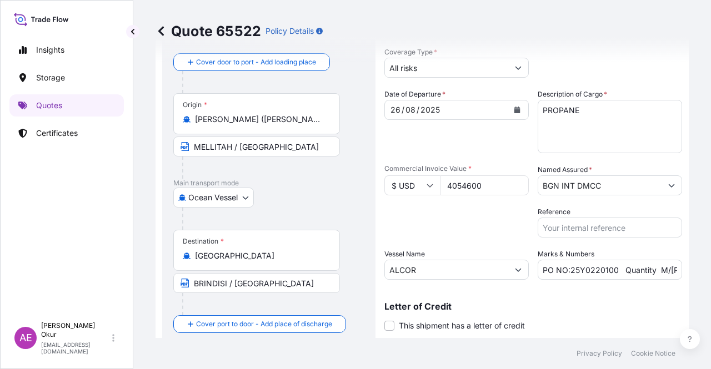
click at [303, 119] on input "[PERSON_NAME] ([PERSON_NAME]), [GEOGRAPHIC_DATA]" at bounding box center [260, 119] width 131 height 11
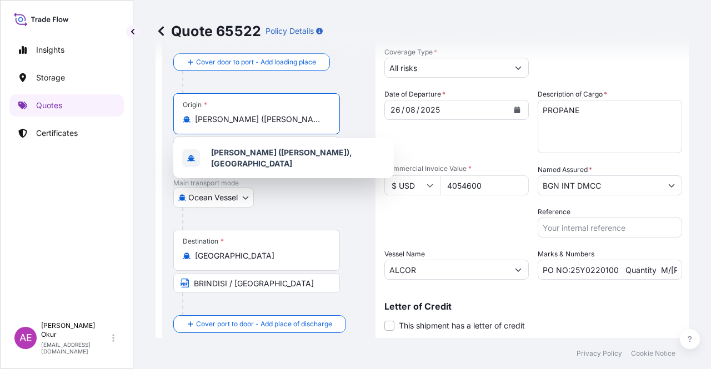
click at [303, 119] on input "[PERSON_NAME] ([PERSON_NAME]), [GEOGRAPHIC_DATA]" at bounding box center [260, 119] width 131 height 11
paste input "MELLITAH"
click at [311, 154] on span "[PERSON_NAME] ([PERSON_NAME]), [GEOGRAPHIC_DATA]" at bounding box center [298, 158] width 174 height 22
type input "[PERSON_NAME] ([PERSON_NAME]), [GEOGRAPHIC_DATA]"
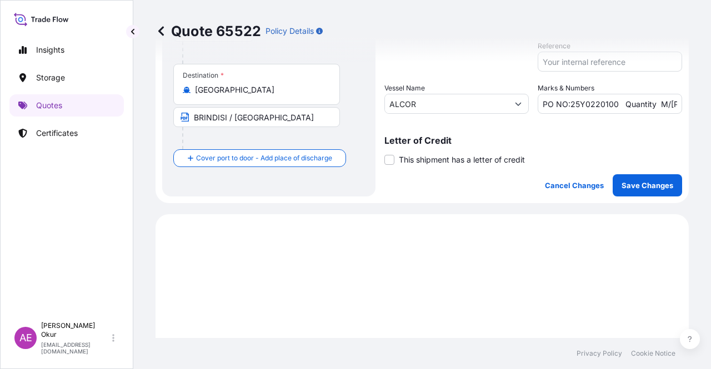
scroll to position [167, 0]
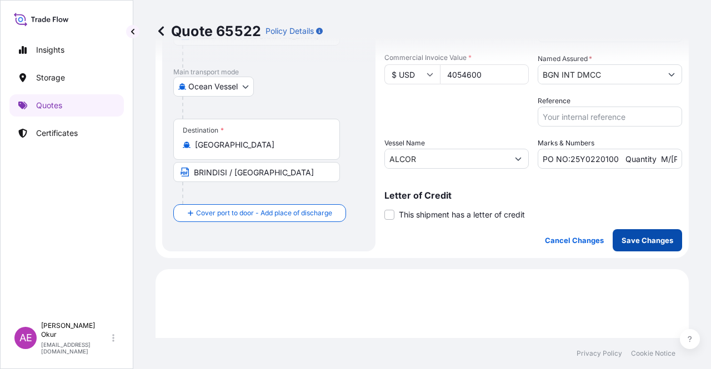
click at [632, 239] on p "Save Changes" at bounding box center [647, 240] width 52 height 11
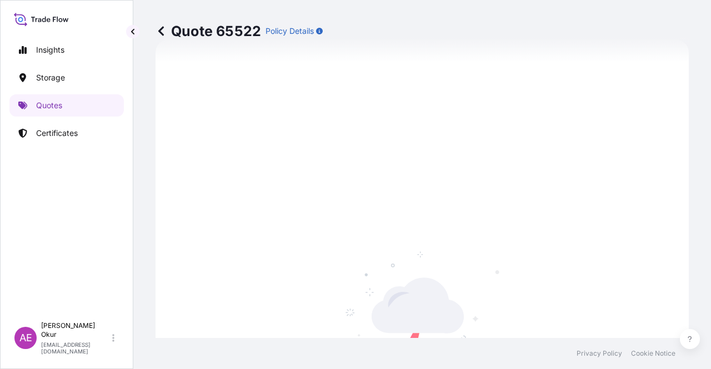
select select "Ocean Vessel"
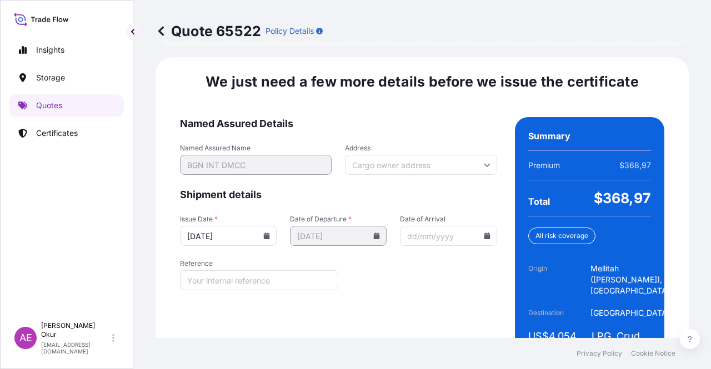
scroll to position [1419, 0]
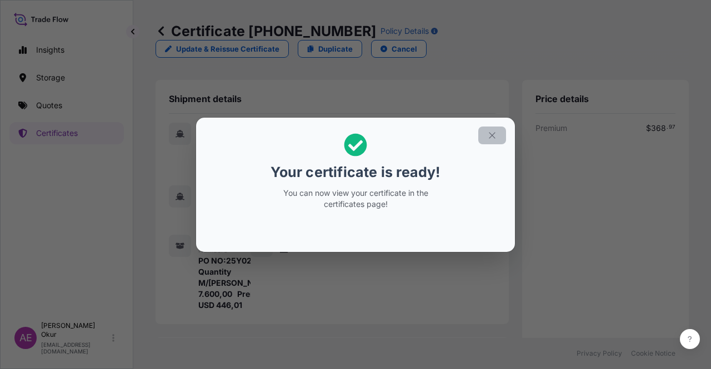
click at [498, 128] on button "button" at bounding box center [492, 136] width 28 height 18
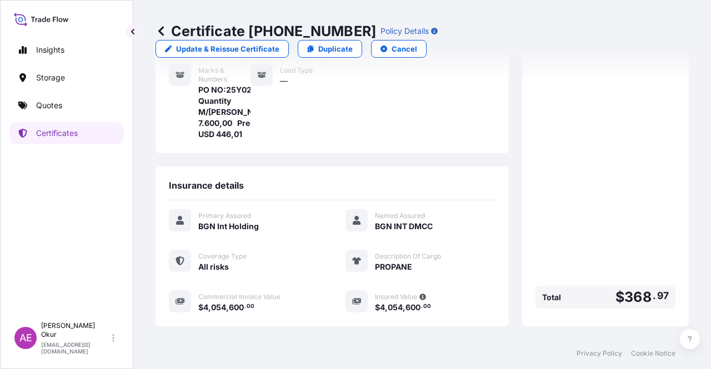
scroll to position [300, 0]
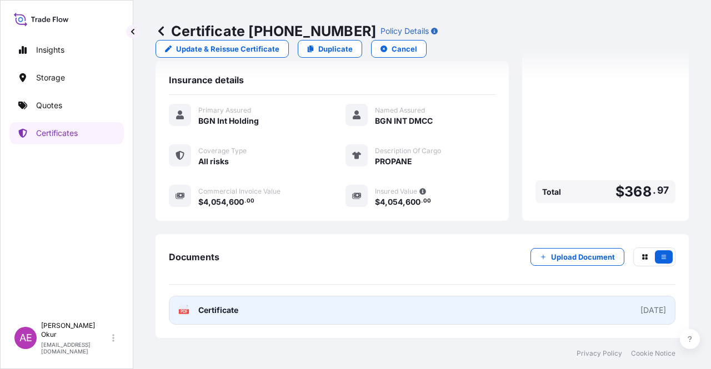
click at [239, 317] on link "PDF Certificate [DATE]" at bounding box center [422, 310] width 506 height 29
click at [226, 308] on span "Certificate" at bounding box center [218, 310] width 40 height 11
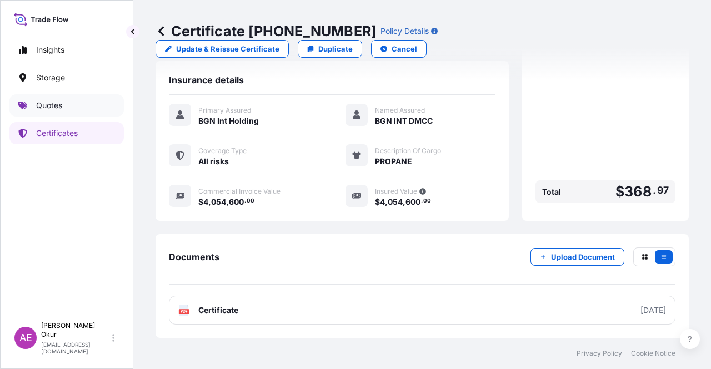
click at [92, 108] on link "Quotes" at bounding box center [66, 105] width 114 height 22
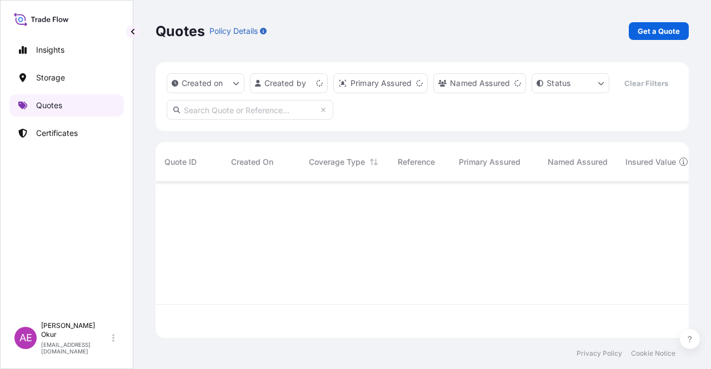
scroll to position [154, 524]
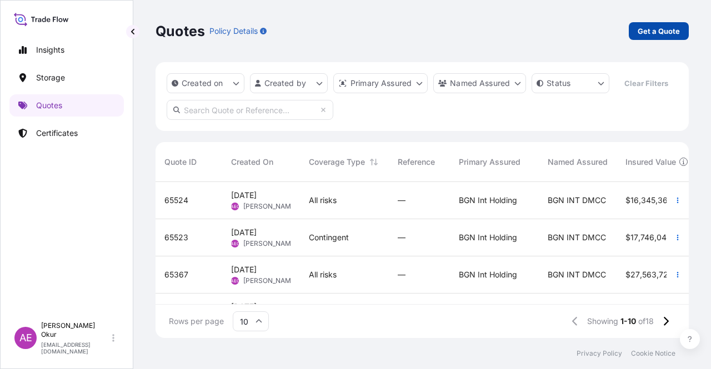
click at [656, 29] on p "Get a Quote" at bounding box center [658, 31] width 42 height 11
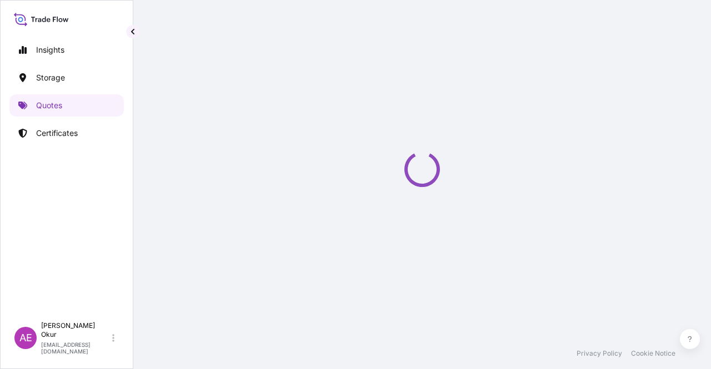
select select "Ocean Vessel"
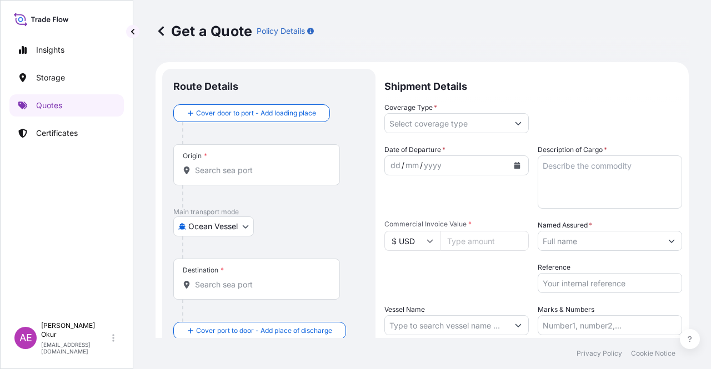
scroll to position [18, 0]
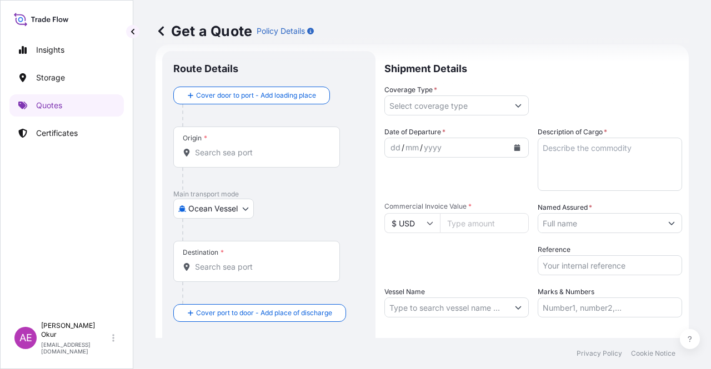
click at [216, 145] on div "Origin *" at bounding box center [256, 147] width 167 height 41
click at [216, 147] on input "Origin *" at bounding box center [260, 152] width 131 height 11
paste input "[GEOGRAPHIC_DATA]"
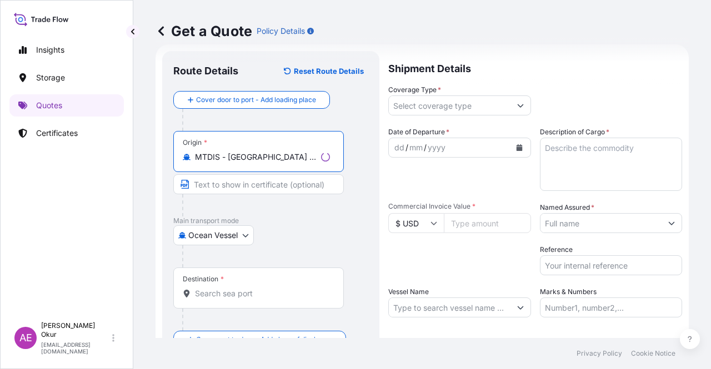
click at [249, 155] on input "MTDIS - [GEOGRAPHIC_DATA] [GEOGRAPHIC_DATA], [GEOGRAPHIC_DATA]" at bounding box center [256, 157] width 122 height 11
click at [249, 155] on input "MTDIS - [GEOGRAPHIC_DATA] [GEOGRAPHIC_DATA], [GEOGRAPHIC_DATA]" at bounding box center [260, 157] width 131 height 11
paste input "ALTA"
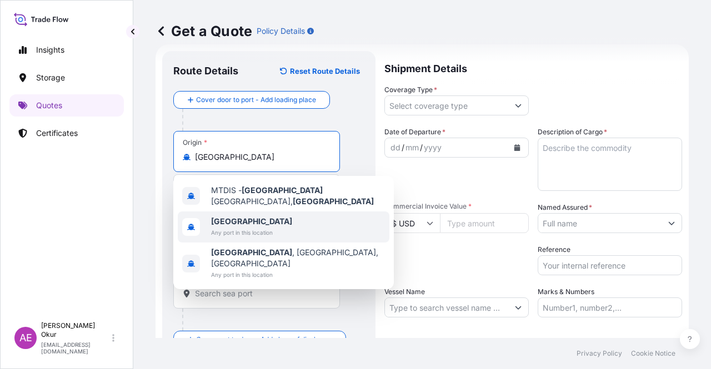
click at [244, 220] on span "[GEOGRAPHIC_DATA]" at bounding box center [251, 221] width 81 height 11
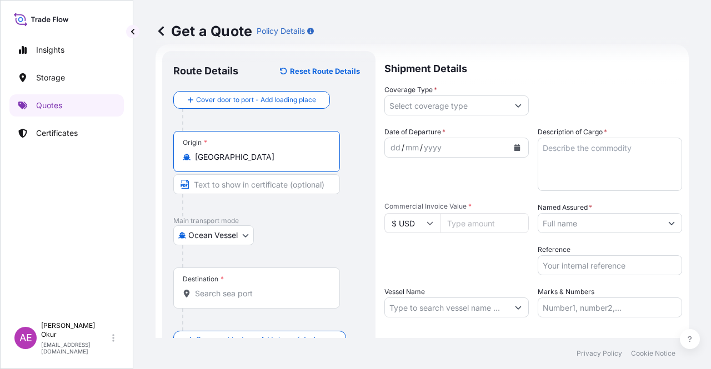
type input "[GEOGRAPHIC_DATA]"
click at [258, 183] on input "Text to appear on certificate" at bounding box center [256, 184] width 167 height 20
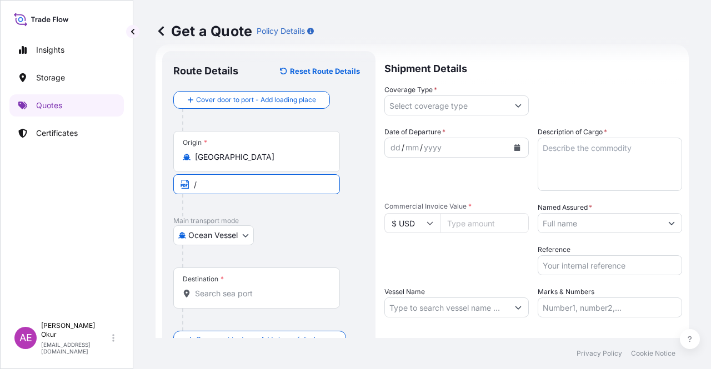
paste input "[GEOGRAPHIC_DATA]"
click at [194, 182] on input "/ [GEOGRAPHIC_DATA]" at bounding box center [256, 184] width 167 height 20
paste input "OPL [GEOGRAPHIC_DATA] (CARGO ORIGIN [GEOGRAPHIC_DATA], [GEOGRAPHIC_DATA] VIA MT…"
type input "OPL [GEOGRAPHIC_DATA] (CARGO ORIGIN [GEOGRAPHIC_DATA], [GEOGRAPHIC_DATA] VIA MT…"
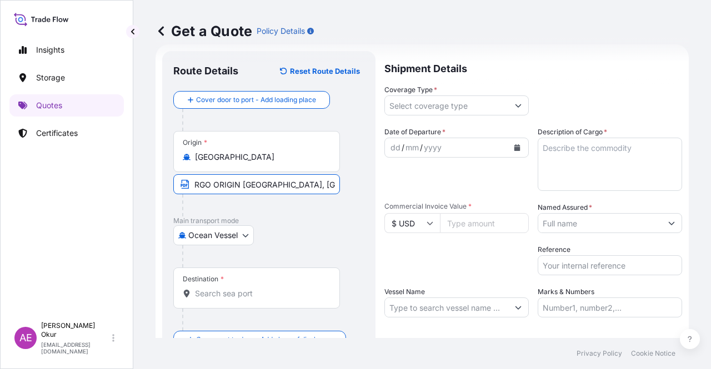
scroll to position [0, 0]
drag, startPoint x: 240, startPoint y: 282, endPoint x: 231, endPoint y: 280, distance: 9.0
click at [239, 281] on div "Destination *" at bounding box center [256, 288] width 167 height 41
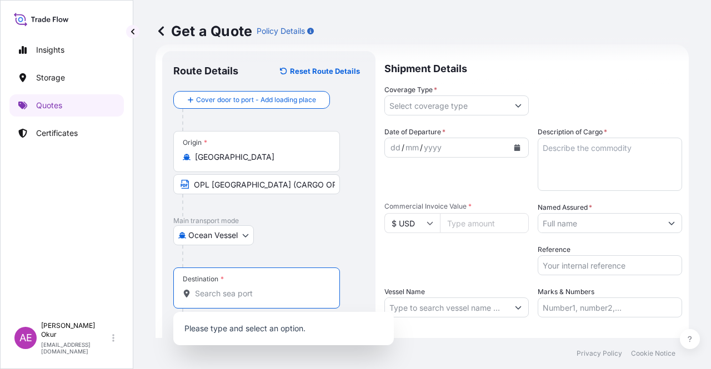
click at [239, 288] on input "Destination *" at bounding box center [260, 293] width 131 height 11
paste input "DAESAN"
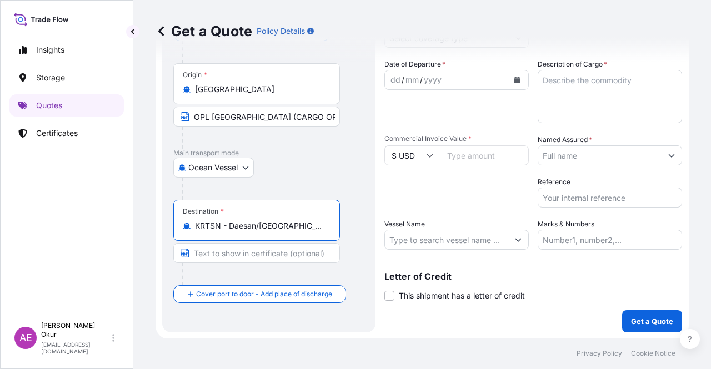
scroll to position [86, 0]
type input "KRTSN - Daesan/[GEOGRAPHIC_DATA], [GEOGRAPHIC_DATA], [GEOGRAPHIC_DATA]"
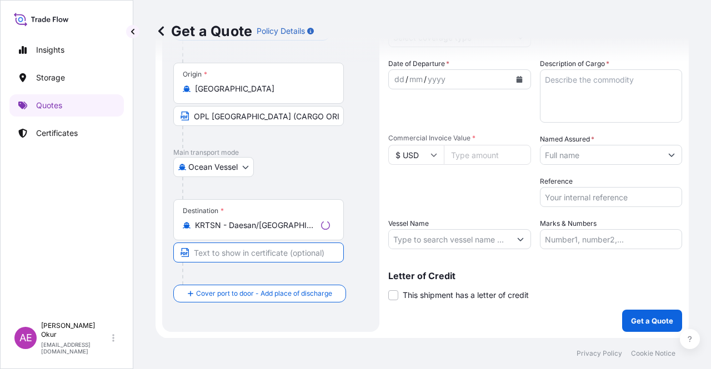
click at [244, 258] on input "Text to appear on certificate" at bounding box center [258, 253] width 170 height 20
paste input "DAESAN"
type input "[GEOGRAPHIC_DATA] / [GEOGRAPHIC_DATA]"
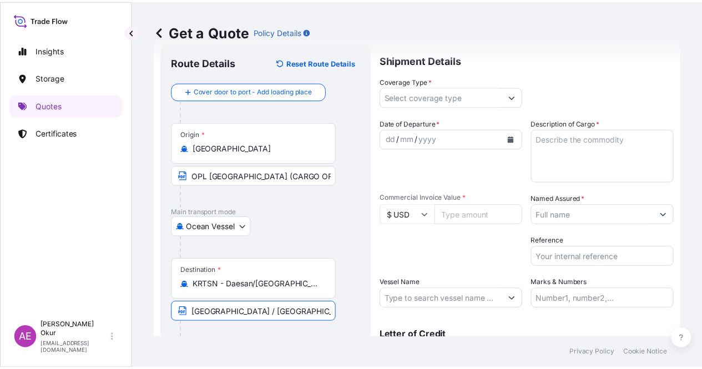
scroll to position [0, 0]
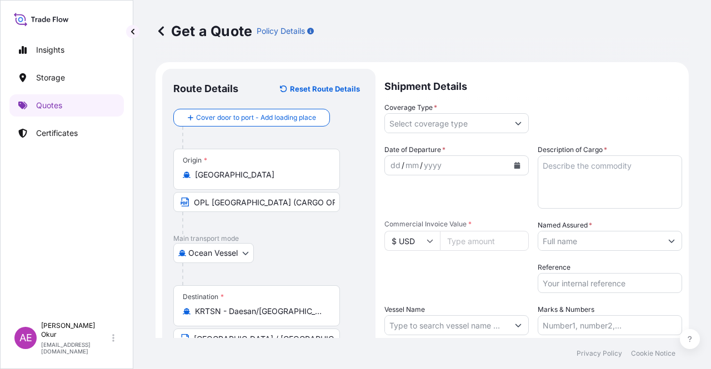
click at [530, 116] on div "Coverage Type *" at bounding box center [533, 117] width 298 height 31
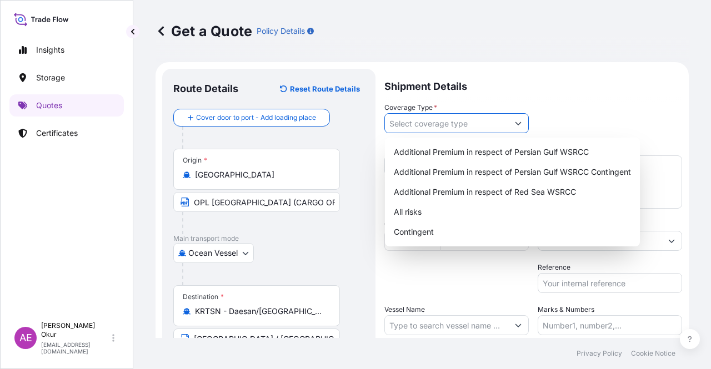
click at [500, 118] on input "Coverage Type *" at bounding box center [446, 123] width 123 height 20
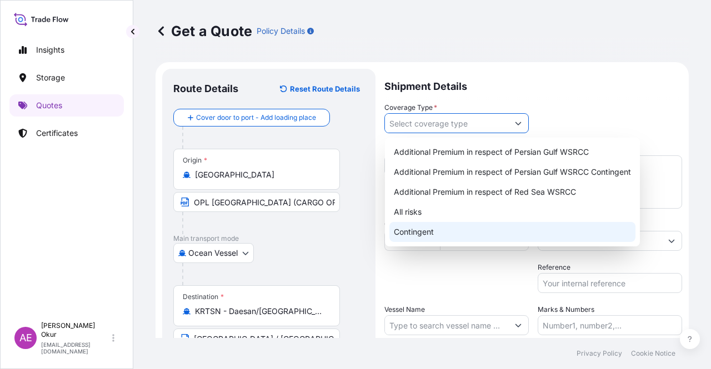
click at [421, 239] on div "Contingent" at bounding box center [512, 232] width 246 height 20
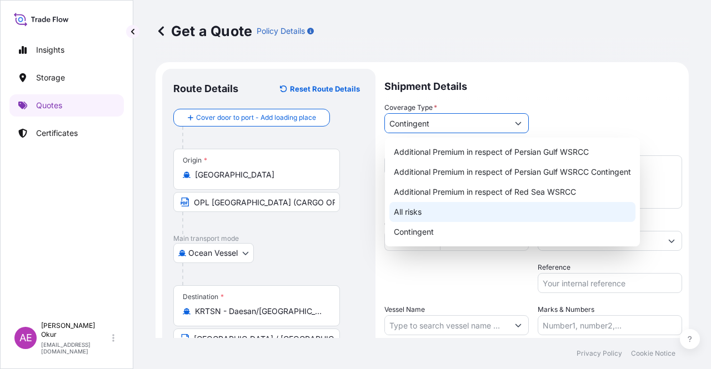
click at [453, 208] on div "All risks" at bounding box center [512, 212] width 246 height 20
type input "All risks"
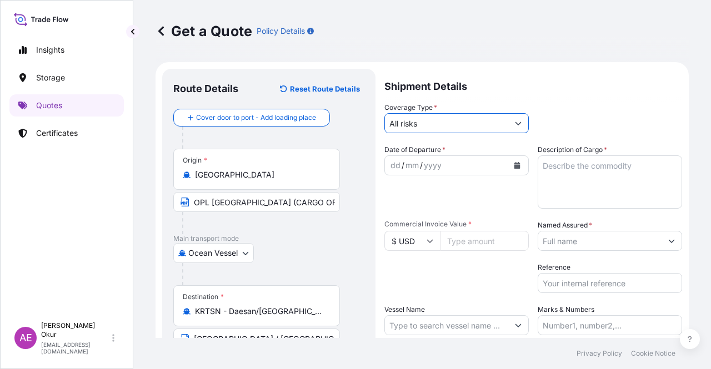
click at [391, 159] on div "dd" at bounding box center [395, 165] width 12 height 13
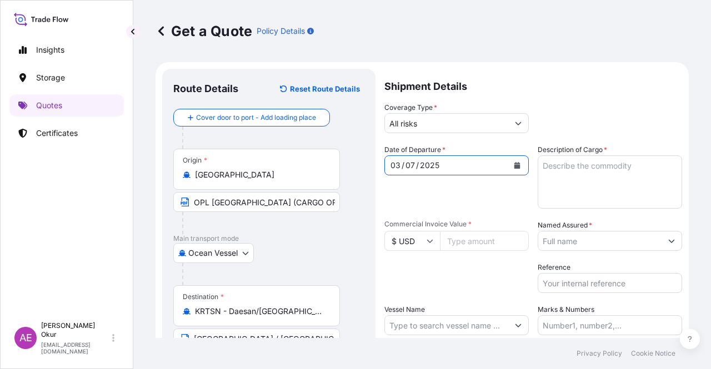
click at [592, 169] on textarea "Description of Cargo *" at bounding box center [609, 181] width 144 height 53
paste textarea "[MEDICAL_DATA]"
type textarea "[MEDICAL_DATA]"
click at [476, 243] on input "Commercial Invoice Value *" at bounding box center [484, 241] width 89 height 20
paste input "2106941.09"
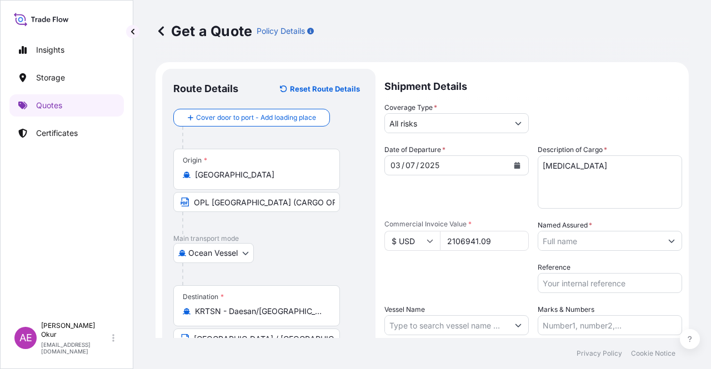
type input "2106941.09"
click at [578, 241] on input "Named Assured *" at bounding box center [599, 241] width 123 height 20
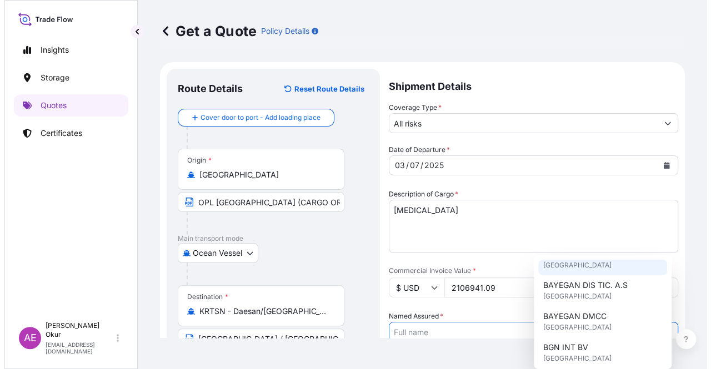
scroll to position [111, 0]
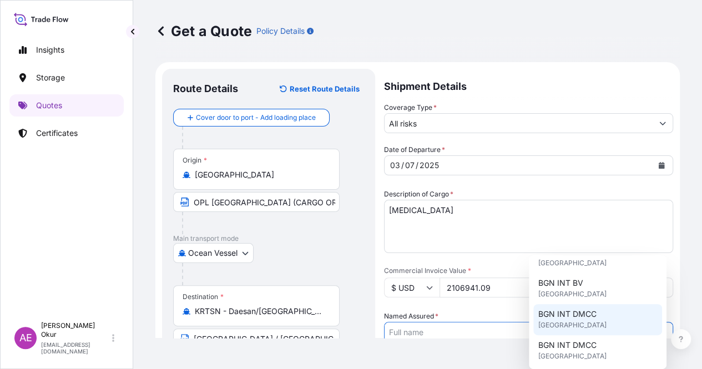
click at [585, 322] on span "[GEOGRAPHIC_DATA]" at bounding box center [572, 325] width 68 height 11
type input "BGN INT DMCC"
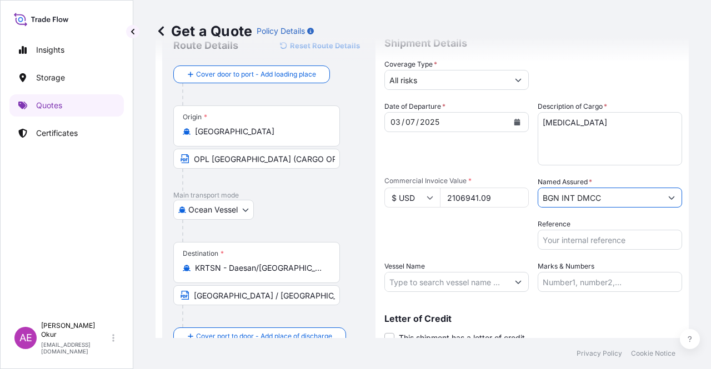
scroll to position [86, 0]
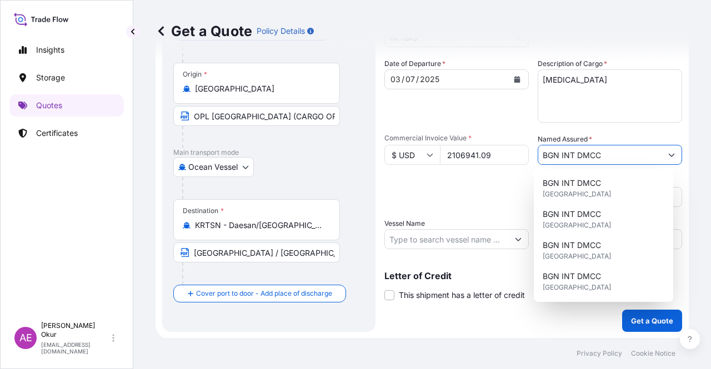
click at [500, 230] on input "Vessel Name" at bounding box center [446, 239] width 123 height 20
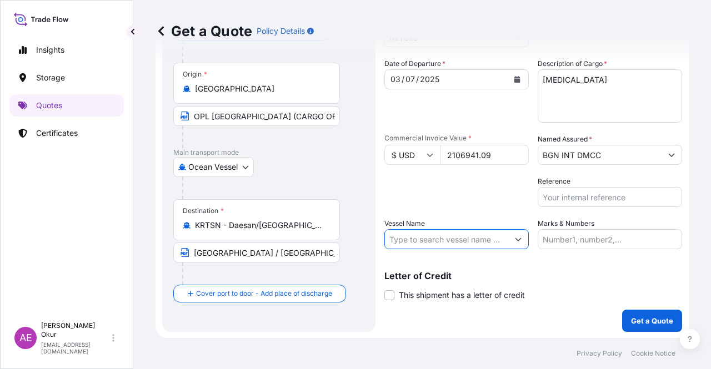
click at [436, 244] on input "Vessel Name" at bounding box center [446, 239] width 123 height 20
paste input "SEALEGEND"
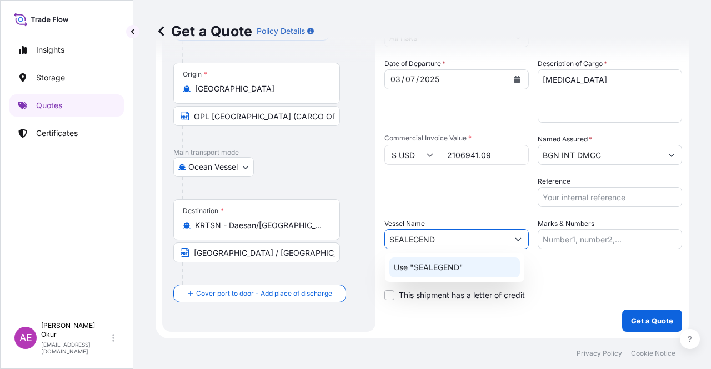
click at [449, 271] on p "Use "SEALEGEND"" at bounding box center [428, 267] width 69 height 11
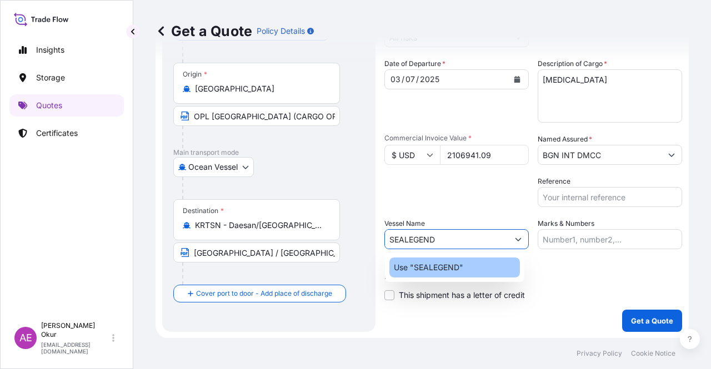
type input "SEALEGEND"
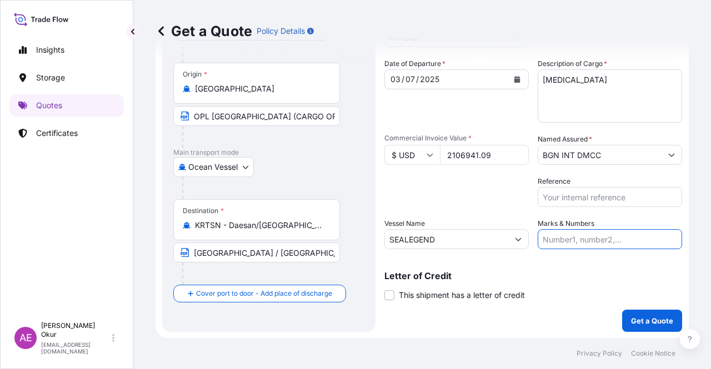
click at [561, 239] on input "Marks & Numbers" at bounding box center [609, 239] width 144 height 20
drag, startPoint x: 566, startPoint y: 239, endPoint x: 609, endPoint y: 241, distance: 42.8
click at [609, 241] on input "PO NO:25Y0135800 Quantity M/[PERSON_NAME]: 495,000 Premium: USD 57,03" at bounding box center [609, 239] width 144 height 20
drag, startPoint x: 613, startPoint y: 239, endPoint x: 567, endPoint y: 239, distance: 46.1
click at [567, 239] on input "PO NO:25Y0135800 Quantity M/[PERSON_NAME]: 495,000 Premium: USD 57,03" at bounding box center [609, 239] width 144 height 20
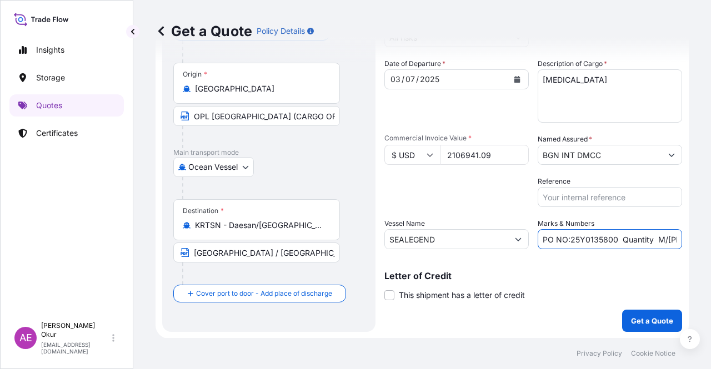
click at [567, 239] on input "PO NO:25Y0135800 Quantity M/[PERSON_NAME]: 495,000 Premium: USD 57,03" at bounding box center [609, 239] width 144 height 20
drag, startPoint x: 566, startPoint y: 239, endPoint x: 610, endPoint y: 239, distance: 43.9
click at [610, 239] on input "PO NO:25Y0135800 Quantity M/[PERSON_NAME]: 495,000 Premium: USD 57,03" at bounding box center [609, 239] width 144 height 20
paste input "63300"
drag, startPoint x: 617, startPoint y: 244, endPoint x: 682, endPoint y: 244, distance: 64.9
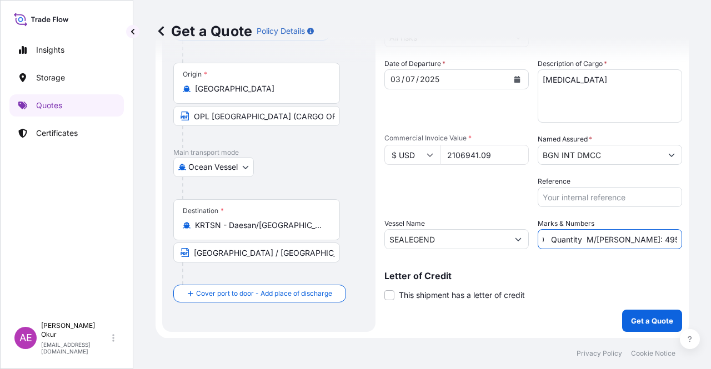
click at [682, 244] on div "Get a Quote Policy Details Route Details Reset Route Details Cover door to port…" at bounding box center [421, 169] width 577 height 338
click at [616, 238] on input "PO NO:25Y0163300 Quantity M/[PERSON_NAME]: 495,000 Premium: USD 57,03" at bounding box center [609, 239] width 144 height 20
drag, startPoint x: 562, startPoint y: 240, endPoint x: 593, endPoint y: 240, distance: 31.1
click at [593, 240] on input "PO NO:25Y0163300 Quantity M/[PERSON_NAME]: 495,000 Premium: USD 57,03" at bounding box center [609, 239] width 144 height 20
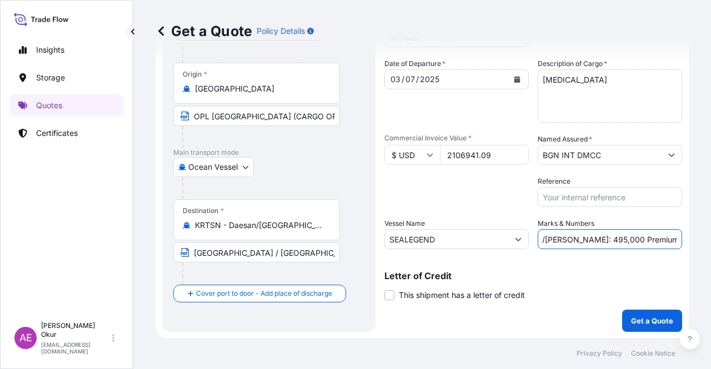
paste input "3.259,00"
drag, startPoint x: 651, startPoint y: 240, endPoint x: 710, endPoint y: 253, distance: 60.8
click at [710, 253] on div "Get a Quote Policy Details Route Details Reset Route Details Cover door to port…" at bounding box center [421, 169] width 577 height 338
click at [661, 236] on input "PO NO:25Y0163300 Quantity M/[PERSON_NAME]: 3.259,00 Premium: USD 57,03" at bounding box center [609, 239] width 144 height 20
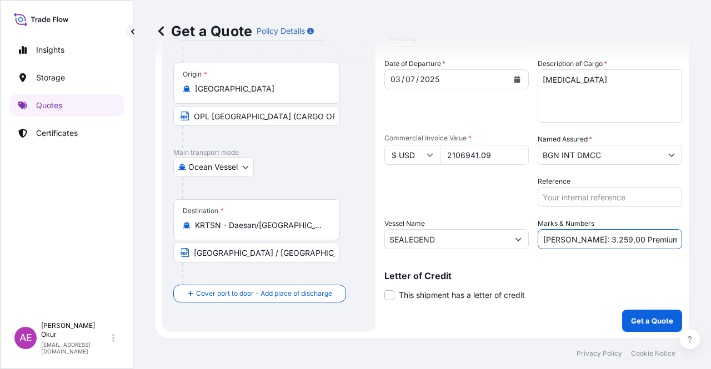
drag, startPoint x: 648, startPoint y: 237, endPoint x: 703, endPoint y: 239, distance: 55.0
click at [703, 239] on div "Get a Quote Policy Details Route Details Reset Route Details Cover door to port…" at bounding box center [421, 169] width 577 height 338
paste input "105,35"
type input "PO NO:25Y0163300 Quantity M/[PERSON_NAME]: 3.259,00 Premium: USD 105,35"
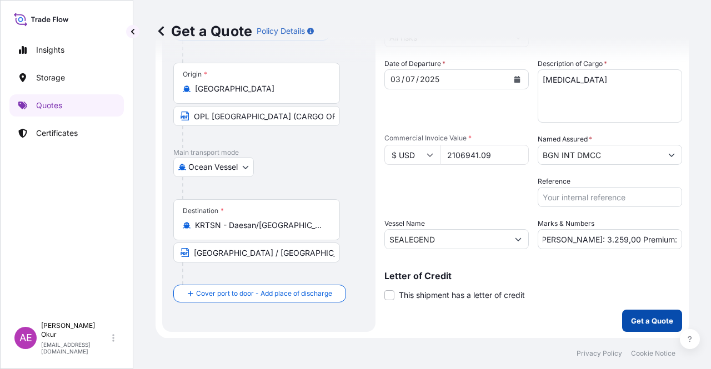
click at [646, 317] on p "Get a Quote" at bounding box center [652, 320] width 42 height 11
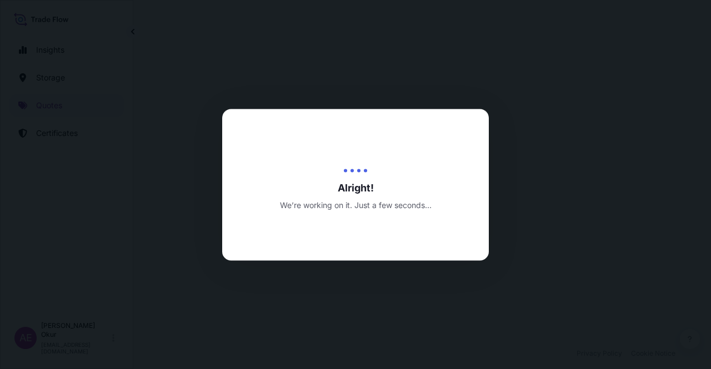
select select "Ocean Vessel"
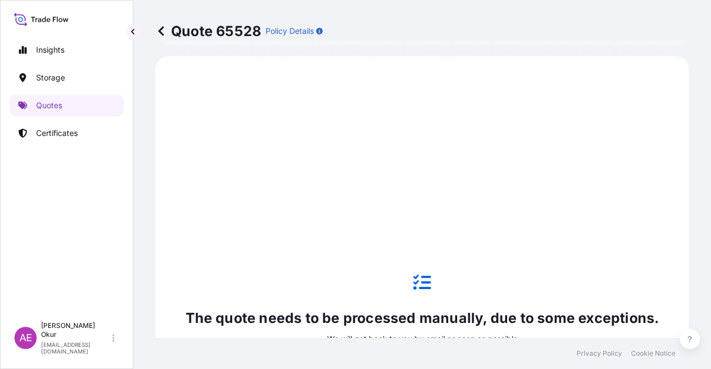
scroll to position [491, 0]
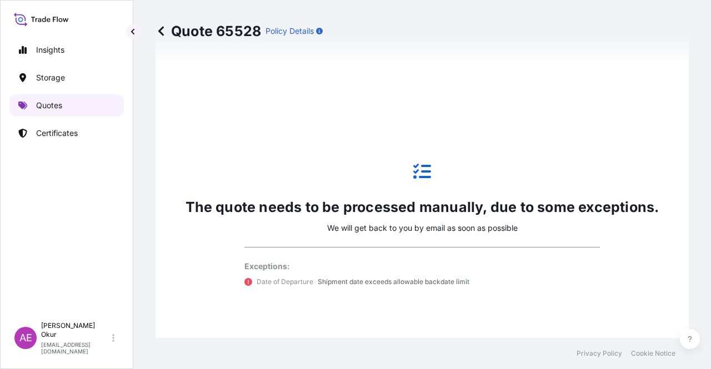
click at [53, 107] on p "Quotes" at bounding box center [49, 105] width 26 height 11
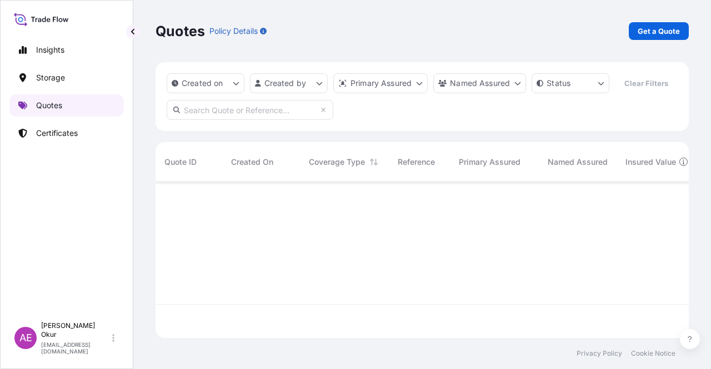
scroll to position [154, 524]
click at [647, 39] on link "Get a Quote" at bounding box center [658, 31] width 60 height 18
select select "Ocean Vessel"
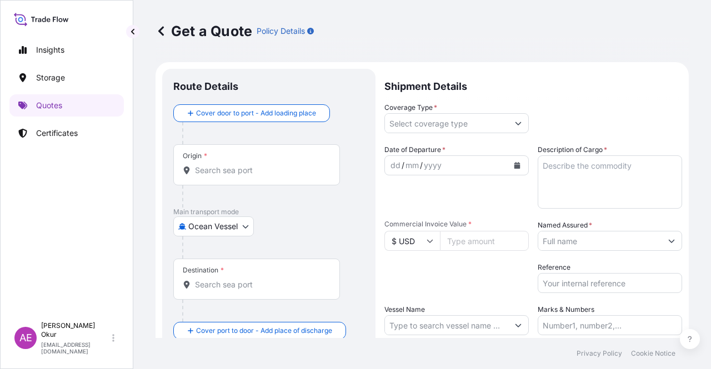
scroll to position [18, 0]
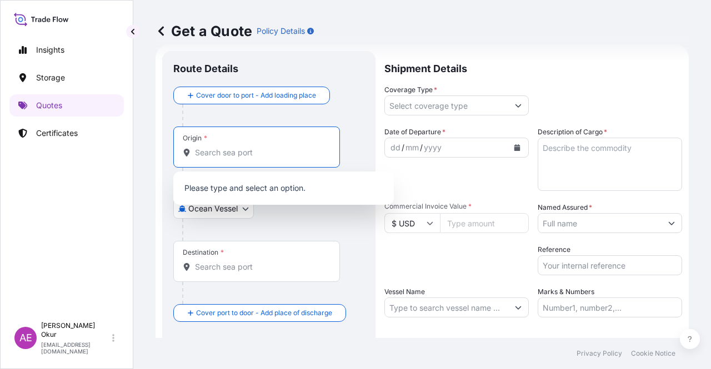
click at [207, 149] on input "Origin *" at bounding box center [260, 152] width 131 height 11
paste input "[GEOGRAPHIC_DATA]"
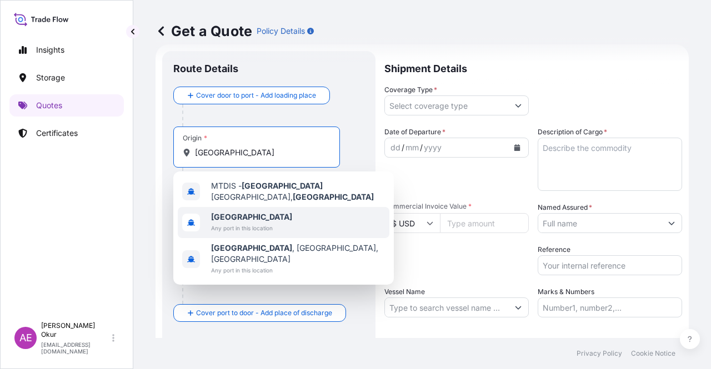
click at [241, 223] on span "Any port in this location" at bounding box center [251, 228] width 81 height 11
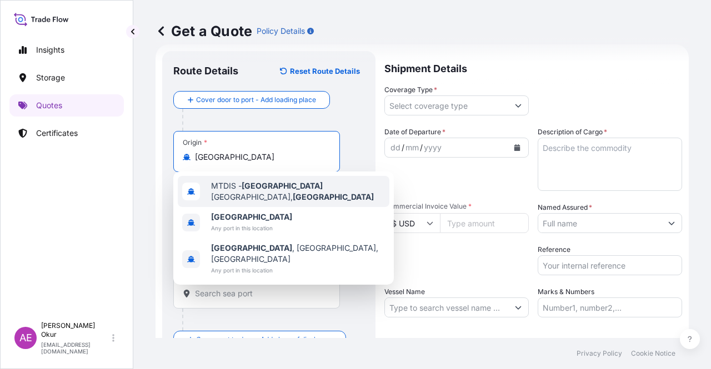
type input "[GEOGRAPHIC_DATA]"
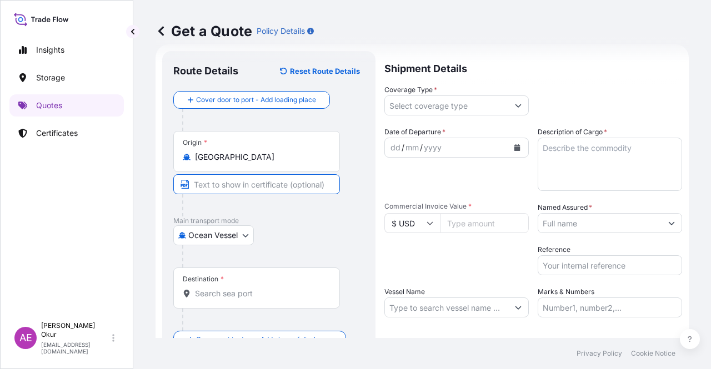
click at [234, 191] on input "Text to appear on certificate" at bounding box center [256, 184] width 167 height 20
paste input "[GEOGRAPHIC_DATA]"
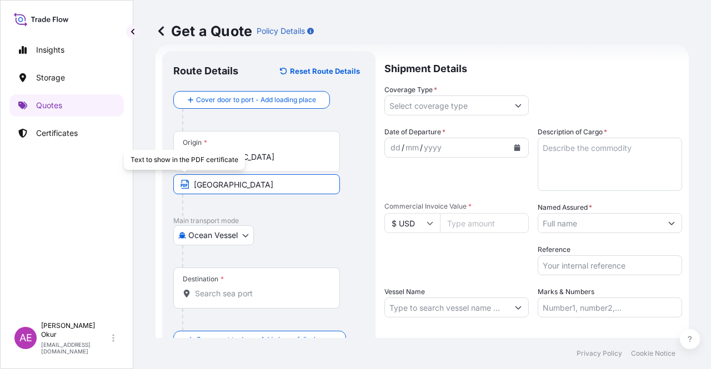
click at [194, 182] on input "[GEOGRAPHIC_DATA]" at bounding box center [256, 184] width 167 height 20
click at [194, 180] on input "/[GEOGRAPHIC_DATA]" at bounding box center [256, 184] width 167 height 20
paste input "OPL [GEOGRAPHIC_DATA] (CARGO ORIGIN [GEOGRAPHIC_DATA], [GEOGRAPHIC_DATA] VIA MT…"
type input "OPL [GEOGRAPHIC_DATA] (CARGO ORIGIN [GEOGRAPHIC_DATA], [GEOGRAPHIC_DATA] VIA MT…"
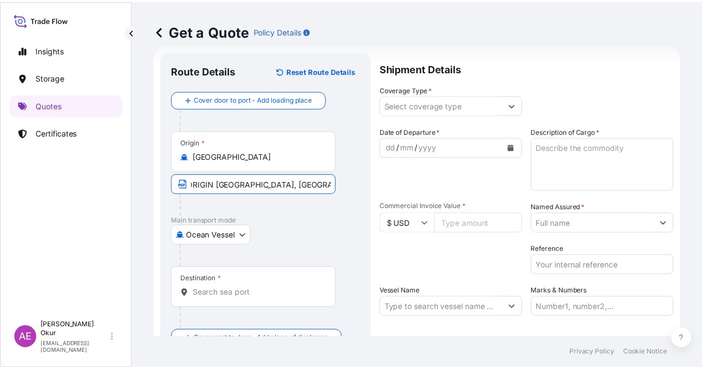
scroll to position [0, 0]
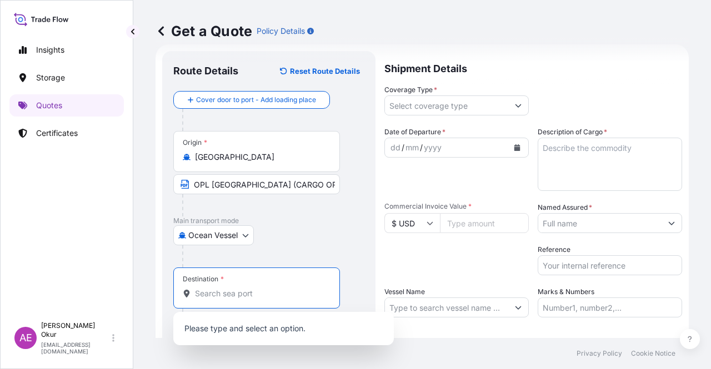
click at [280, 290] on input "Destination *" at bounding box center [260, 293] width 131 height 11
paste input "DAESAN"
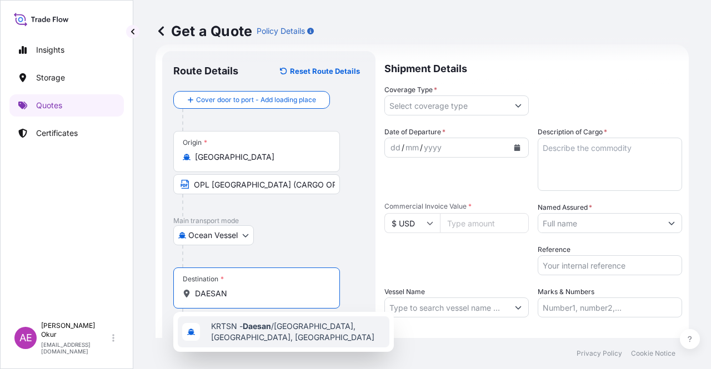
click at [281, 328] on span "KRTSN - Daesan /[GEOGRAPHIC_DATA], [GEOGRAPHIC_DATA], [GEOGRAPHIC_DATA]" at bounding box center [298, 332] width 174 height 22
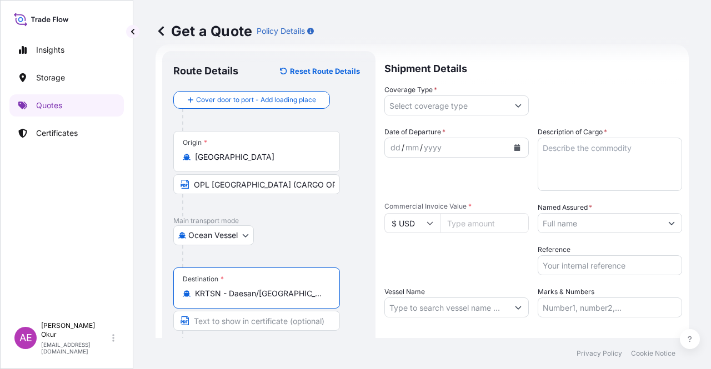
type input "KRTSN - Daesan/[GEOGRAPHIC_DATA], [GEOGRAPHIC_DATA], [GEOGRAPHIC_DATA]"
click at [270, 324] on input "Text to appear on certificate" at bounding box center [256, 321] width 167 height 20
paste input "DAESAN"
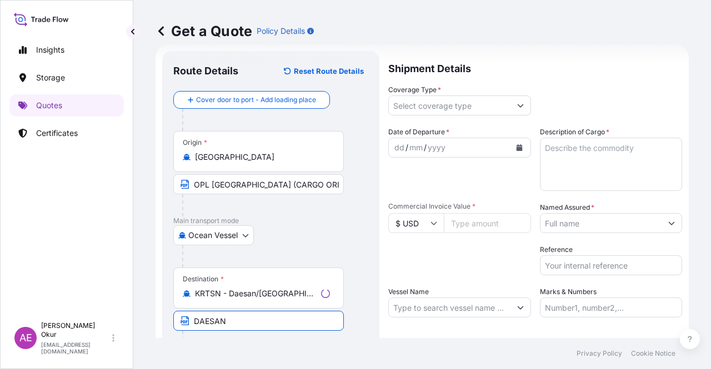
type input "[GEOGRAPHIC_DATA] / [GEOGRAPHIC_DATA]"
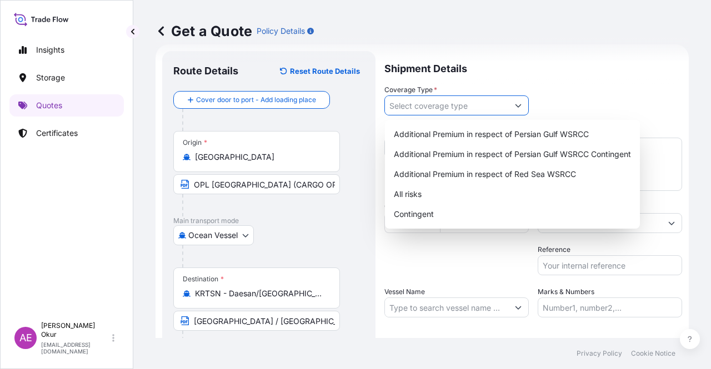
click at [443, 97] on input "Coverage Type *" at bounding box center [446, 105] width 123 height 20
click at [412, 218] on div "Contingent" at bounding box center [512, 214] width 246 height 20
type input "Contingent"
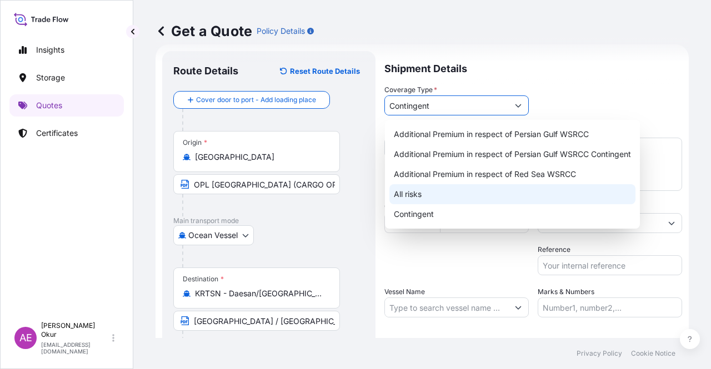
click at [416, 229] on input "$ USD" at bounding box center [412, 223] width 56 height 20
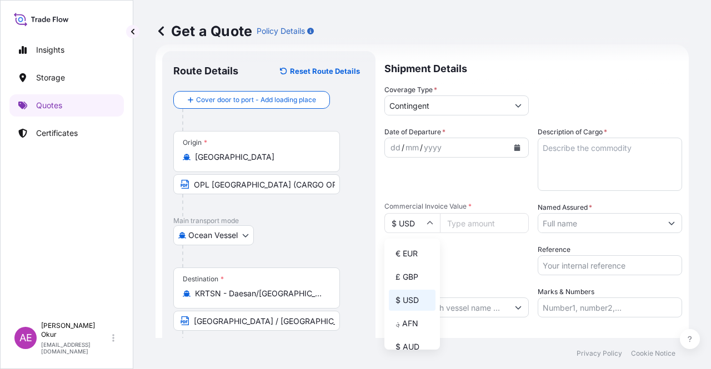
click at [416, 217] on input "$ USD" at bounding box center [412, 223] width 56 height 20
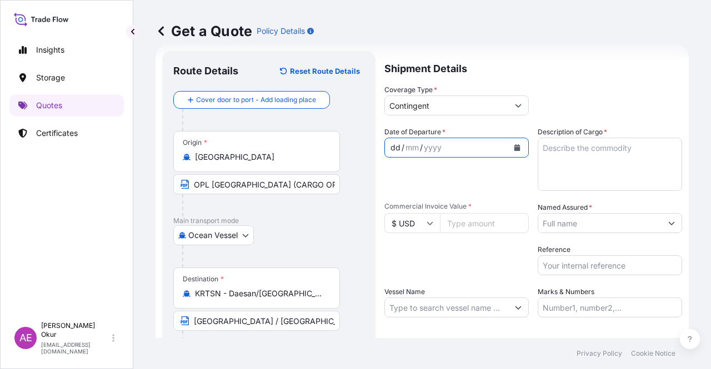
click at [401, 146] on div "/" at bounding box center [402, 147] width 3 height 13
click at [474, 218] on input "Commercial Invoice Value *" at bounding box center [484, 223] width 89 height 20
paste input "19374435.08"
type input "19374435.08"
click at [563, 179] on textarea "Description of Cargo *" at bounding box center [609, 164] width 144 height 53
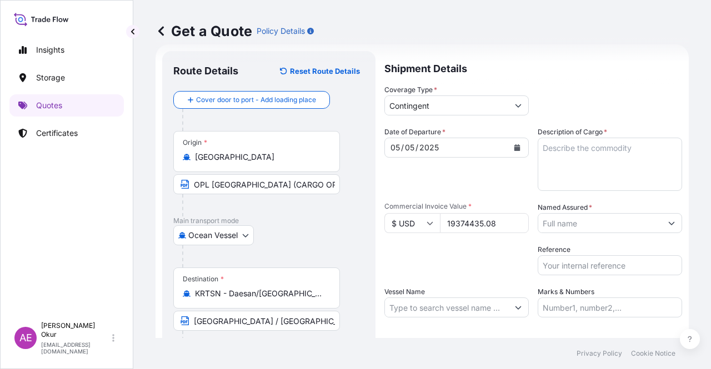
paste textarea "[MEDICAL_DATA]"
type textarea "[MEDICAL_DATA]"
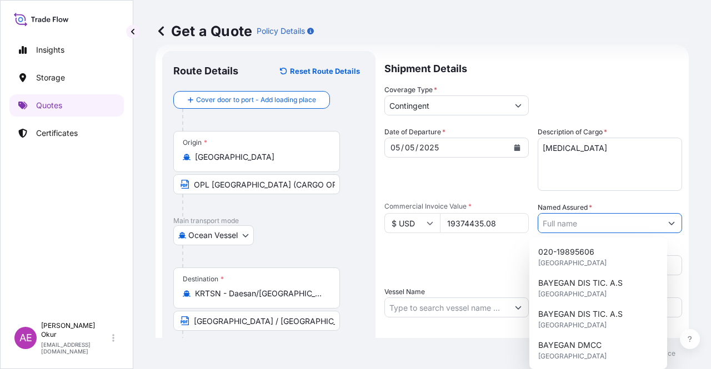
click at [588, 229] on input "Named Assured *" at bounding box center [599, 223] width 123 height 20
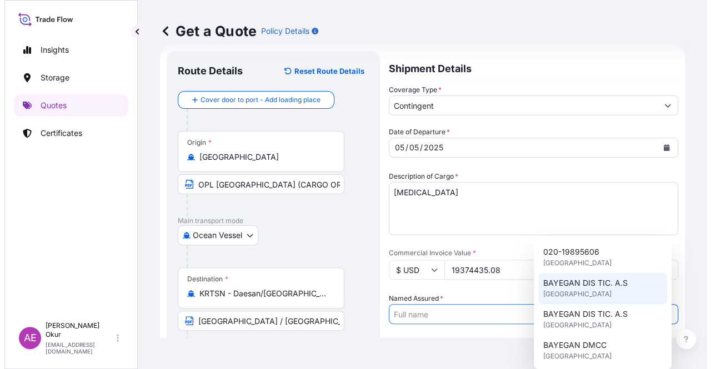
scroll to position [56, 0]
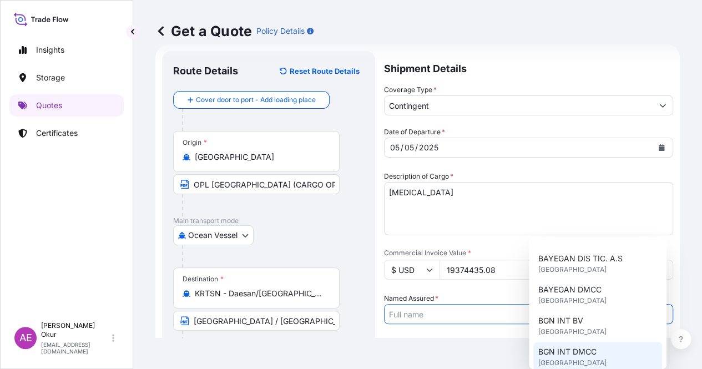
click at [568, 352] on span "BGN INT DMCC" at bounding box center [567, 351] width 58 height 11
type input "BGN INT DMCC"
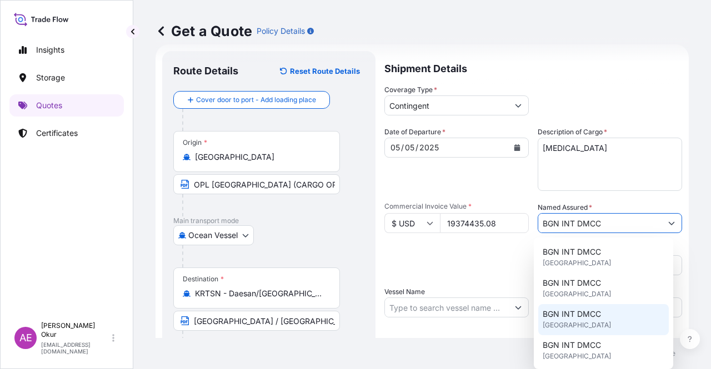
click at [572, 322] on span "[GEOGRAPHIC_DATA]" at bounding box center [576, 325] width 68 height 11
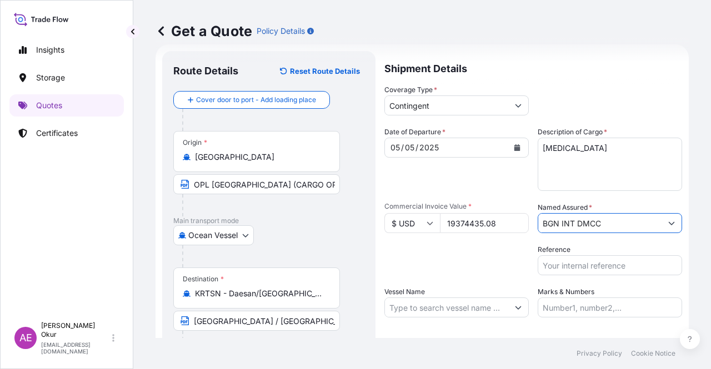
click at [472, 309] on input "Vessel Name" at bounding box center [446, 308] width 123 height 20
paste input "SEALEGEND"
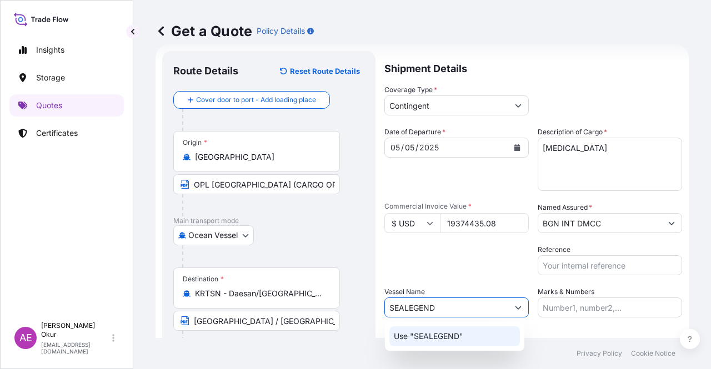
click at [465, 336] on div "Use "SEALEGEND"" at bounding box center [454, 336] width 130 height 20
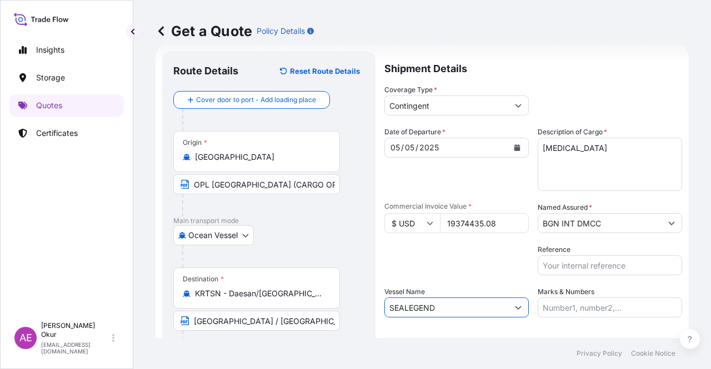
type input "SEALEGEND"
click at [582, 309] on input "Marks & Numbers" at bounding box center [609, 308] width 144 height 20
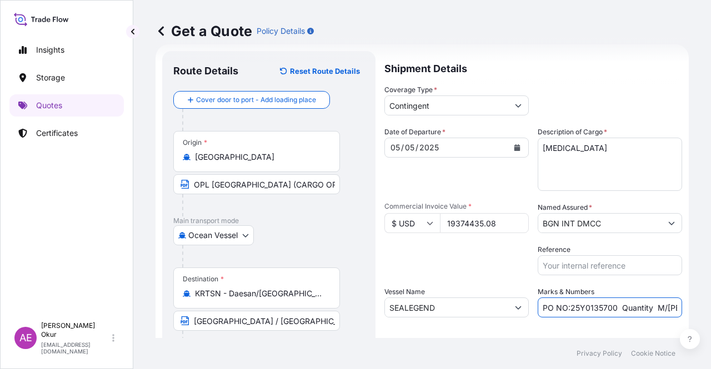
drag, startPoint x: 567, startPoint y: 307, endPoint x: 610, endPoint y: 308, distance: 43.3
click at [610, 308] on input "PO NO:25Y0135700 Quantity M/[PERSON_NAME]: 495,000 Premium: USD 54,04" at bounding box center [609, 308] width 144 height 20
paste input "57400"
drag, startPoint x: 627, startPoint y: 303, endPoint x: 671, endPoint y: 304, distance: 43.3
click at [671, 304] on input "PO NO:25Y0157400 Quantity M/[PERSON_NAME]: 495,000 Premium: USD 54,04" at bounding box center [609, 308] width 144 height 20
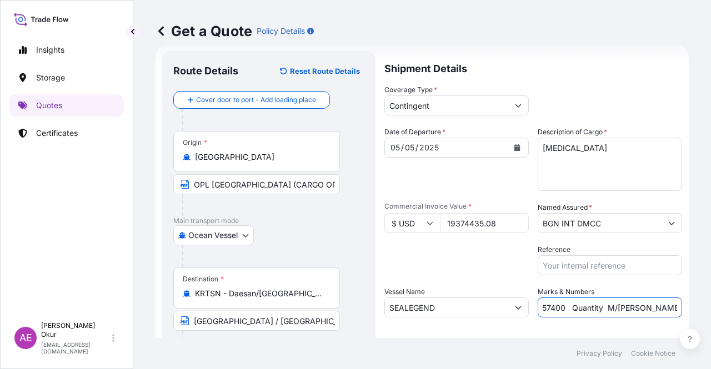
scroll to position [0, 72]
click at [584, 319] on div "Shipment Details Coverage Type * Contingent Date of Departure * [DATE] Cargo Ca…" at bounding box center [533, 225] width 298 height 349
drag, startPoint x: 667, startPoint y: 308, endPoint x: 686, endPoint y: 308, distance: 19.4
click at [686, 308] on div "Get a Quote Policy Details Route Details Reset Route Details Cover door to port…" at bounding box center [421, 169] width 577 height 338
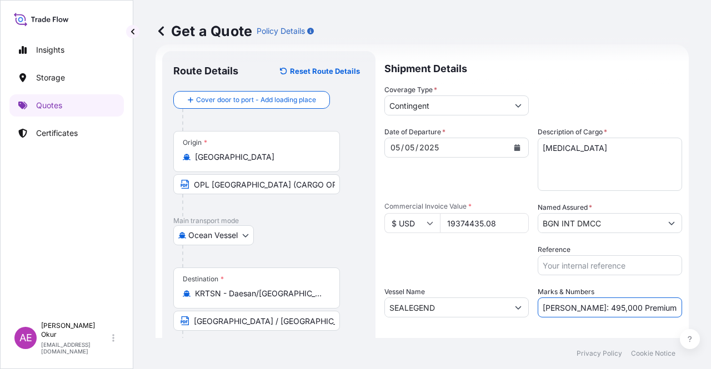
click at [614, 307] on input "PO NO:25Y0157400 Quantity M/[PERSON_NAME]: 495,000 Premium: USD 54,04" at bounding box center [609, 308] width 144 height 20
click at [563, 303] on input "PO NO:25Y0157400 Quantity M/[PERSON_NAME]: 495,000 Premium: USD 54,04" at bounding box center [609, 308] width 144 height 20
drag, startPoint x: 560, startPoint y: 307, endPoint x: 589, endPoint y: 307, distance: 29.4
click at [589, 307] on input "PO NO:25Y0157400 Quantity M/[PERSON_NAME]: 495,000 Premium: USD 54,04" at bounding box center [609, 308] width 144 height 20
paste input "29.972,34"
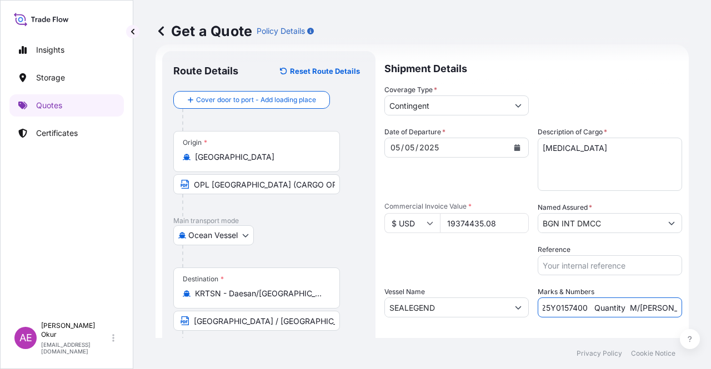
scroll to position [0, 133]
drag, startPoint x: 673, startPoint y: 308, endPoint x: 710, endPoint y: 300, distance: 38.0
click at [710, 300] on div "Get a Quote Policy Details Route Details Reset Route Details Cover door to port…" at bounding box center [421, 169] width 577 height 338
click at [652, 300] on input "PO NO:25Y0157400 Quantity M/[PERSON_NAME]: 29.972,34 Premium: USD 54,04" at bounding box center [609, 308] width 144 height 20
drag, startPoint x: 647, startPoint y: 306, endPoint x: 701, endPoint y: 298, distance: 55.0
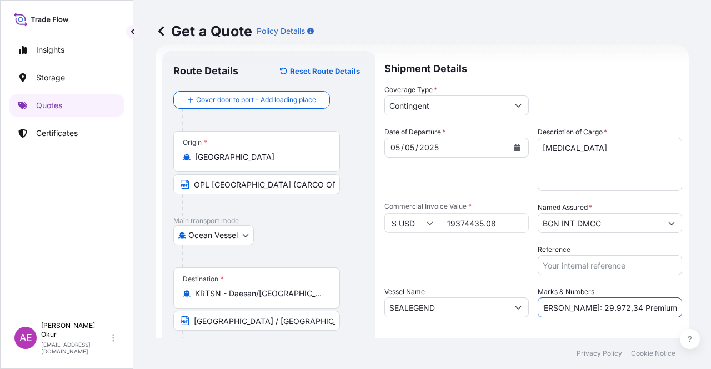
click at [701, 298] on div "Get a Quote Policy Details Route Details Reset Route Details Cover door to port…" at bounding box center [421, 169] width 577 height 338
paste input "968,72"
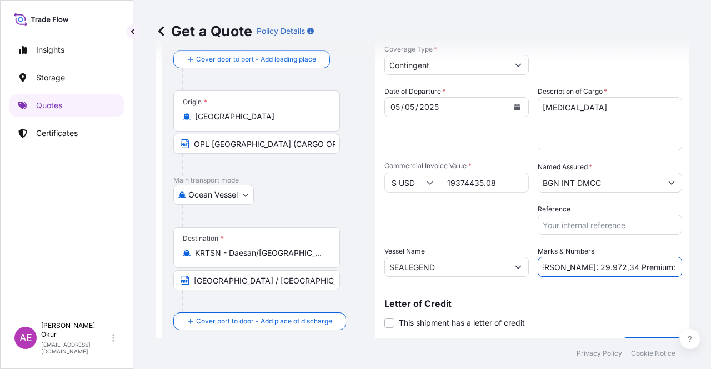
scroll to position [86, 0]
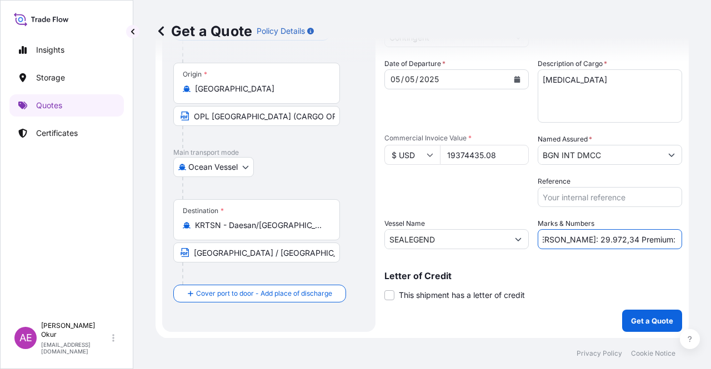
type input "PO NO:25Y0157400 Quantity M/[PERSON_NAME]: 29.972,34 Premium: USD 968,72"
click at [631, 326] on button "Get a Quote" at bounding box center [652, 321] width 60 height 22
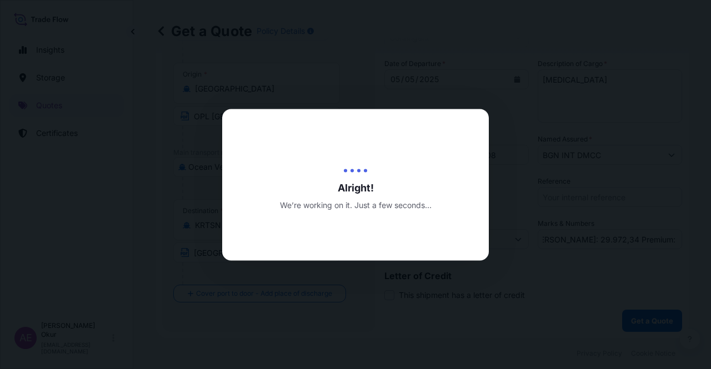
scroll to position [0, 0]
select select "Ocean Vessel"
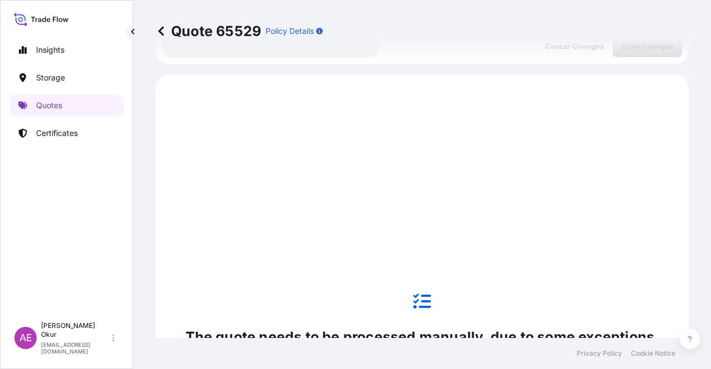
scroll to position [380, 0]
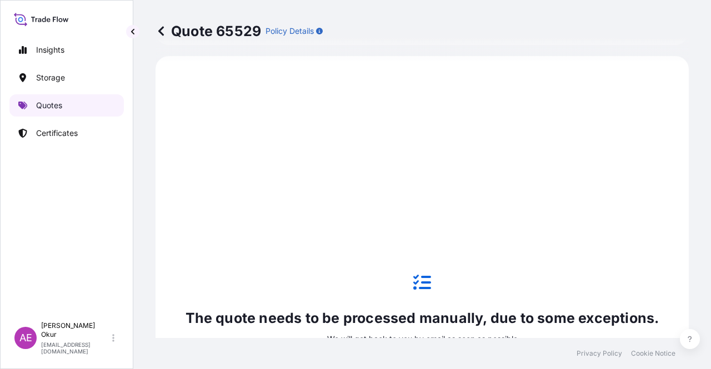
click at [89, 115] on link "Quotes" at bounding box center [66, 105] width 114 height 22
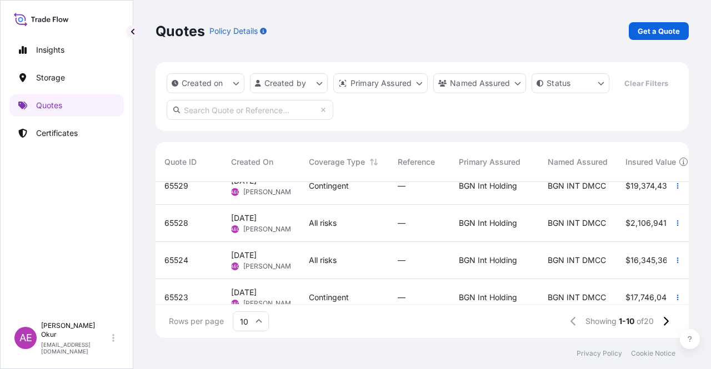
scroll to position [56, 0]
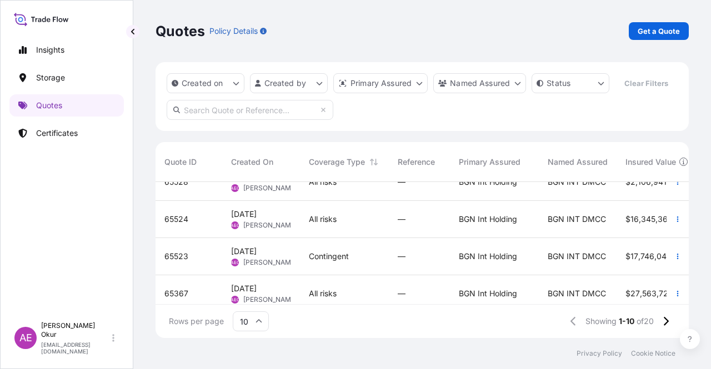
click at [305, 229] on div "All risks" at bounding box center [344, 219] width 89 height 37
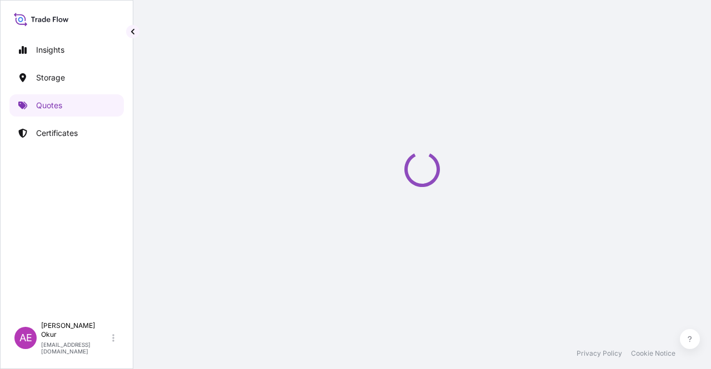
select select "Ocean Vessel"
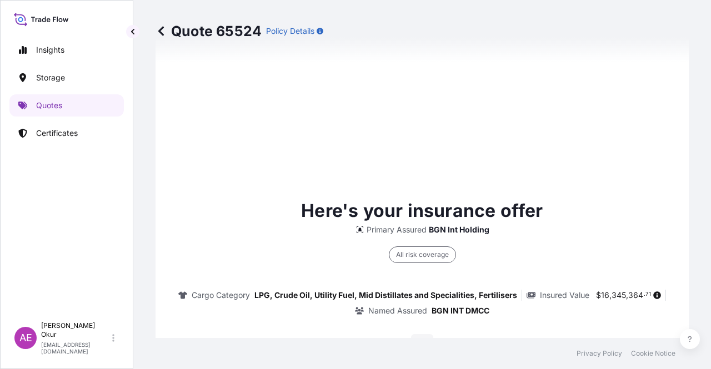
scroll to position [713, 0]
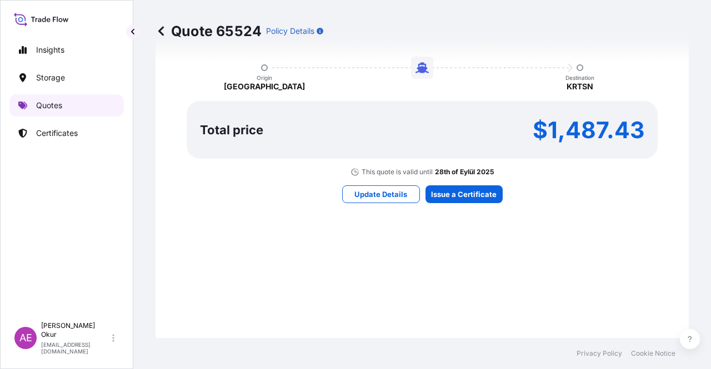
click at [57, 107] on p "Quotes" at bounding box center [49, 105] width 26 height 11
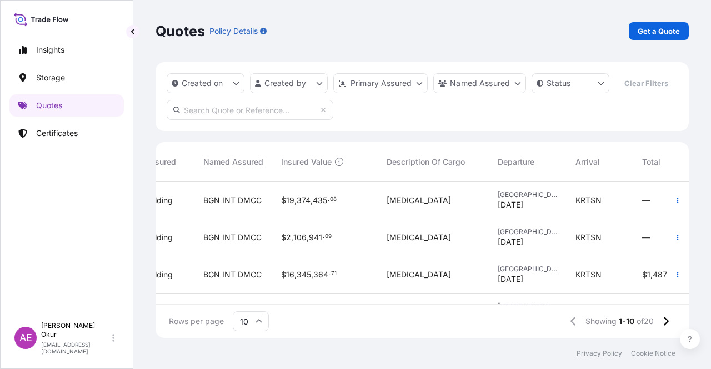
scroll to position [0, 345]
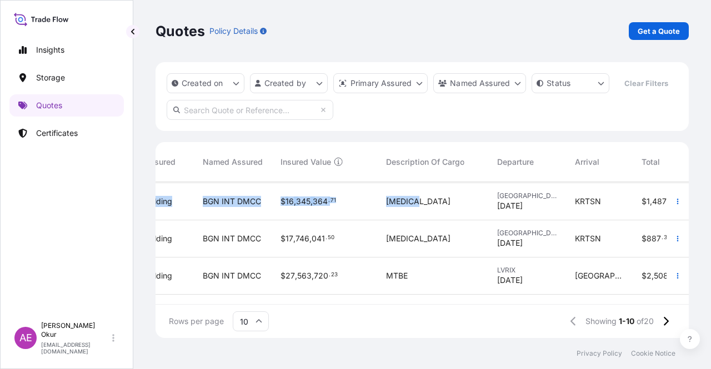
drag, startPoint x: 483, startPoint y: 291, endPoint x: 482, endPoint y: 299, distance: 7.8
click at [482, 299] on div "65529 [DATE] AEO Alp Eren Okur Contingent — BGN Int Holding BGN INT DMCC $ 19 ,…" at bounding box center [421, 243] width 533 height 123
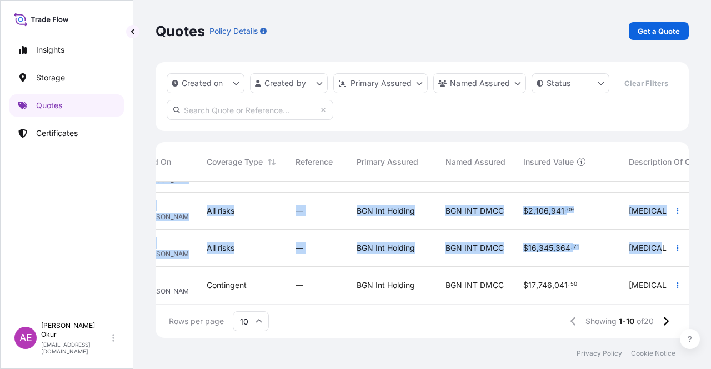
scroll to position [0, 102]
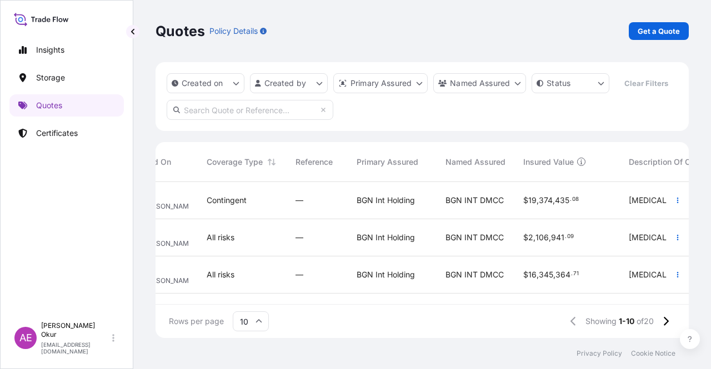
click at [414, 329] on div "Rows per page 10 Showing 1-10 of 20" at bounding box center [421, 321] width 533 height 33
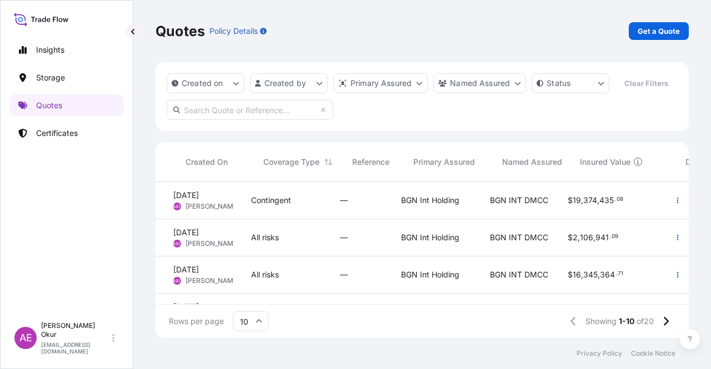
scroll to position [0, 34]
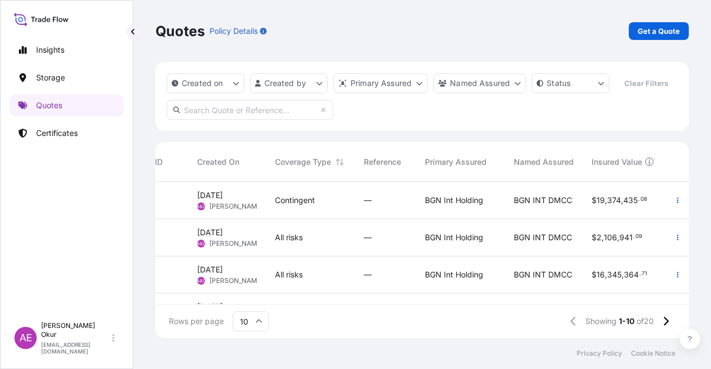
click at [306, 249] on div "All risks" at bounding box center [310, 237] width 89 height 37
select select "Ocean Vessel"
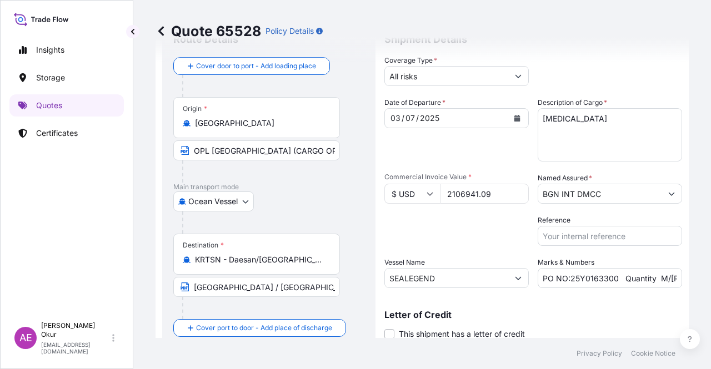
scroll to position [47, 0]
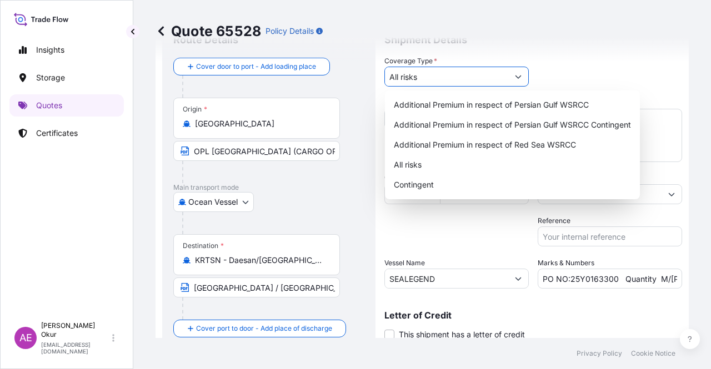
click at [508, 75] on button "Show suggestions" at bounding box center [518, 77] width 20 height 20
click at [454, 187] on div "Contingent" at bounding box center [512, 185] width 246 height 20
type input "Contingent"
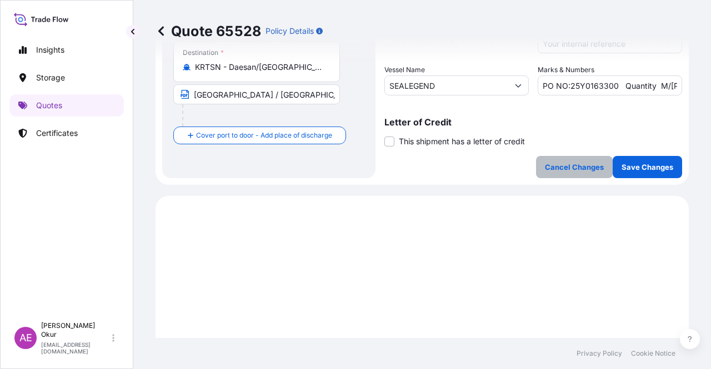
scroll to position [213, 0]
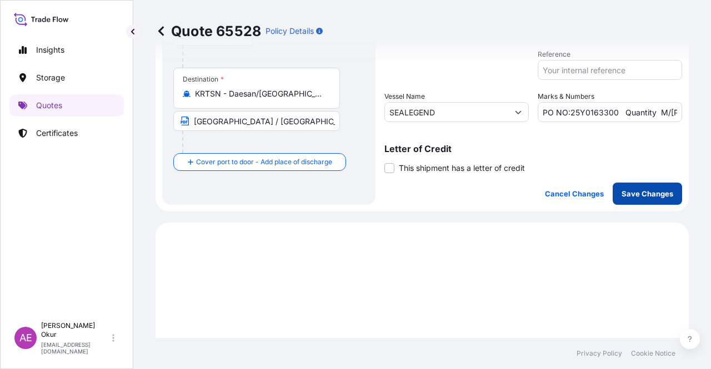
click at [643, 199] on button "Save Changes" at bounding box center [646, 194] width 69 height 22
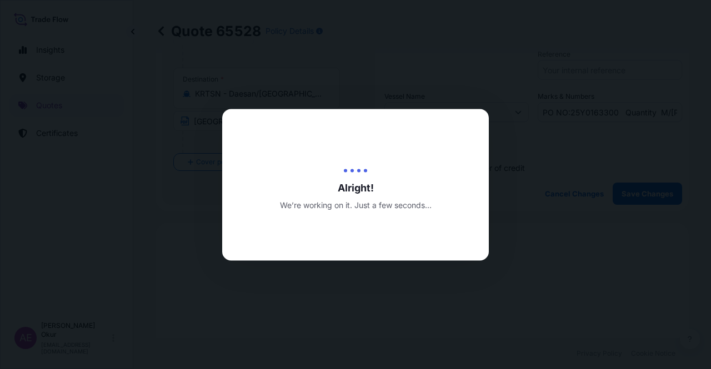
type input "[DATE]"
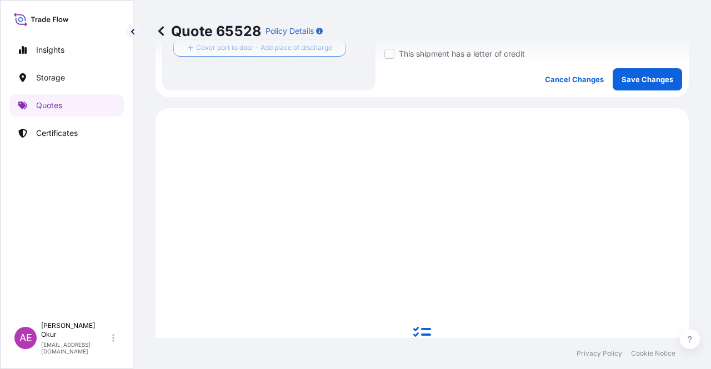
scroll to position [380, 0]
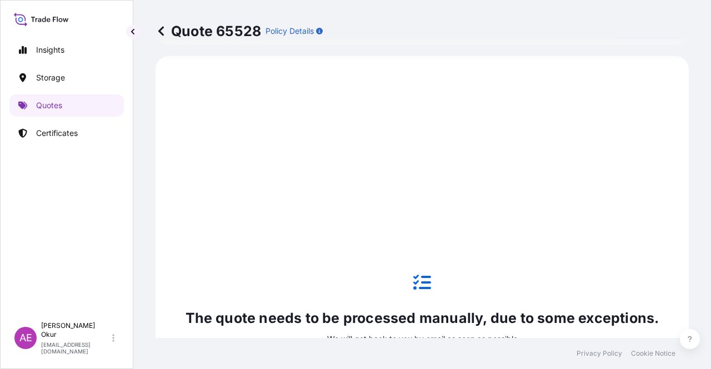
select select "Ocean Vessel"
click at [51, 103] on p "Quotes" at bounding box center [49, 105] width 26 height 11
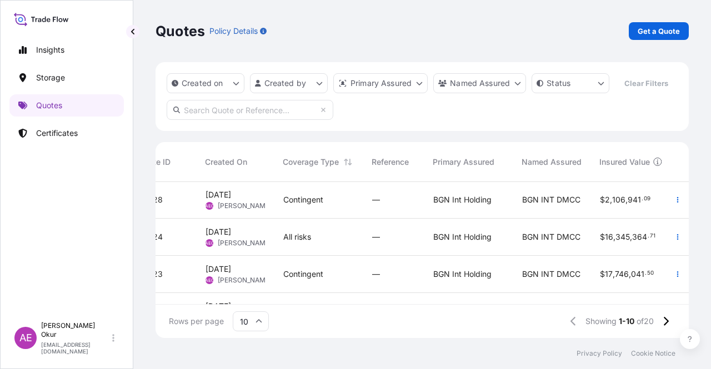
scroll to position [56, 26]
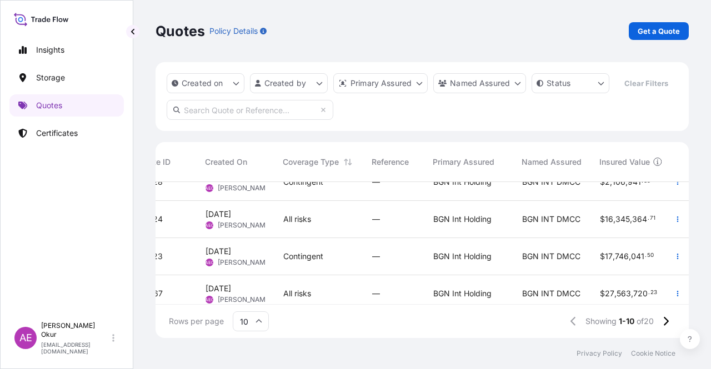
click at [334, 224] on div "All risks" at bounding box center [318, 219] width 71 height 11
select select "Ocean Vessel"
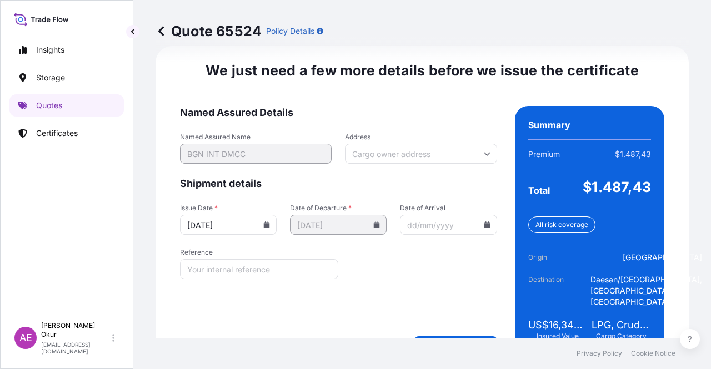
scroll to position [1419, 0]
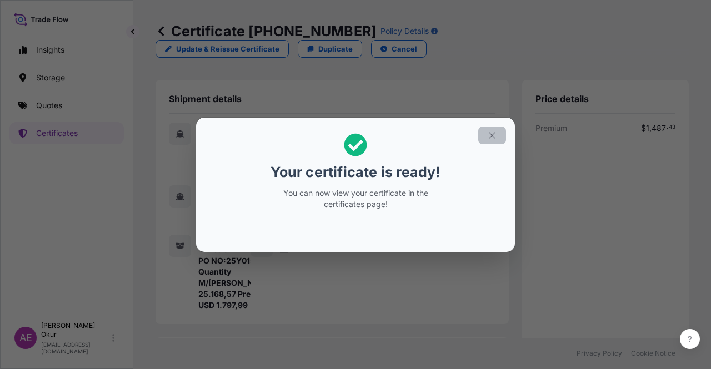
click at [495, 130] on icon "button" at bounding box center [492, 135] width 10 height 10
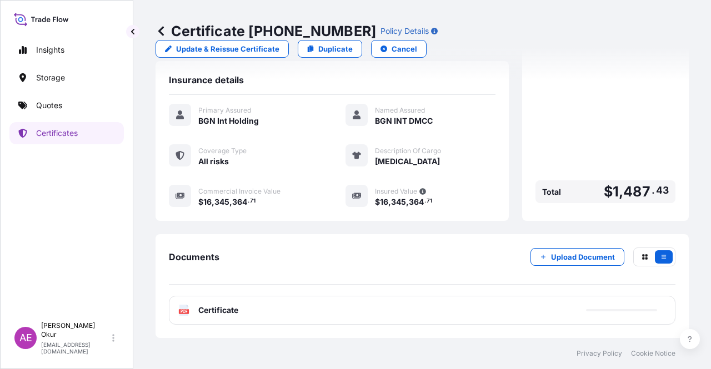
scroll to position [278, 0]
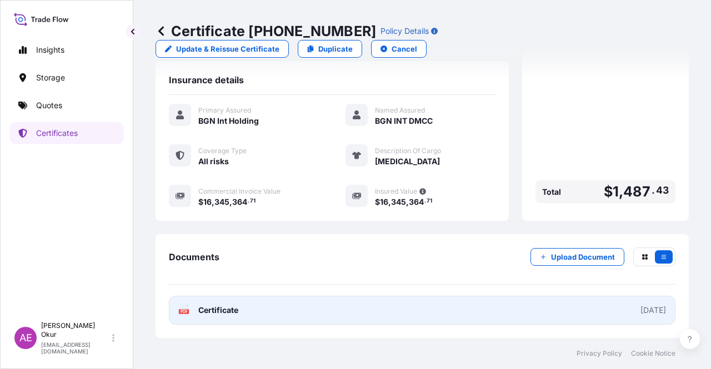
click at [204, 304] on link "PDF Certificate [DATE]" at bounding box center [422, 310] width 506 height 29
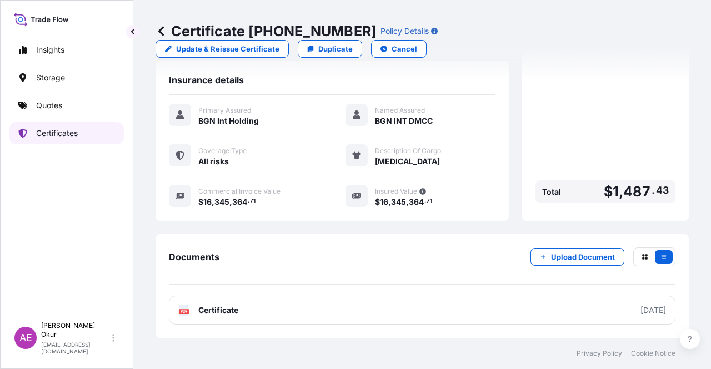
click at [79, 129] on link "Certificates" at bounding box center [66, 133] width 114 height 22
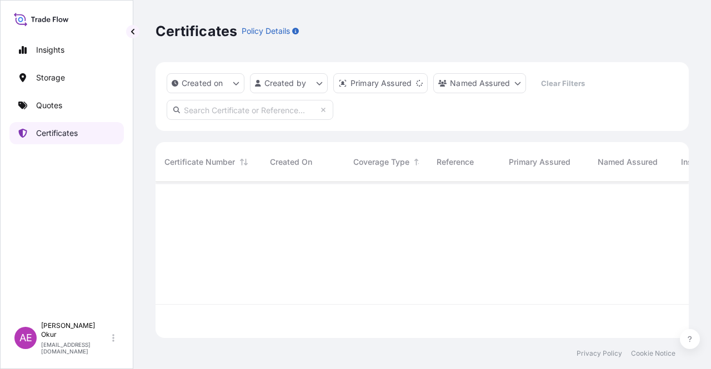
scroll to position [154, 524]
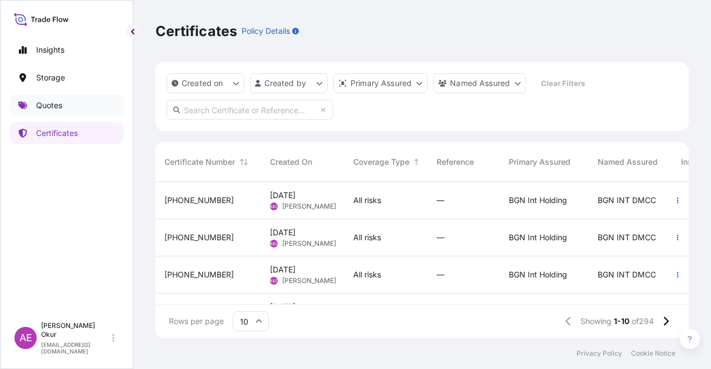
click at [60, 107] on p "Quotes" at bounding box center [49, 105] width 26 height 11
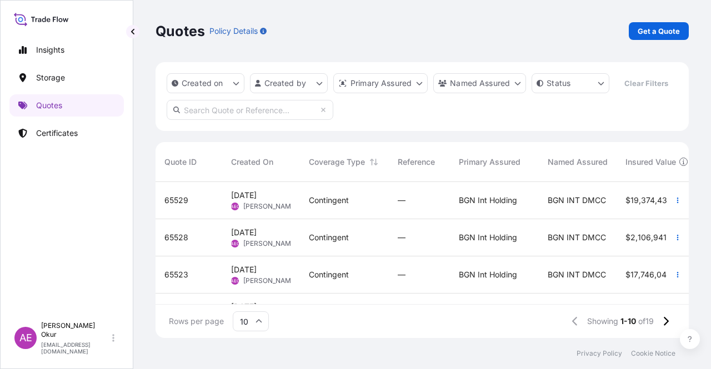
click at [376, 279] on div "Contingent" at bounding box center [344, 274] width 71 height 11
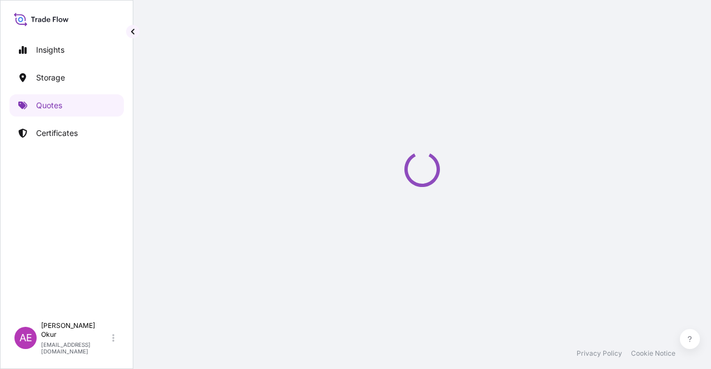
select select "Ocean Vessel"
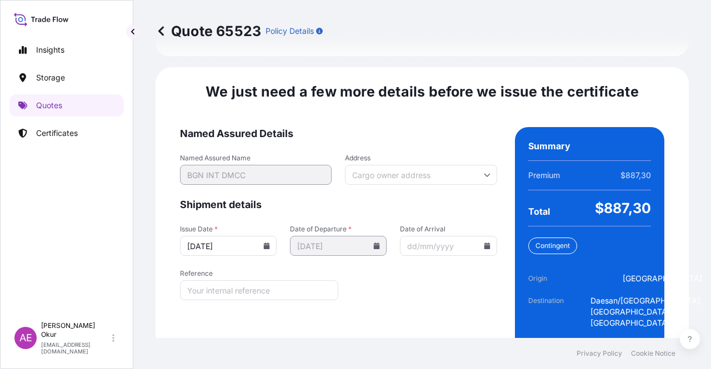
scroll to position [1419, 0]
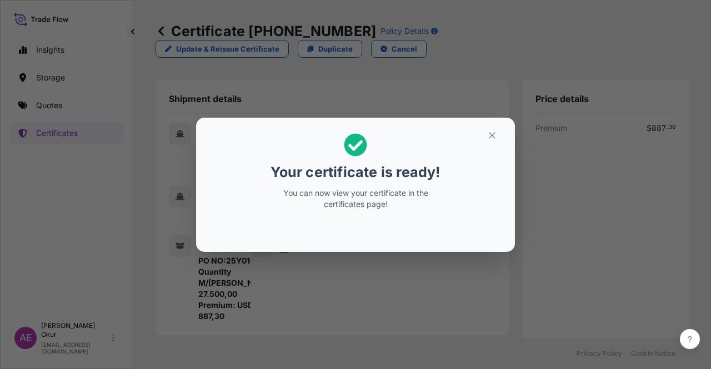
click at [494, 128] on button "button" at bounding box center [492, 136] width 28 height 18
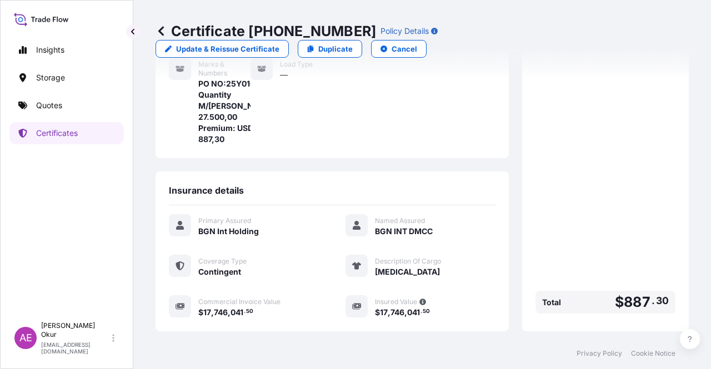
scroll to position [278, 0]
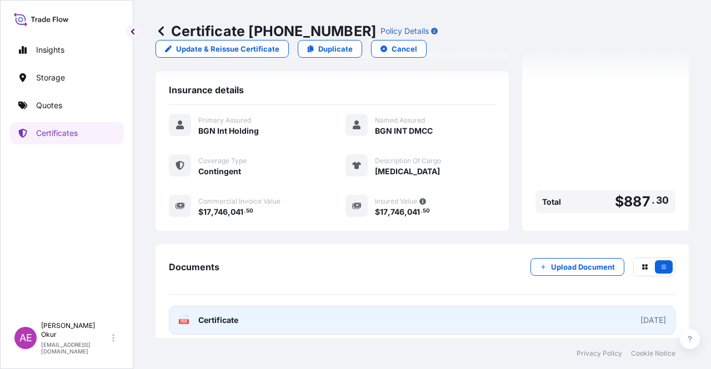
click at [216, 315] on span "Certificate" at bounding box center [218, 320] width 40 height 11
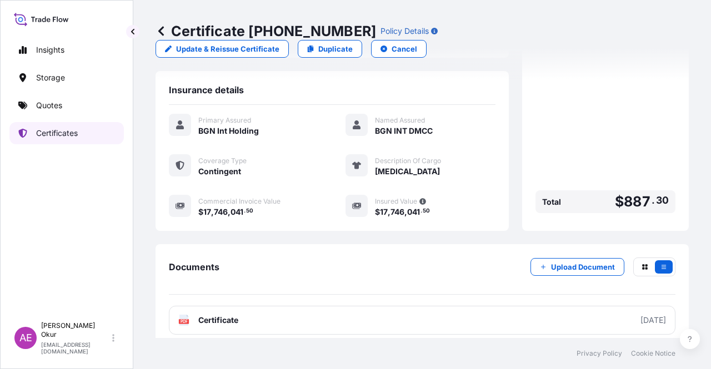
click at [89, 109] on link "Quotes" at bounding box center [66, 105] width 114 height 22
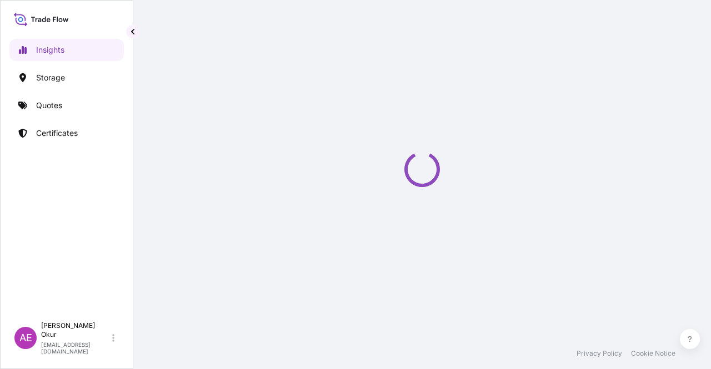
select select "2025"
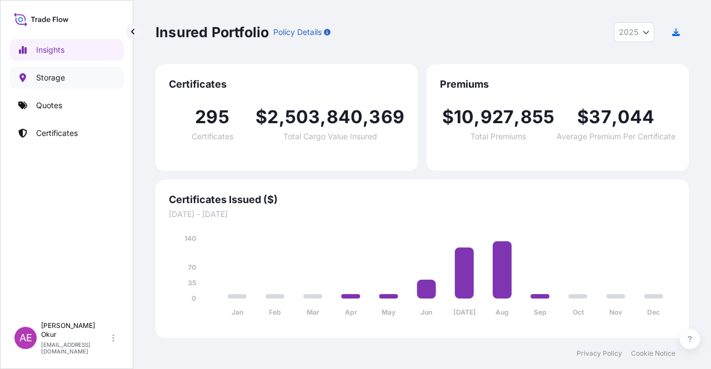
click at [60, 110] on p "Quotes" at bounding box center [49, 105] width 26 height 11
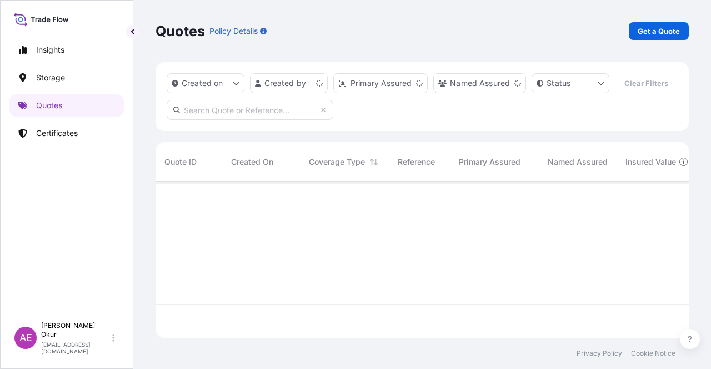
scroll to position [154, 524]
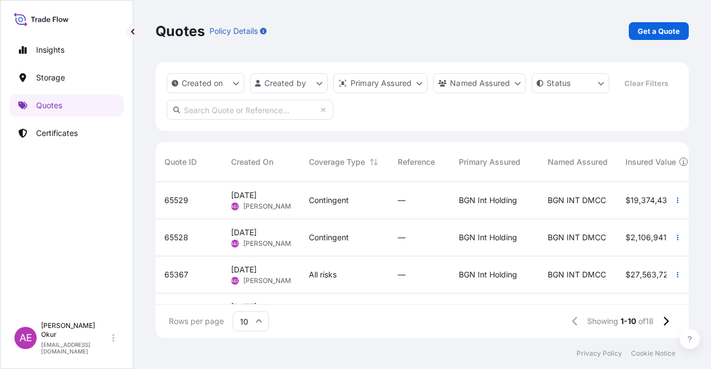
click at [311, 208] on div "Contingent" at bounding box center [344, 200] width 89 height 37
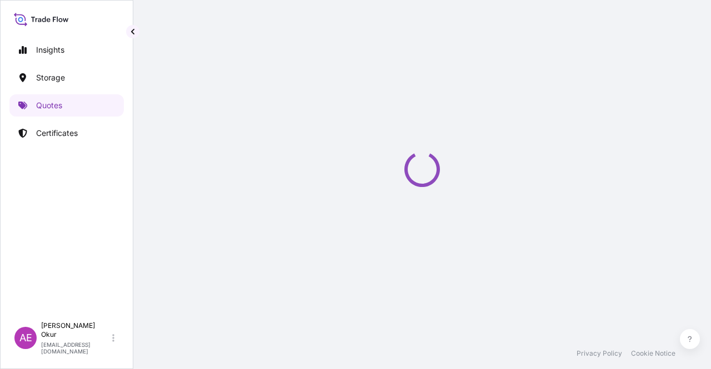
select select "Ocean Vessel"
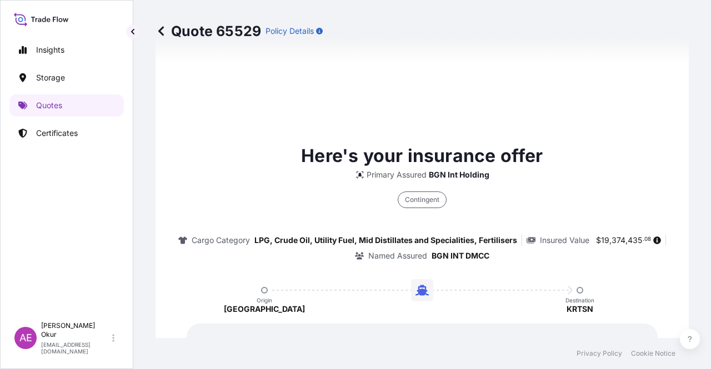
type input "[DATE]"
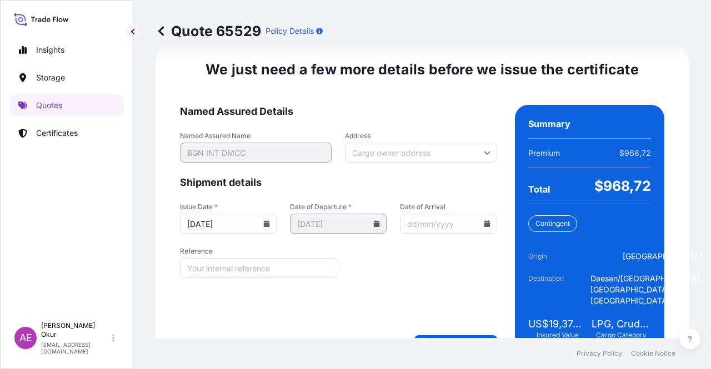
scroll to position [1419, 0]
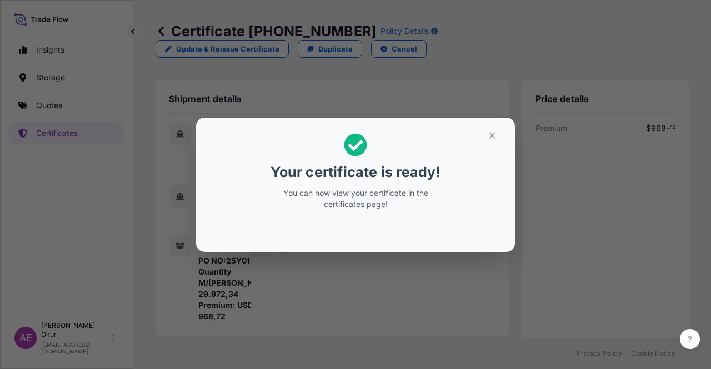
click at [489, 138] on icon "button" at bounding box center [492, 135] width 10 height 10
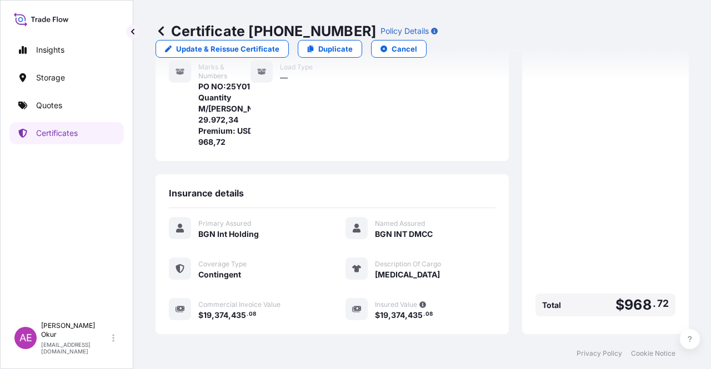
scroll to position [278, 0]
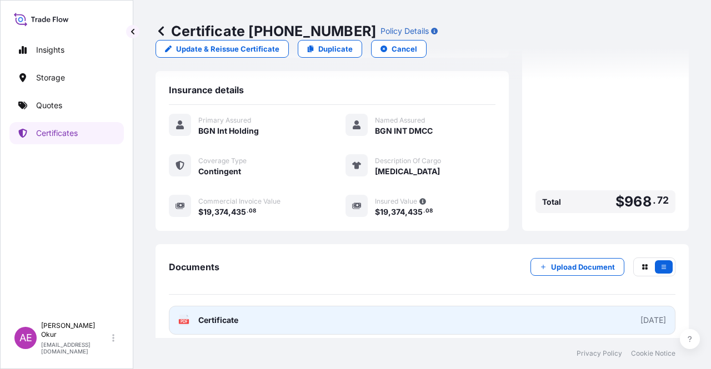
click at [217, 315] on span "Certificate" at bounding box center [218, 320] width 40 height 11
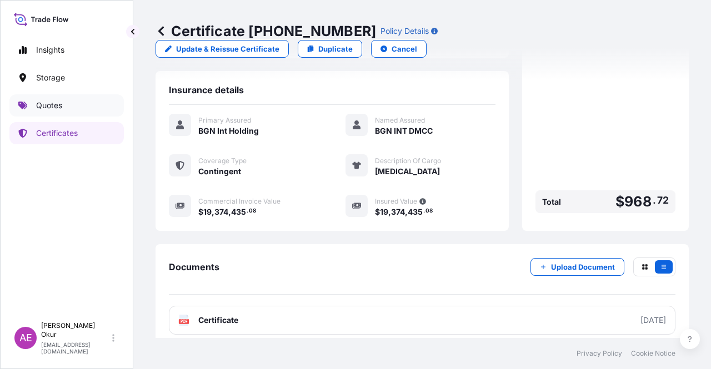
click at [60, 108] on p "Quotes" at bounding box center [49, 105] width 26 height 11
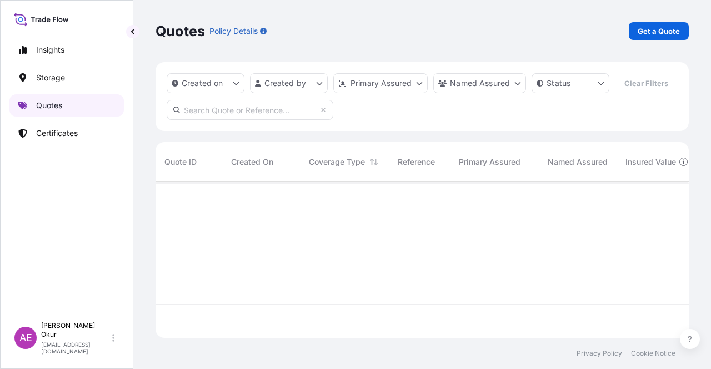
scroll to position [154, 524]
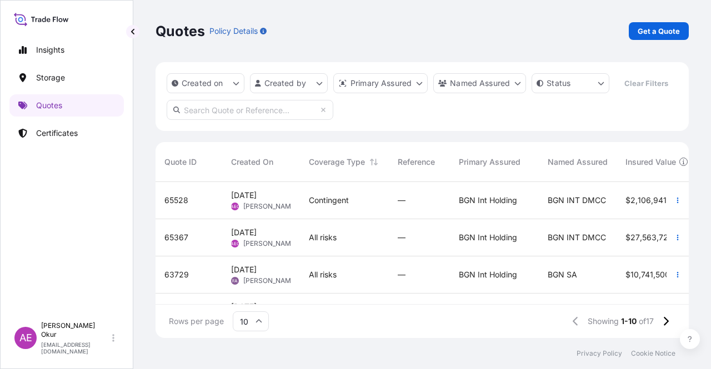
click at [326, 194] on div "Contingent" at bounding box center [344, 200] width 89 height 37
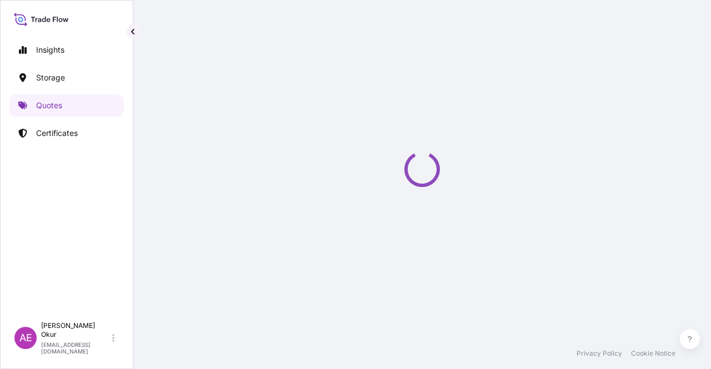
select select "Ocean Vessel"
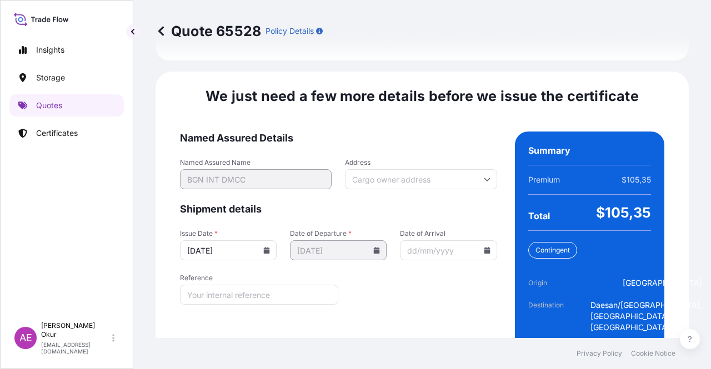
scroll to position [1419, 0]
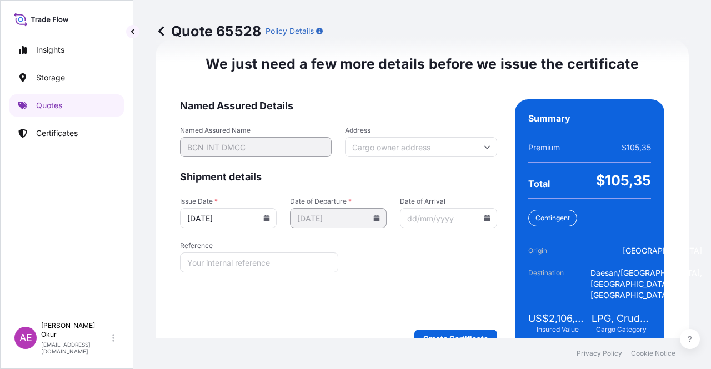
click at [445, 325] on div "We just need a few more details before we issue the certificate Named Assured D…" at bounding box center [421, 201] width 533 height 324
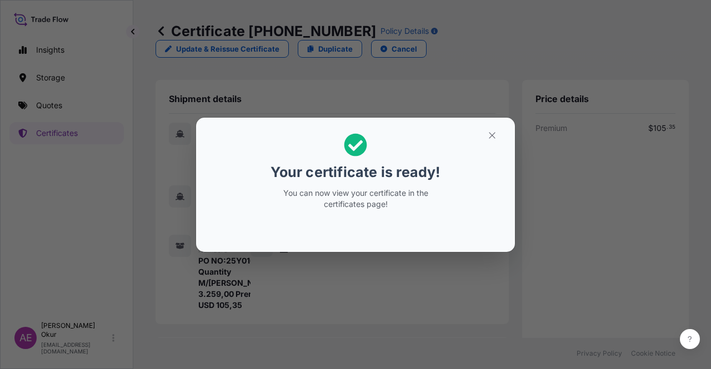
click at [500, 143] on button "button" at bounding box center [492, 136] width 28 height 18
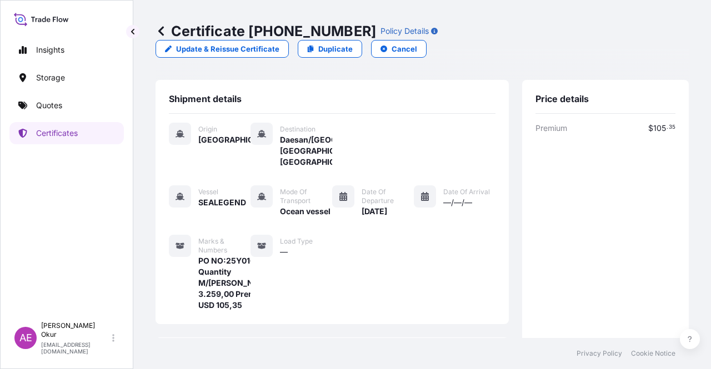
scroll to position [278, 0]
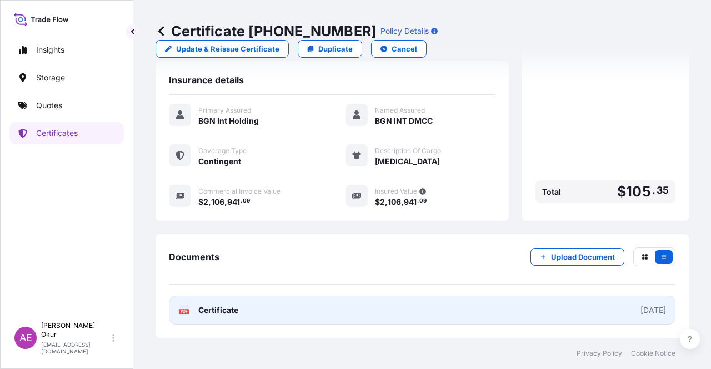
click at [240, 317] on link "PDF Certificate [DATE]" at bounding box center [422, 310] width 506 height 29
